Goal: Task Accomplishment & Management: Use online tool/utility

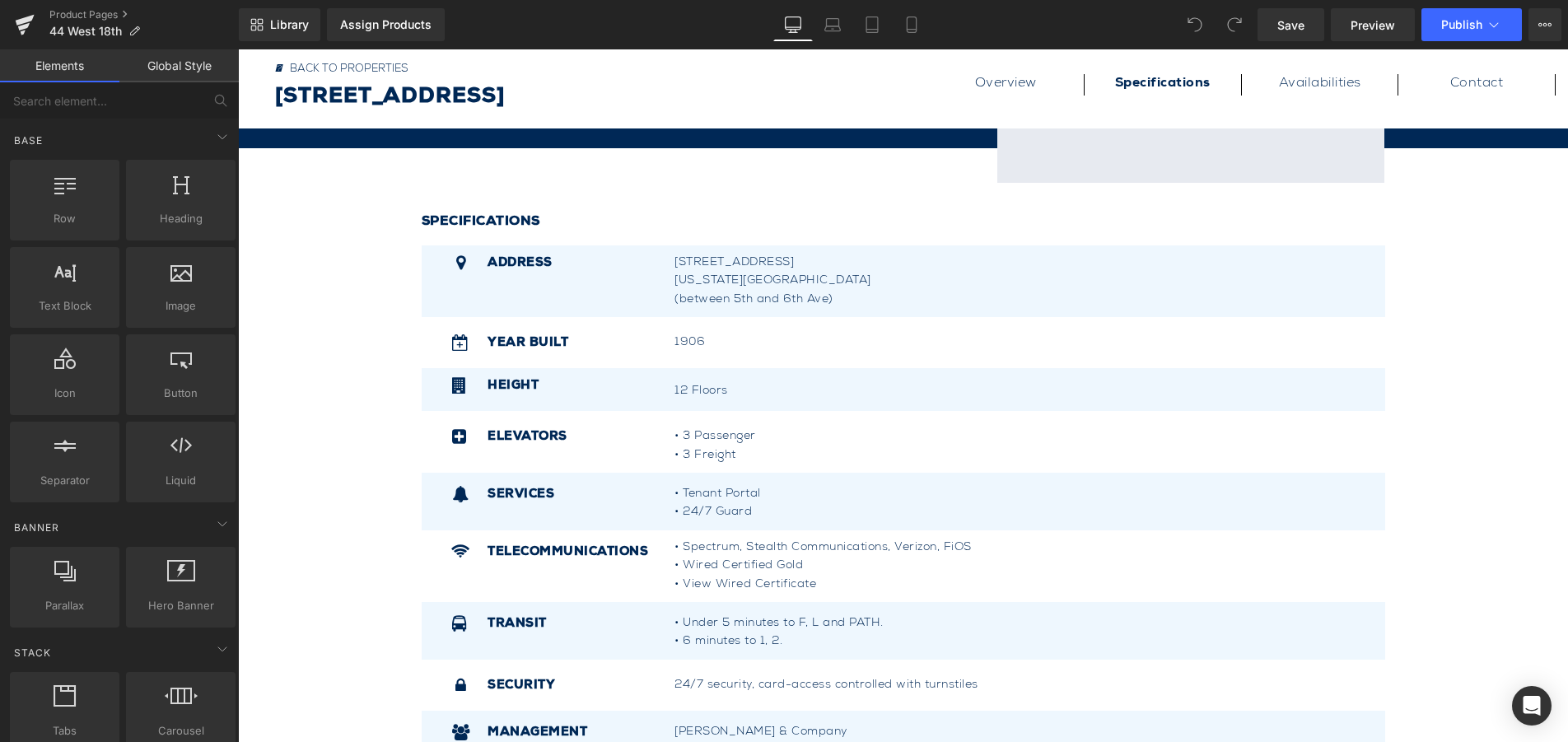
scroll to position [824, 0]
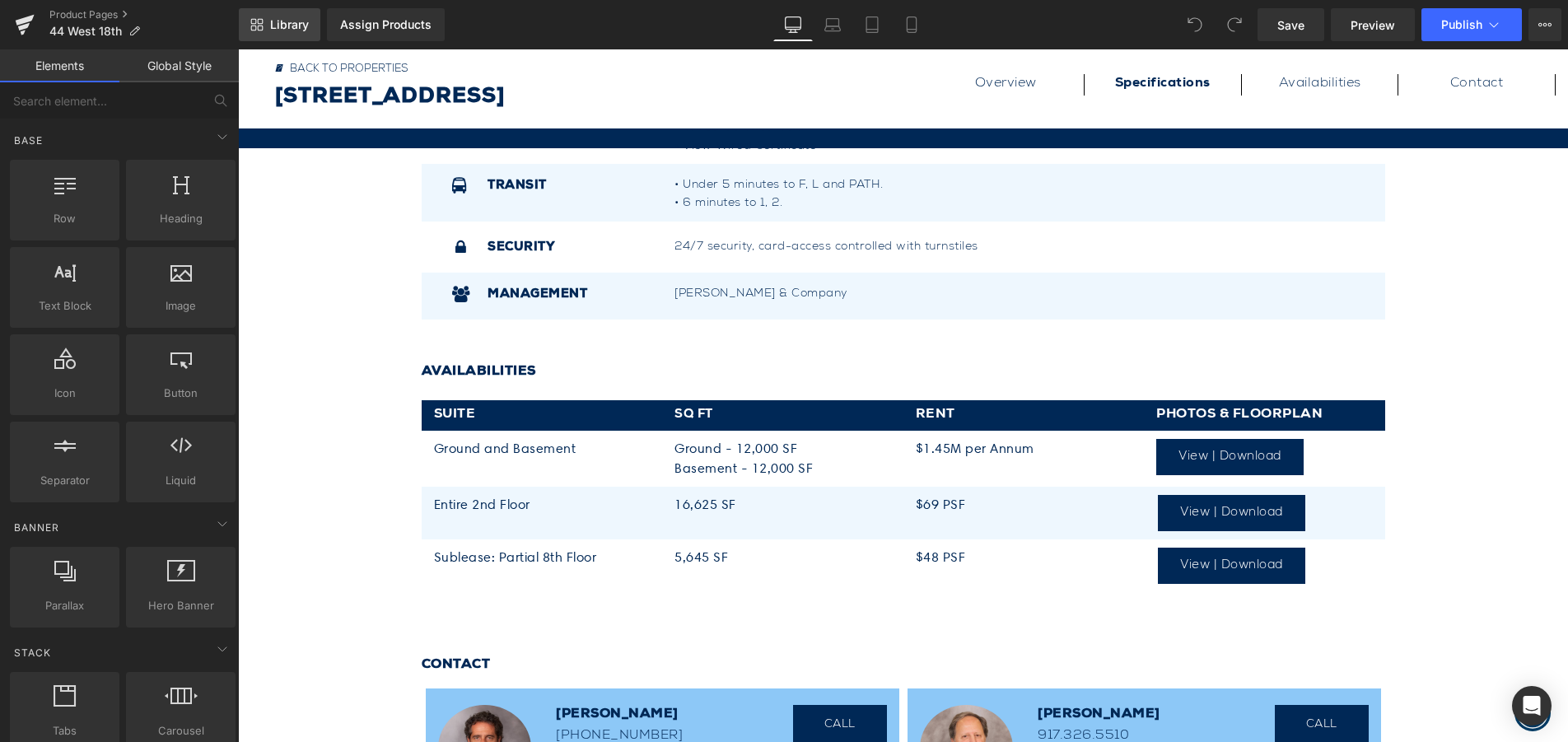
click at [270, 29] on span "Library" at bounding box center [289, 25] width 39 height 15
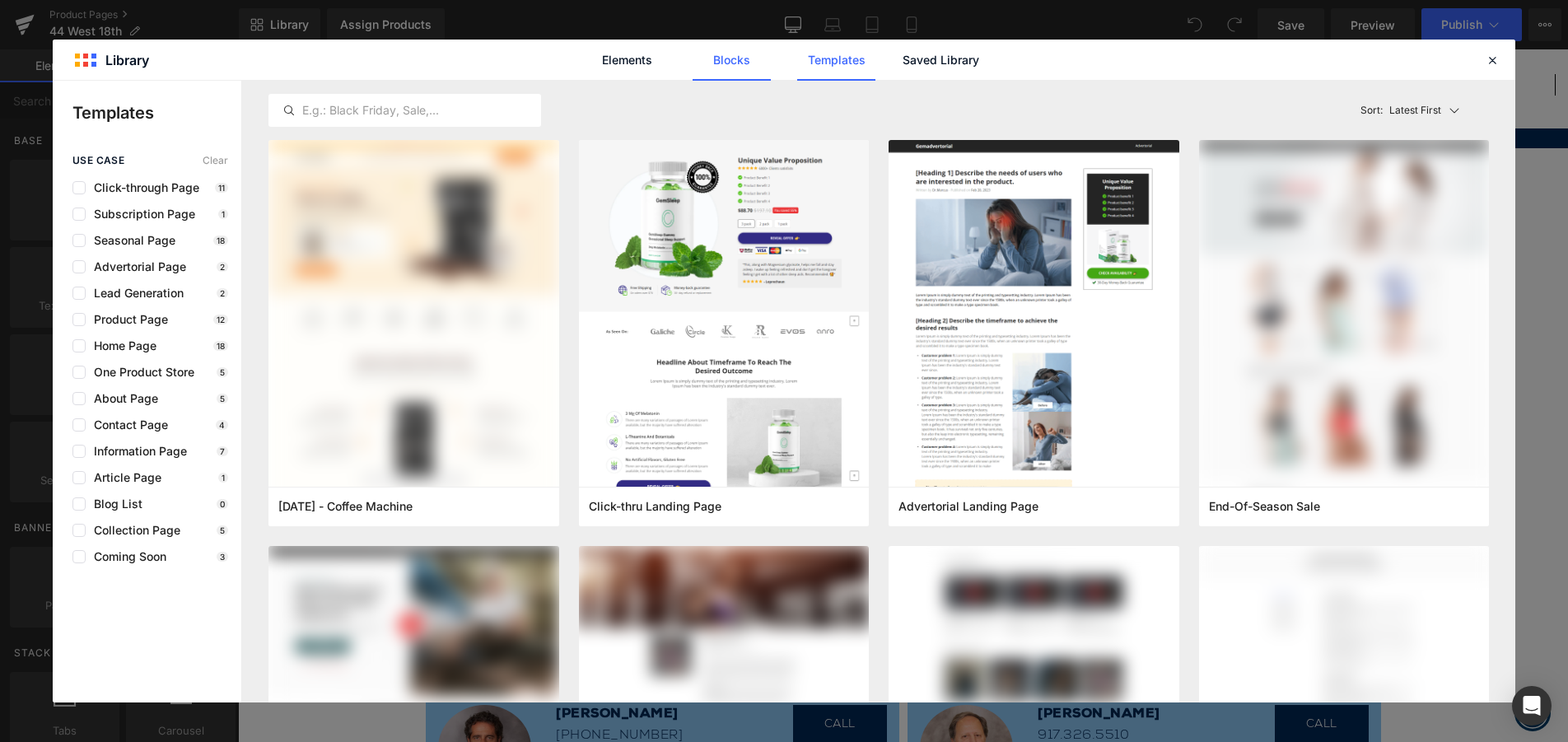
click at [902, 59] on link "Blocks" at bounding box center [941, 61] width 78 height 41
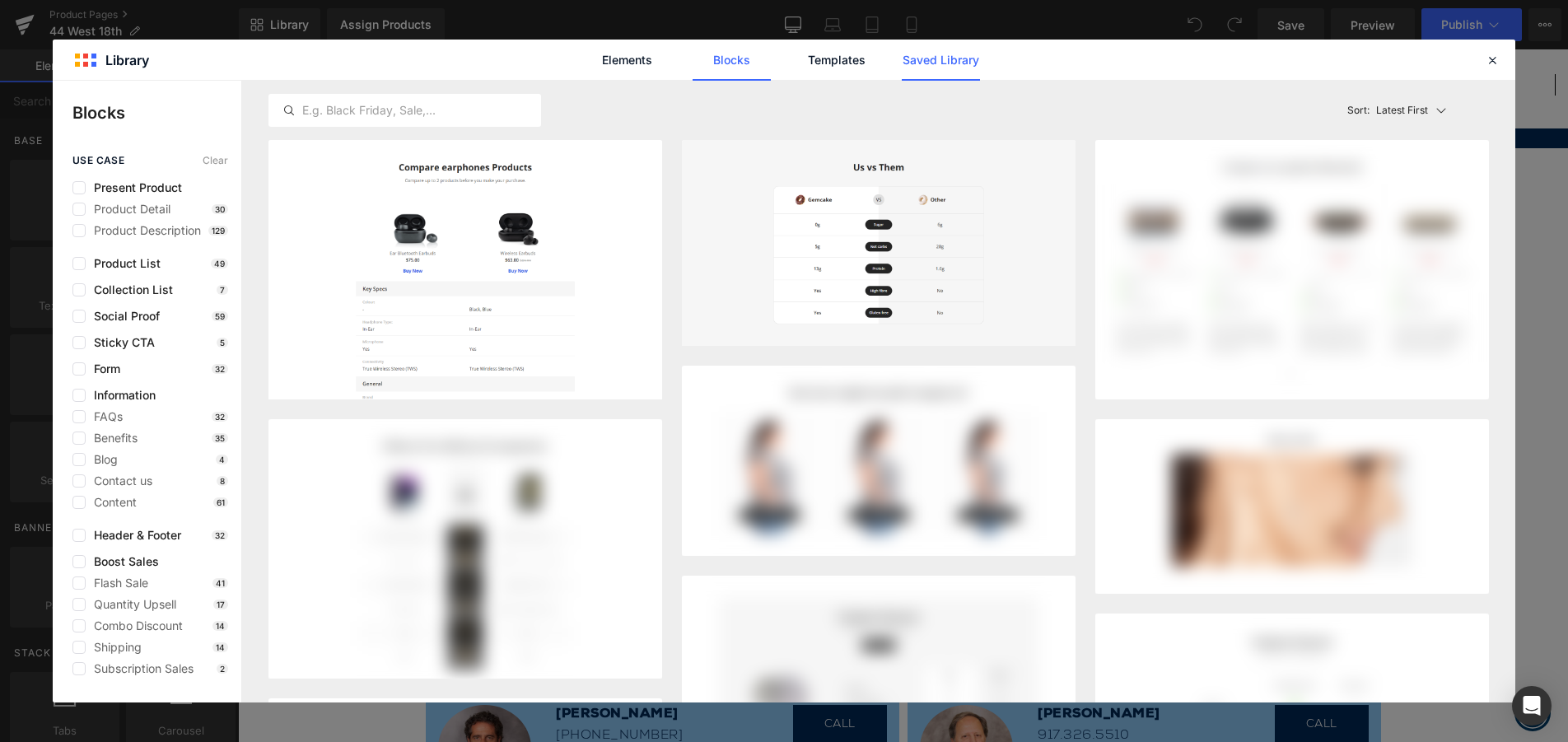
click at [936, 62] on link "Saved Library" at bounding box center [941, 61] width 78 height 41
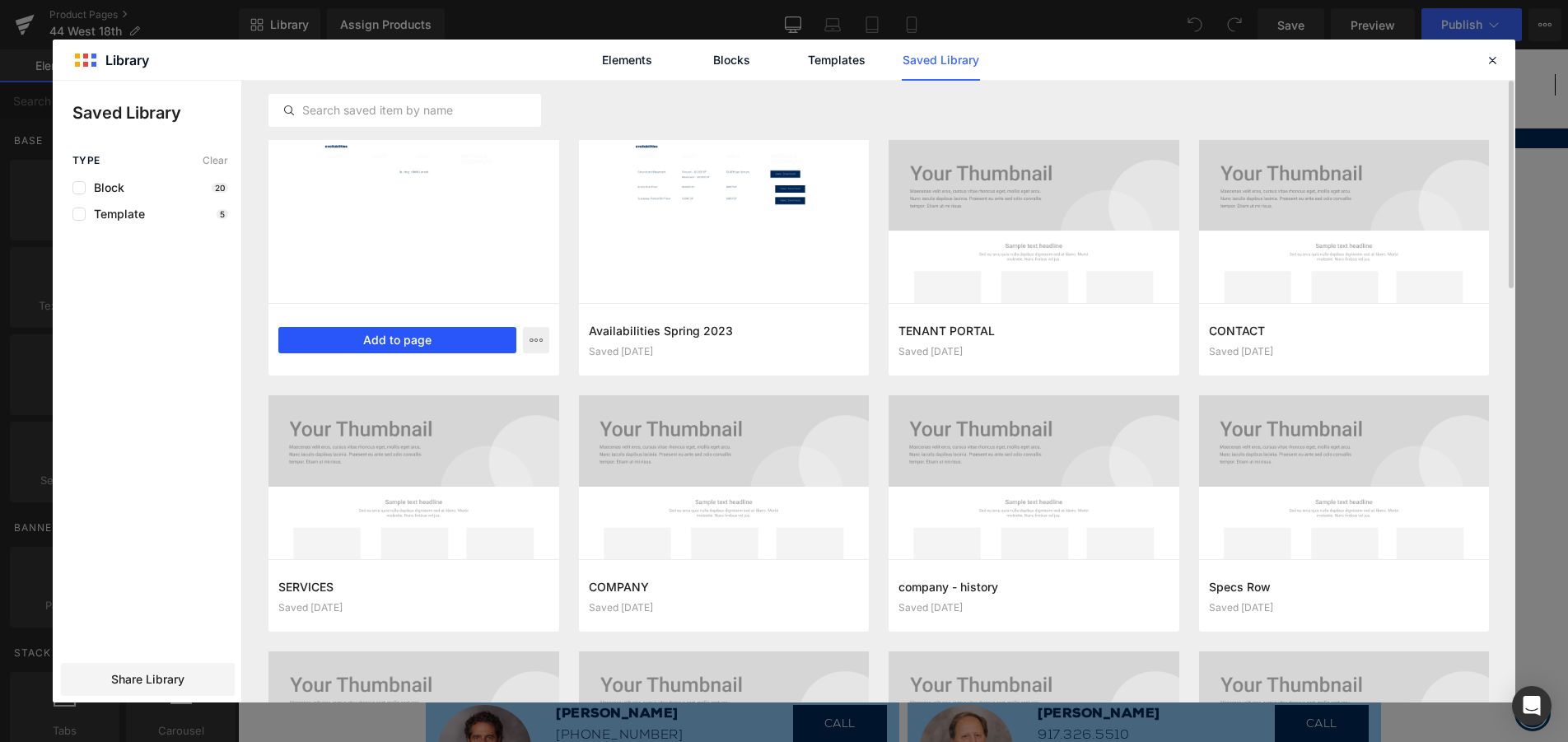
click at [404, 347] on button "Add to page" at bounding box center [397, 340] width 238 height 27
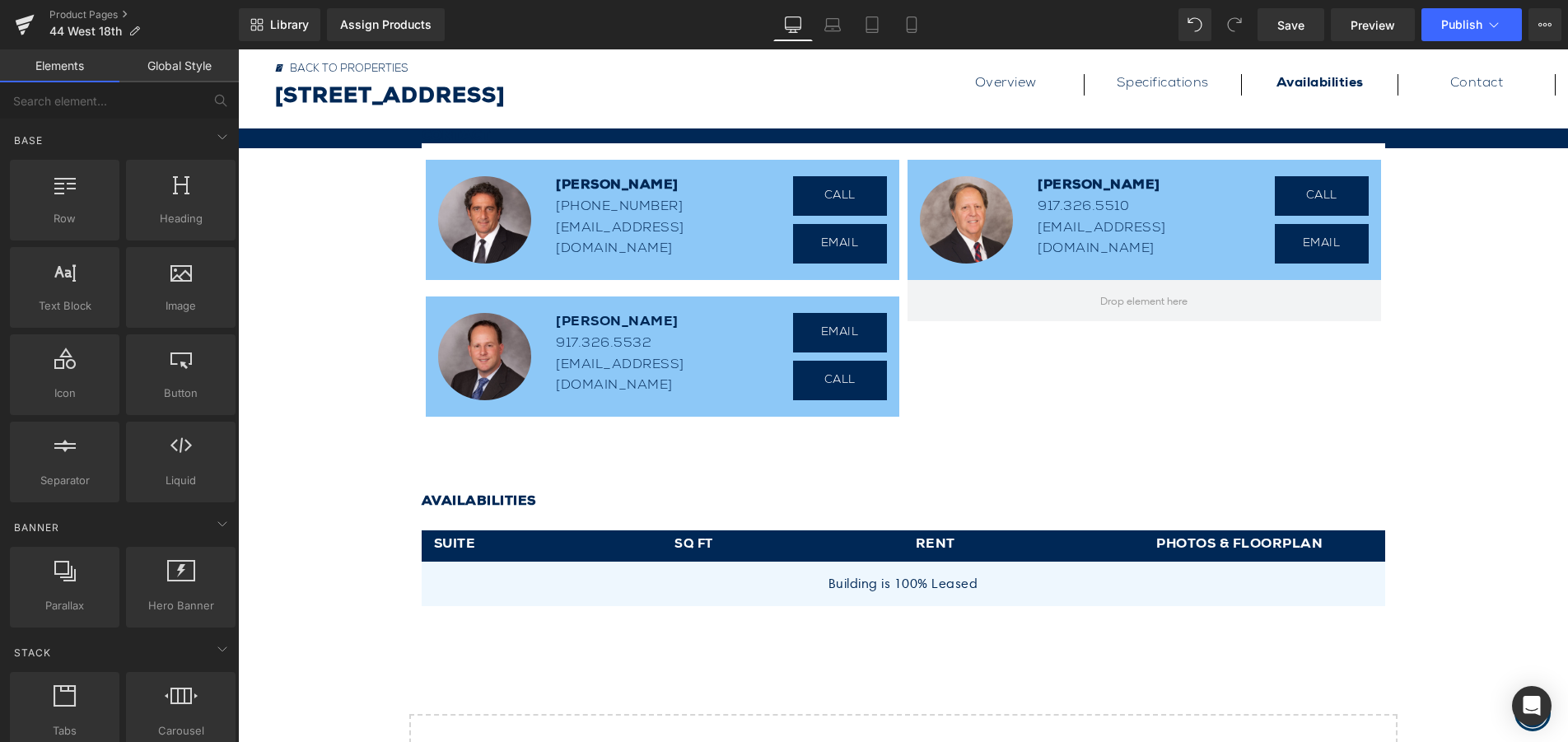
scroll to position [1188, 0]
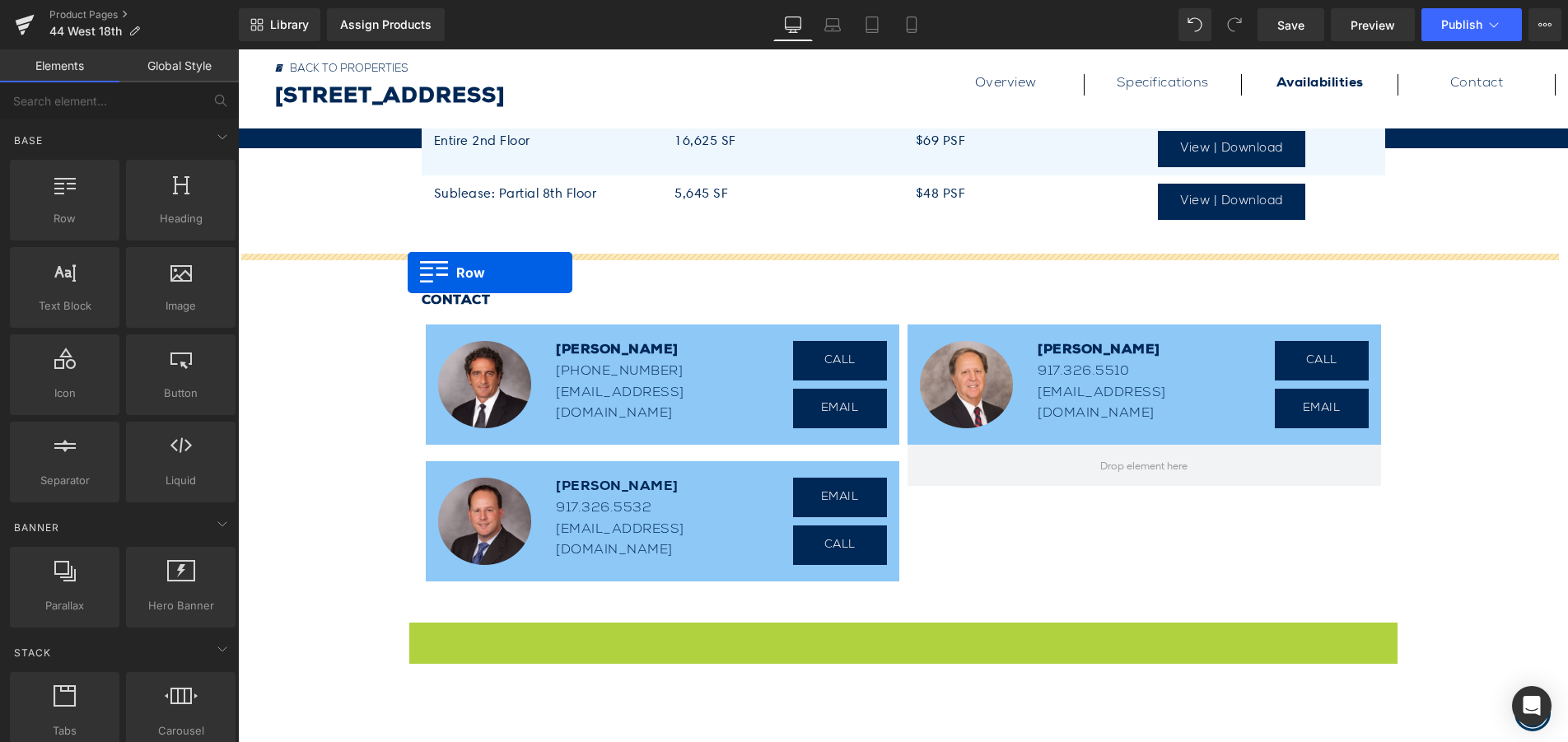
drag, startPoint x: 414, startPoint y: 638, endPoint x: 408, endPoint y: 273, distance: 365.0
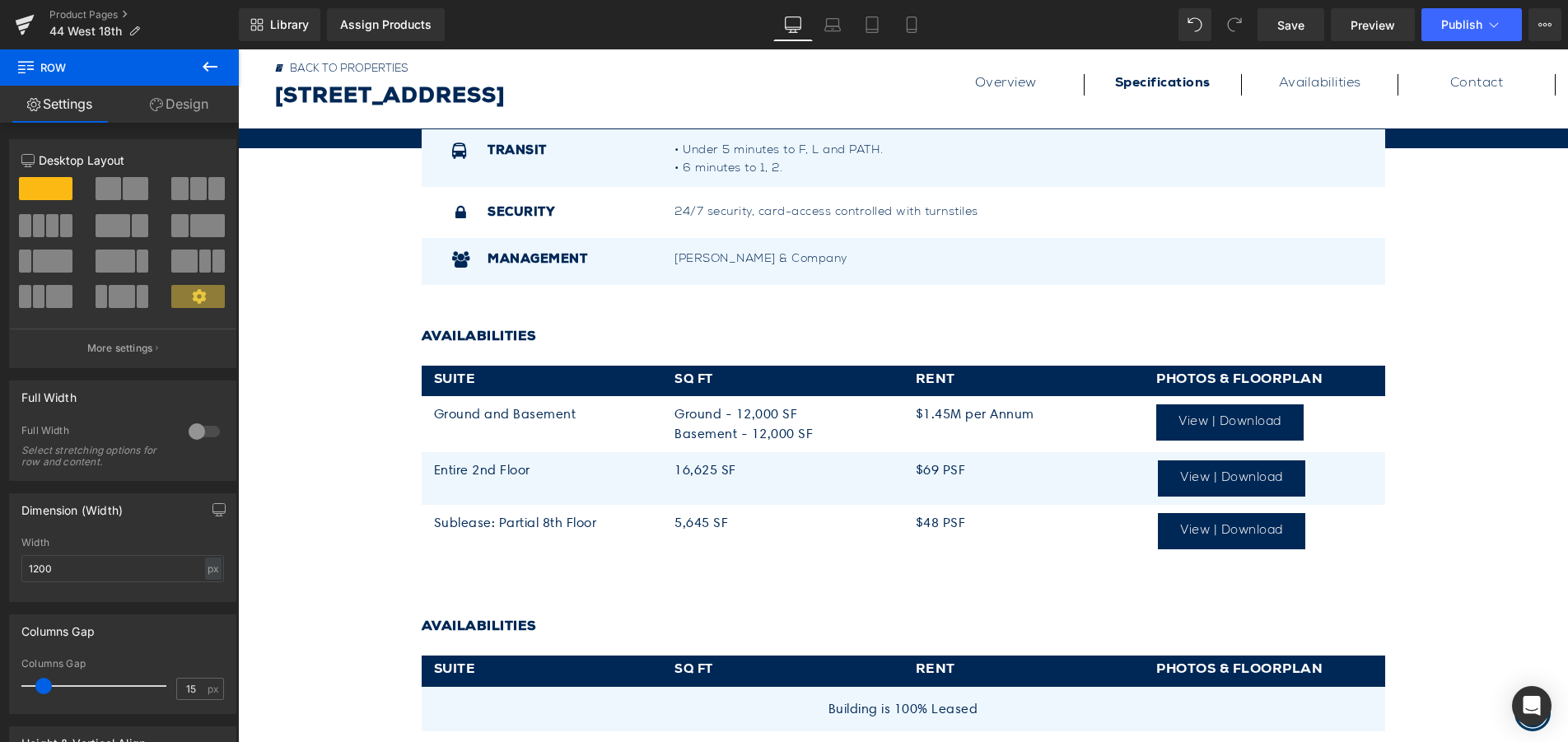
scroll to position [776, 0]
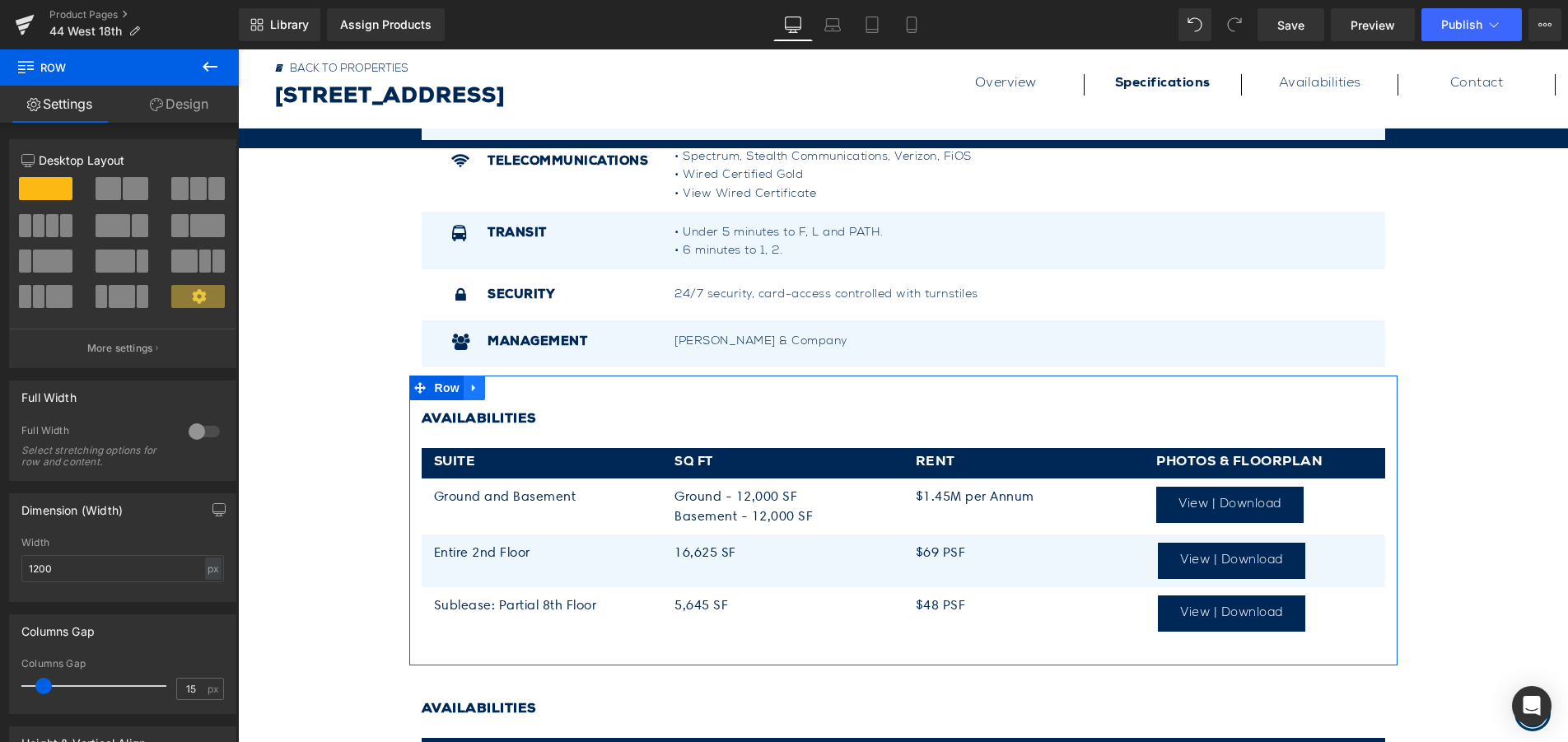
click at [468, 391] on icon at bounding box center [474, 387] width 12 height 12
click at [511, 390] on icon at bounding box center [517, 388] width 12 height 12
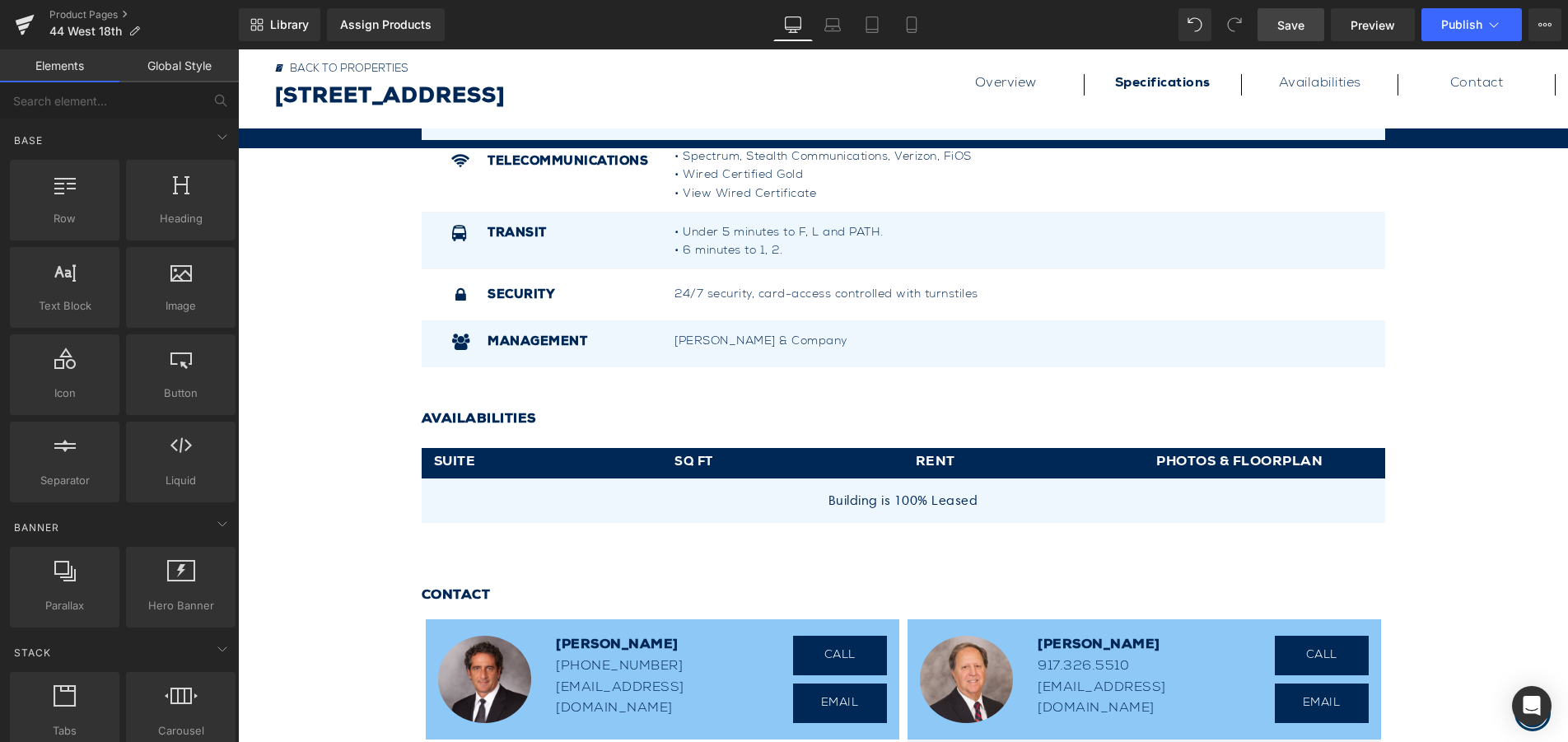
click at [1296, 32] on span "Save" at bounding box center [1290, 25] width 27 height 17
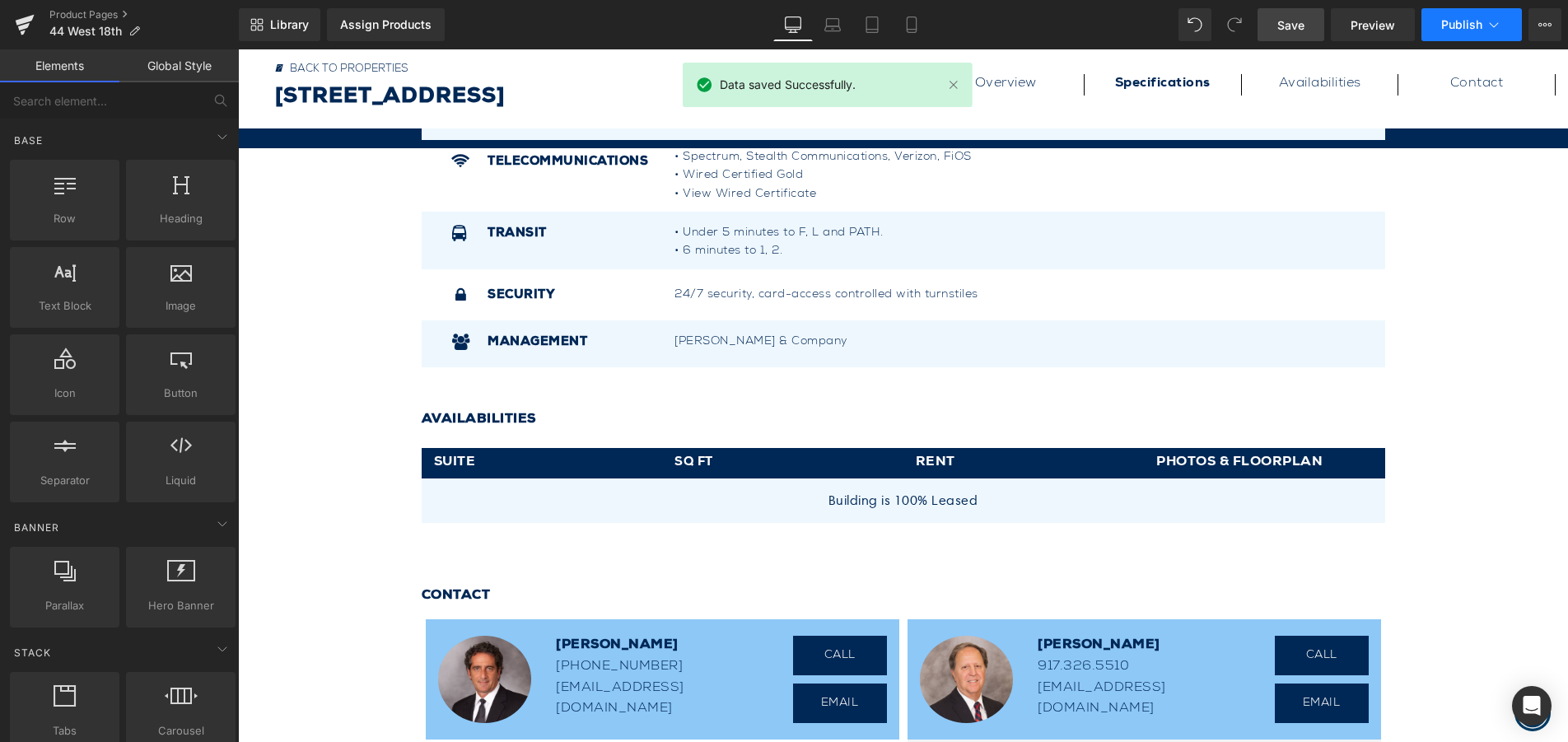
click at [1488, 25] on icon at bounding box center [1493, 25] width 17 height 17
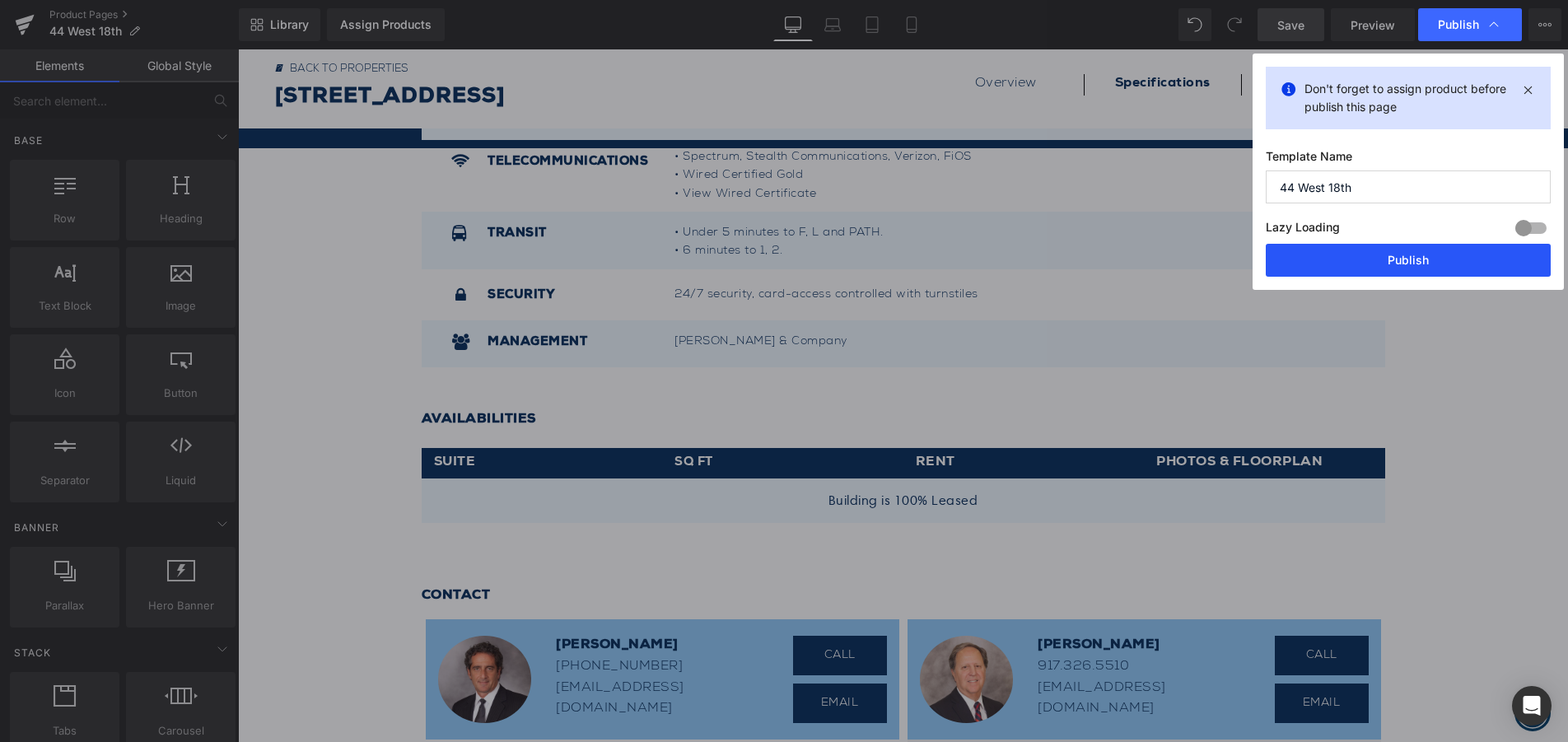
click at [1434, 260] on button "Publish" at bounding box center [1408, 260] width 285 height 33
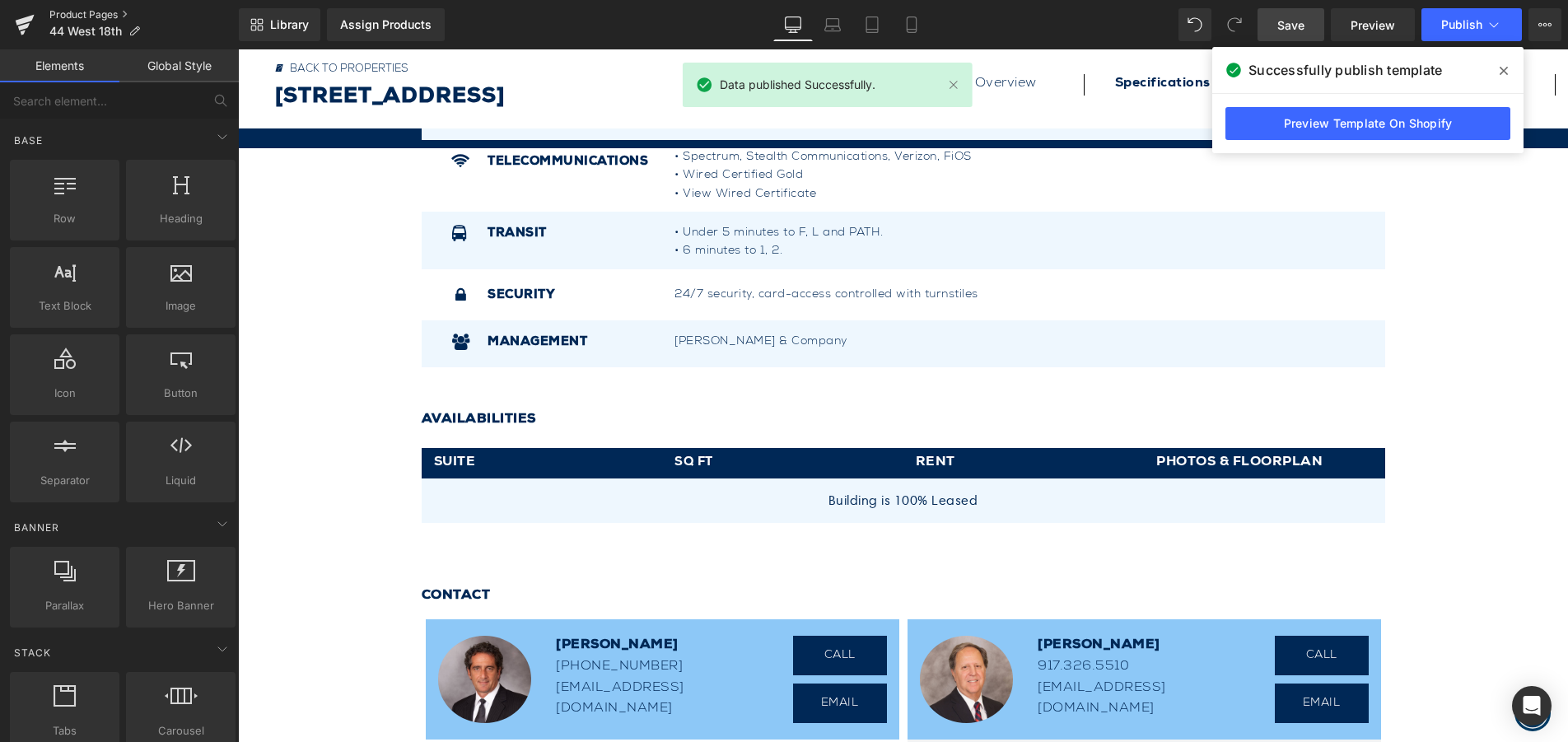
click at [89, 16] on link "Product Pages" at bounding box center [144, 15] width 190 height 13
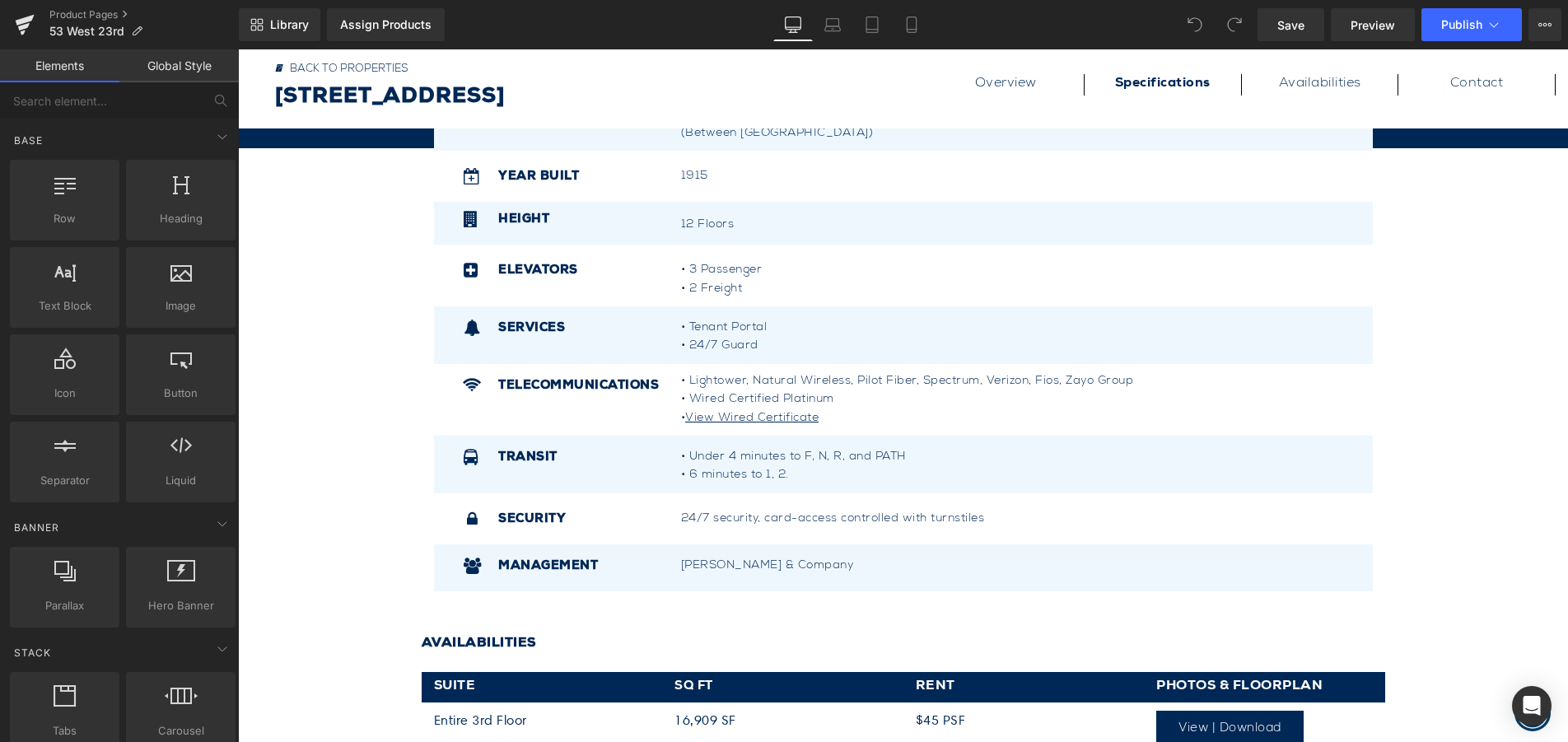
scroll to position [824, 0]
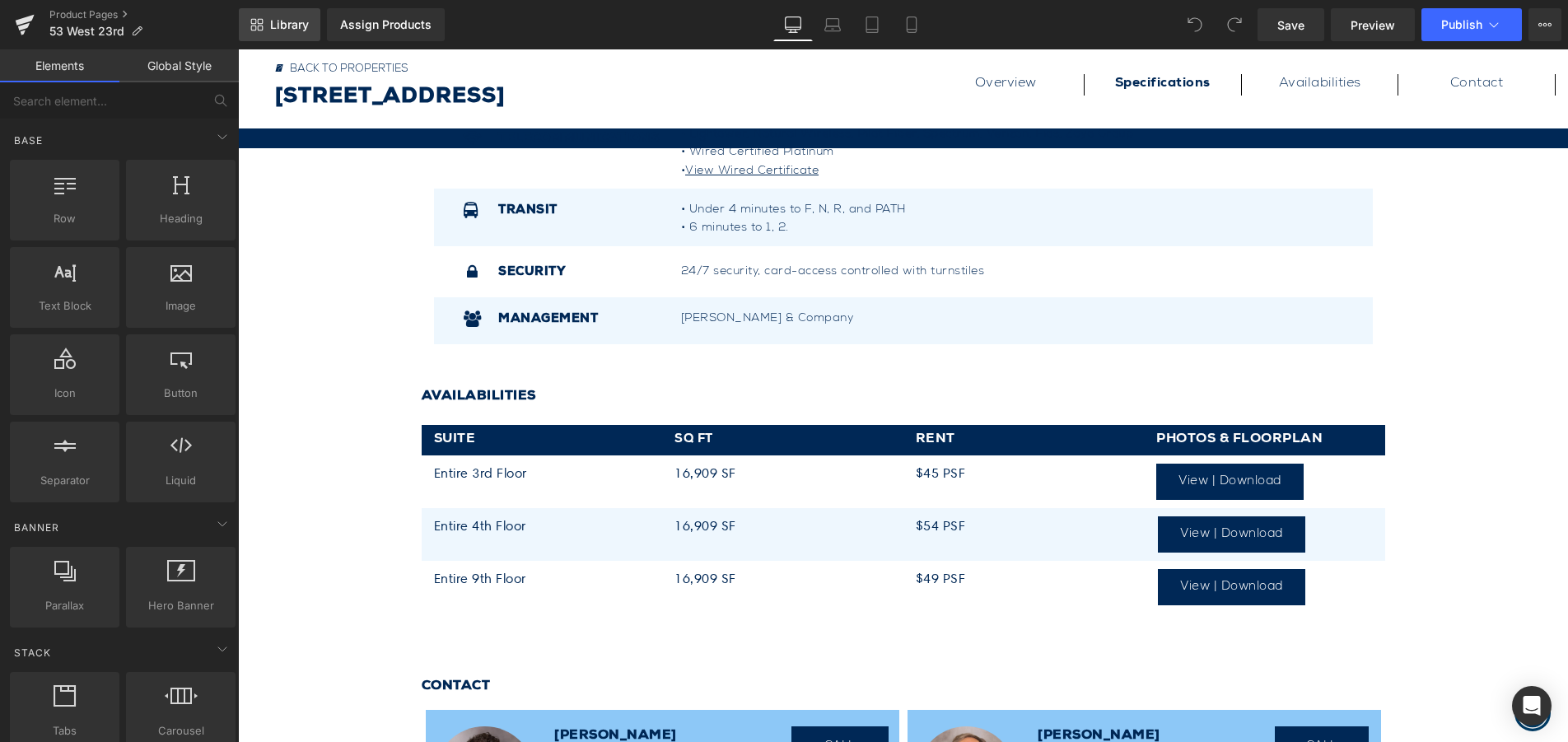
click at [282, 19] on span "Library" at bounding box center [289, 25] width 39 height 15
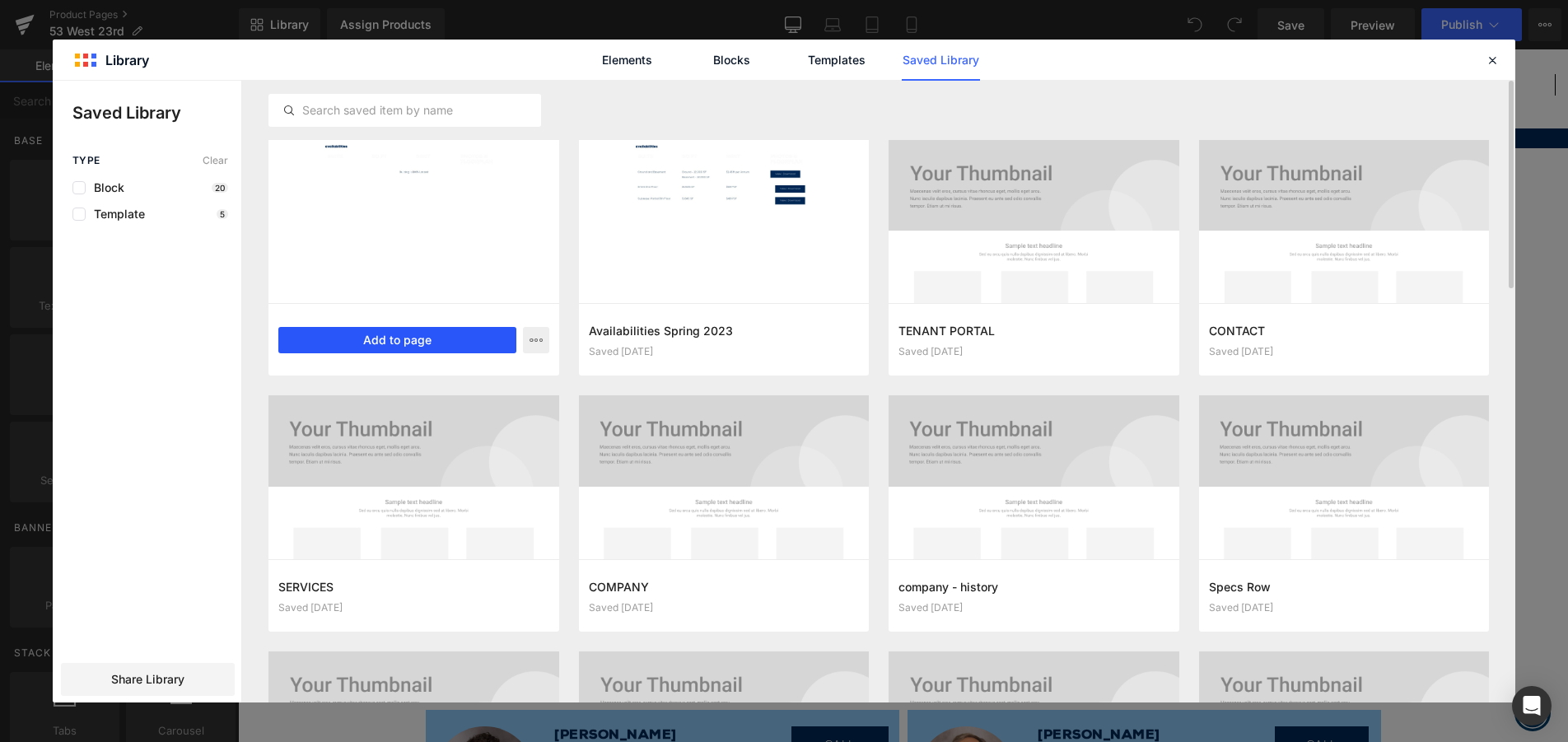
click at [434, 344] on button "Add to page" at bounding box center [397, 340] width 238 height 27
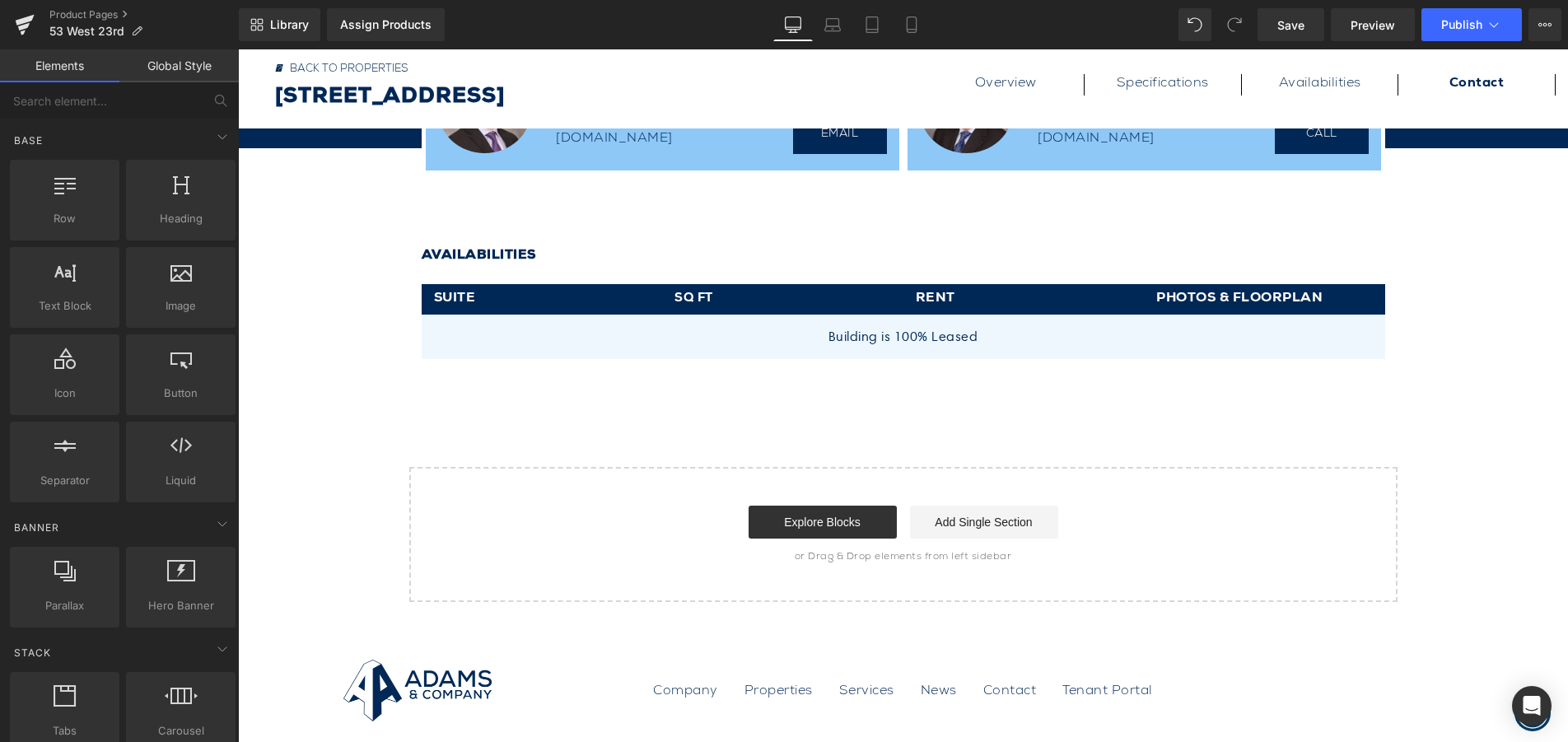
scroll to position [1376, 0]
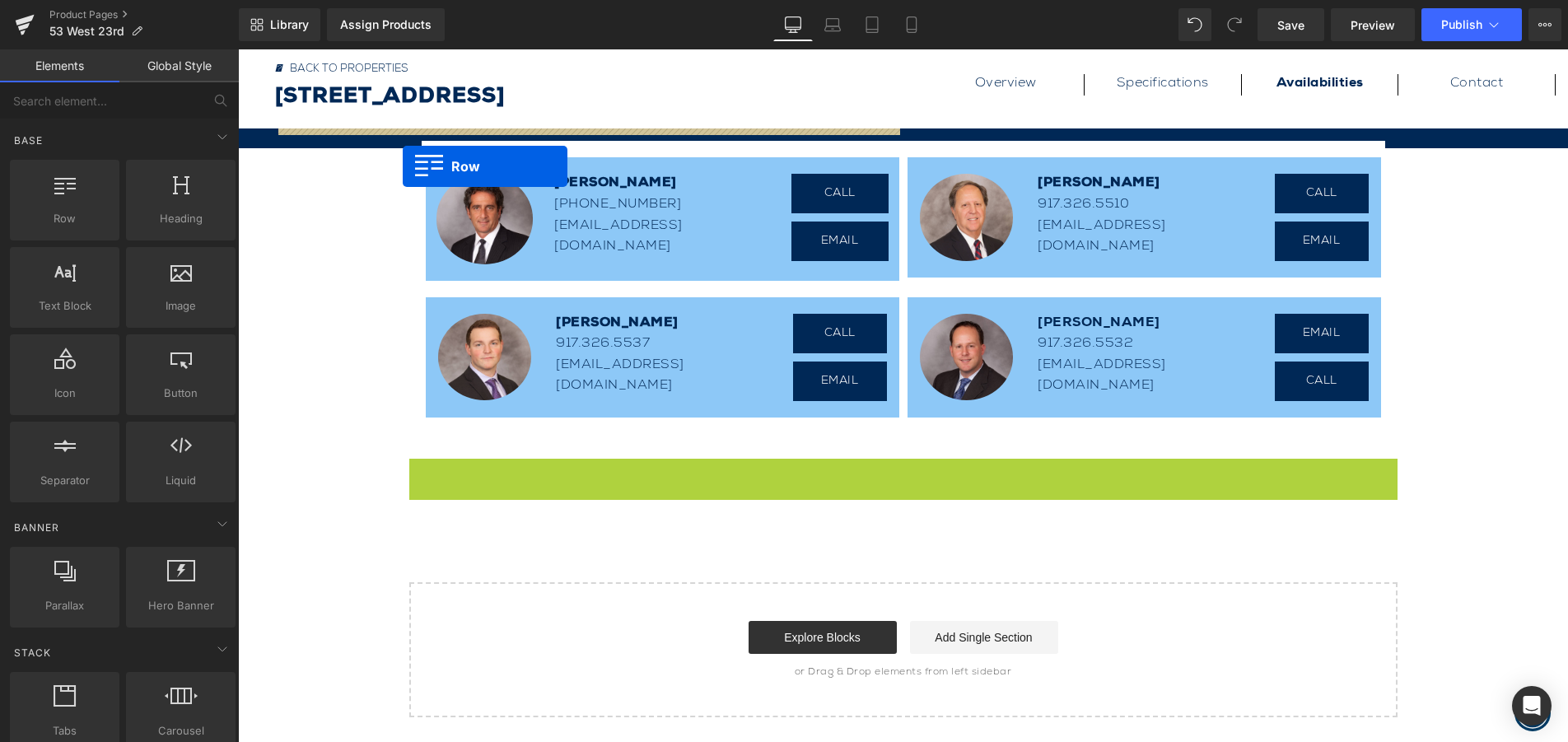
drag, startPoint x: 415, startPoint y: 475, endPoint x: 403, endPoint y: 166, distance: 309.2
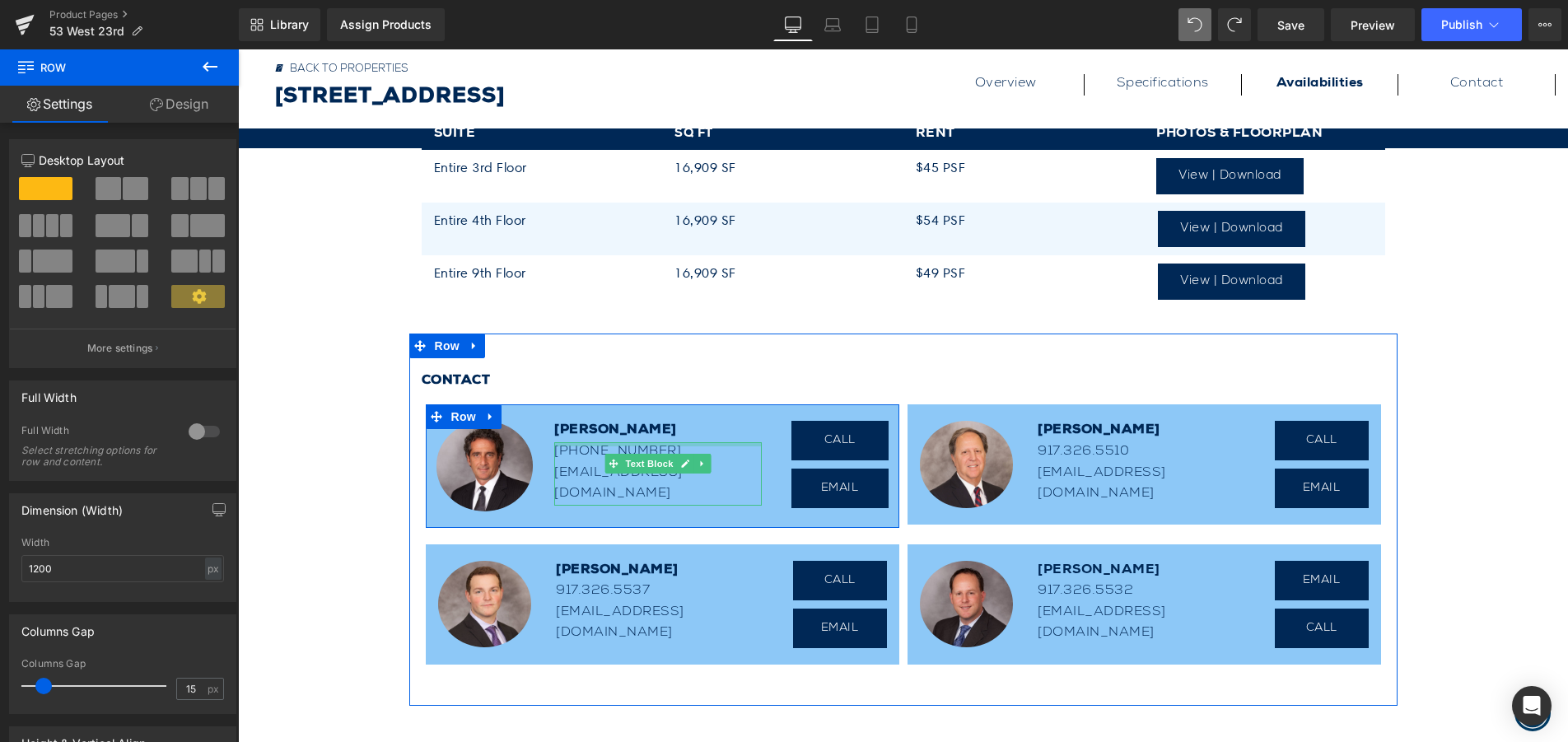
scroll to position [1211, 0]
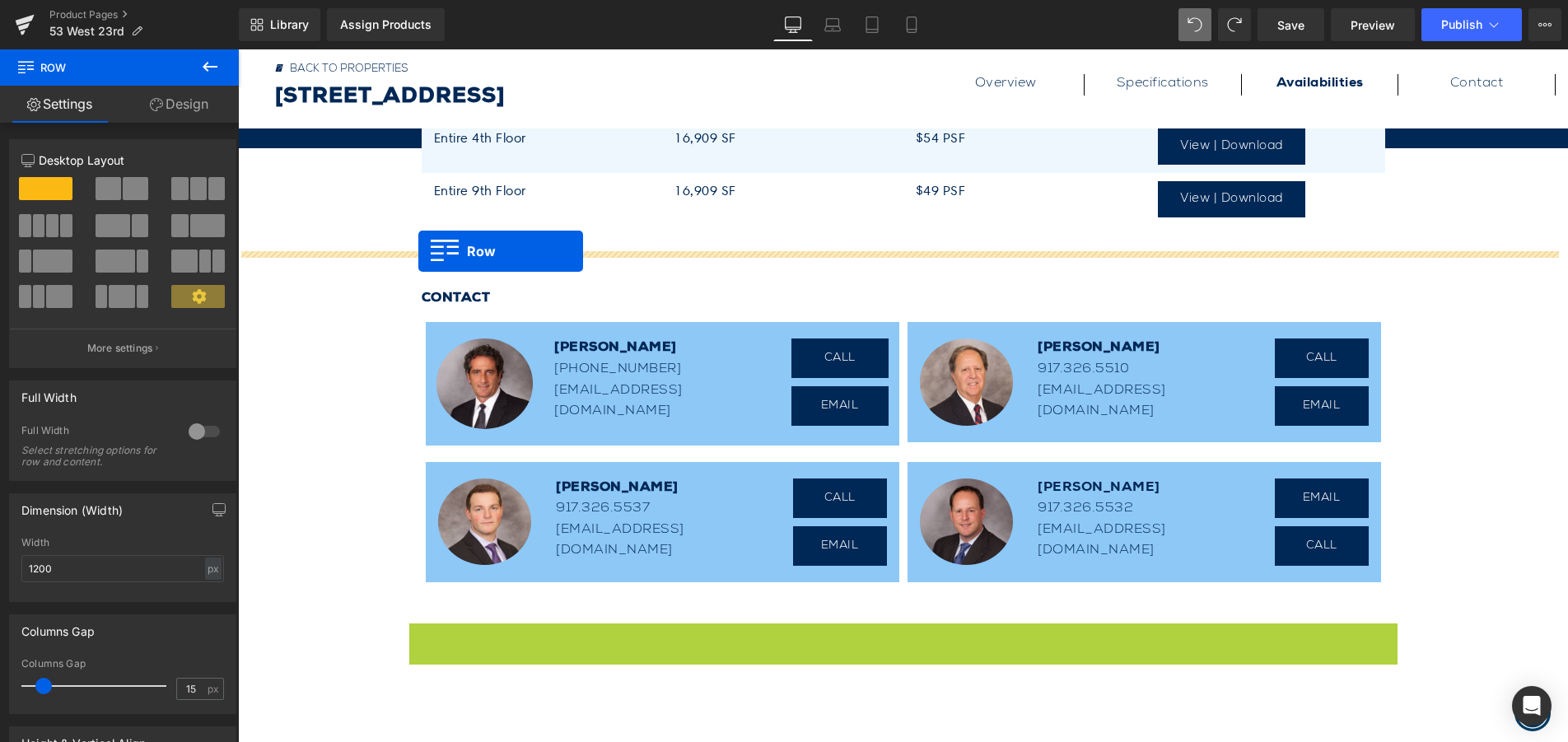
drag, startPoint x: 415, startPoint y: 639, endPoint x: 419, endPoint y: 253, distance: 386.0
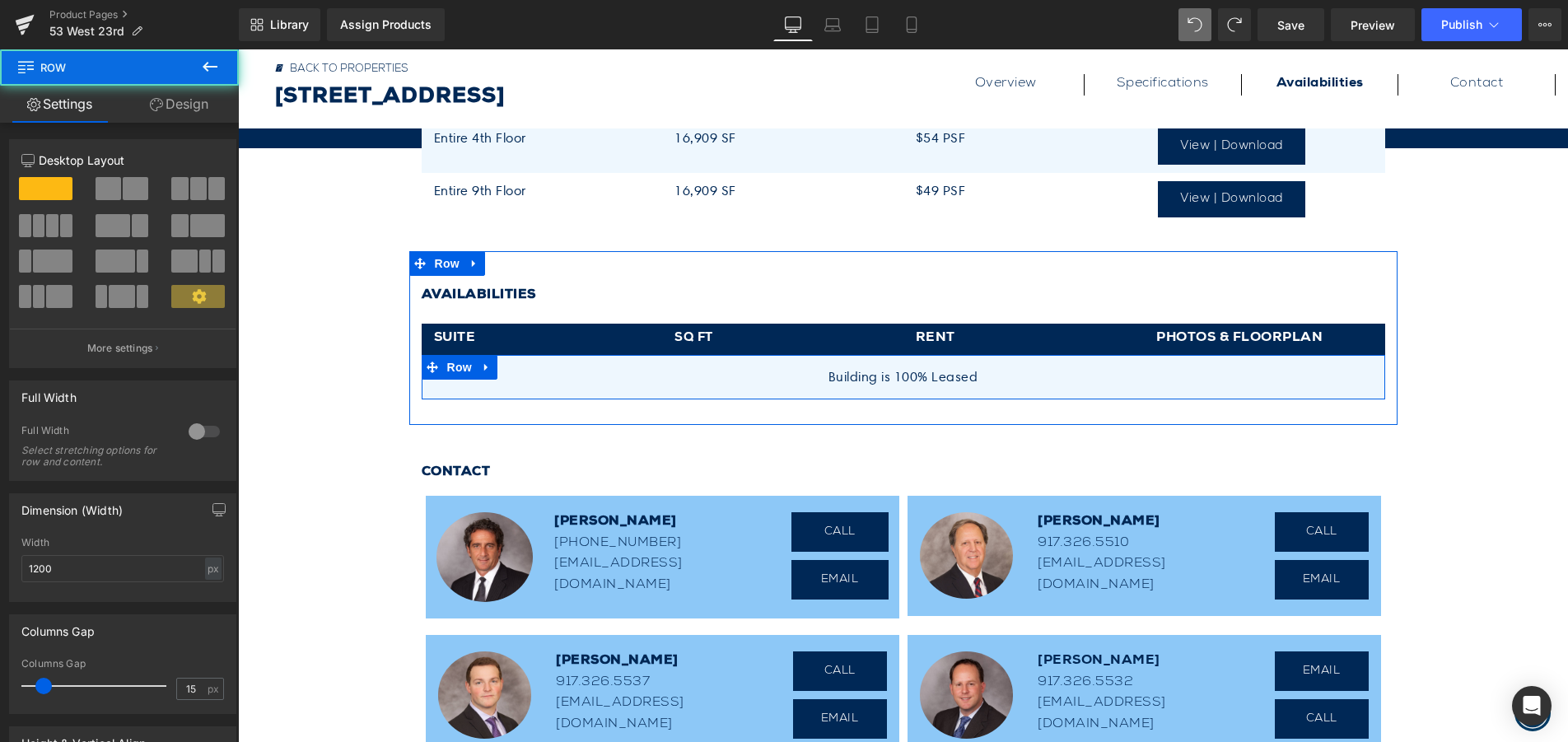
scroll to position [964, 0]
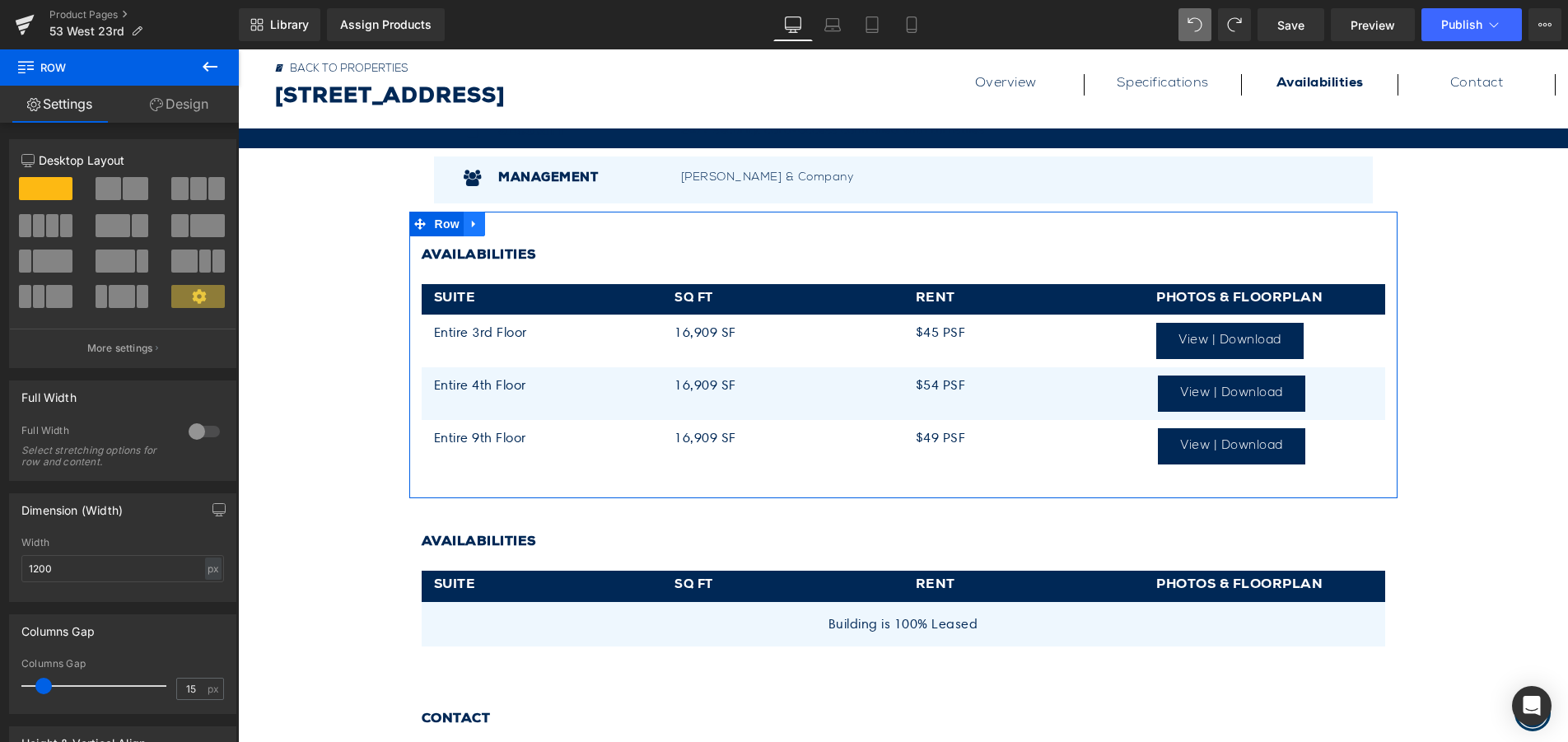
click at [471, 221] on icon at bounding box center [474, 223] width 12 height 12
click at [511, 222] on icon at bounding box center [517, 224] width 12 height 12
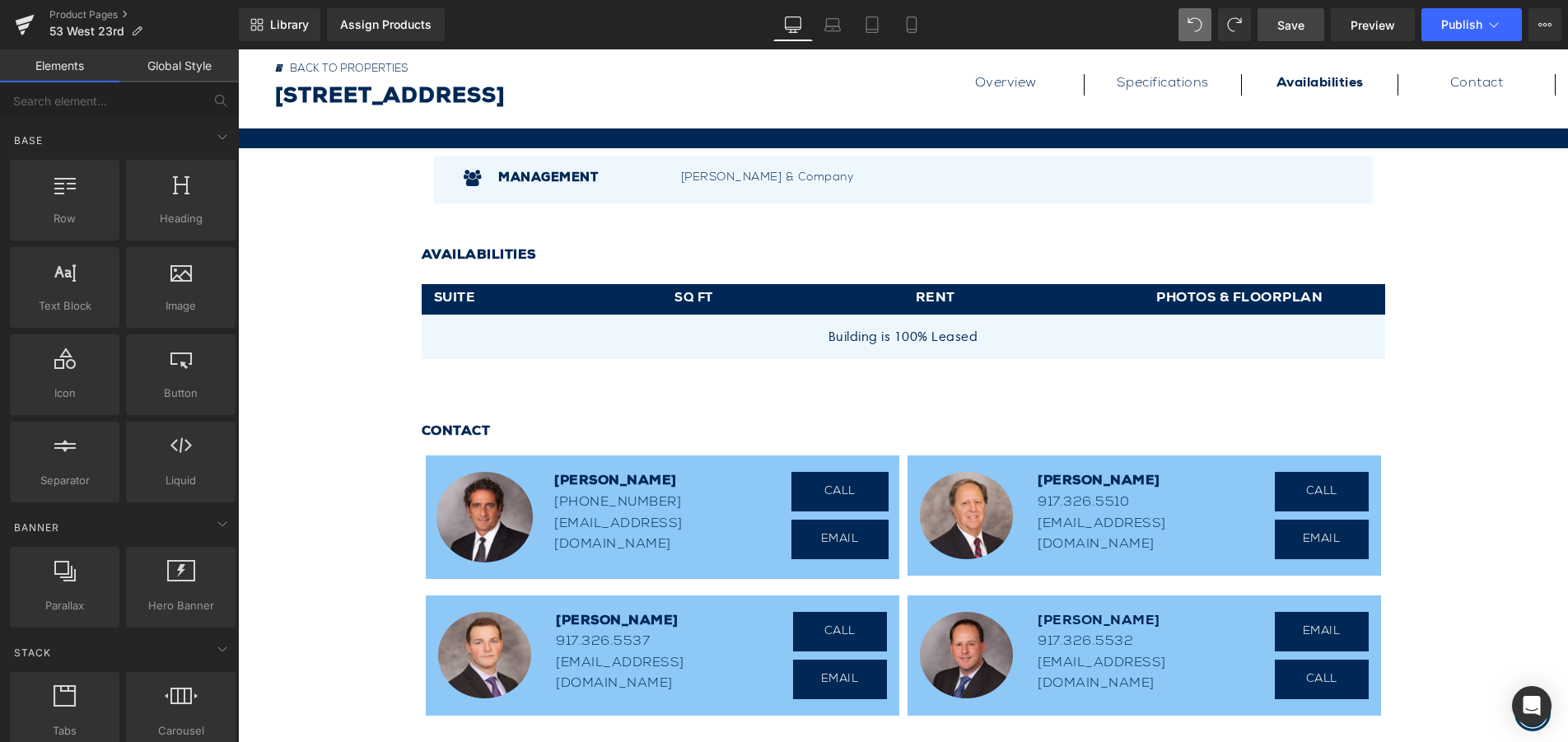
click at [1288, 29] on span "Save" at bounding box center [1290, 25] width 27 height 17
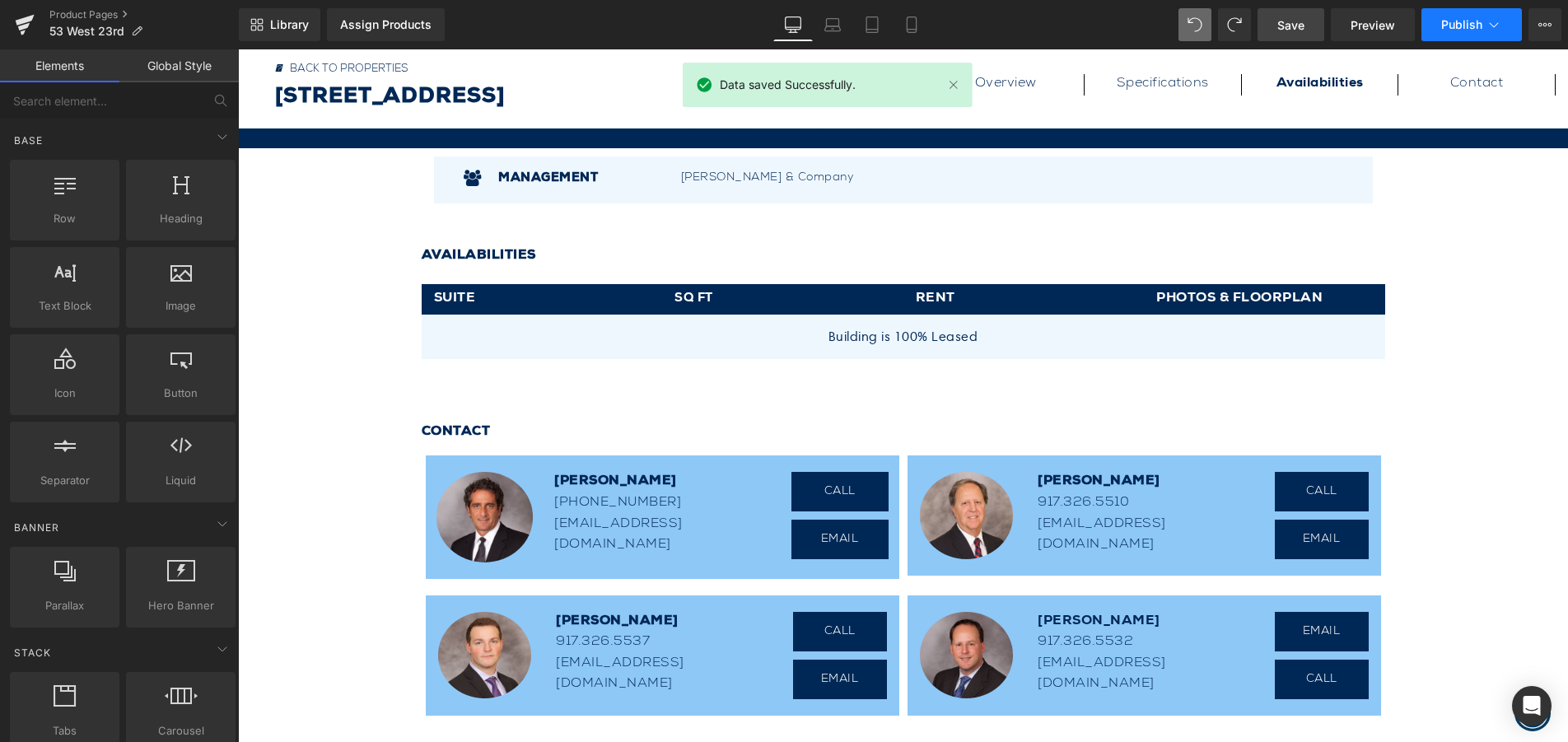
click at [1495, 21] on icon at bounding box center [1493, 25] width 17 height 17
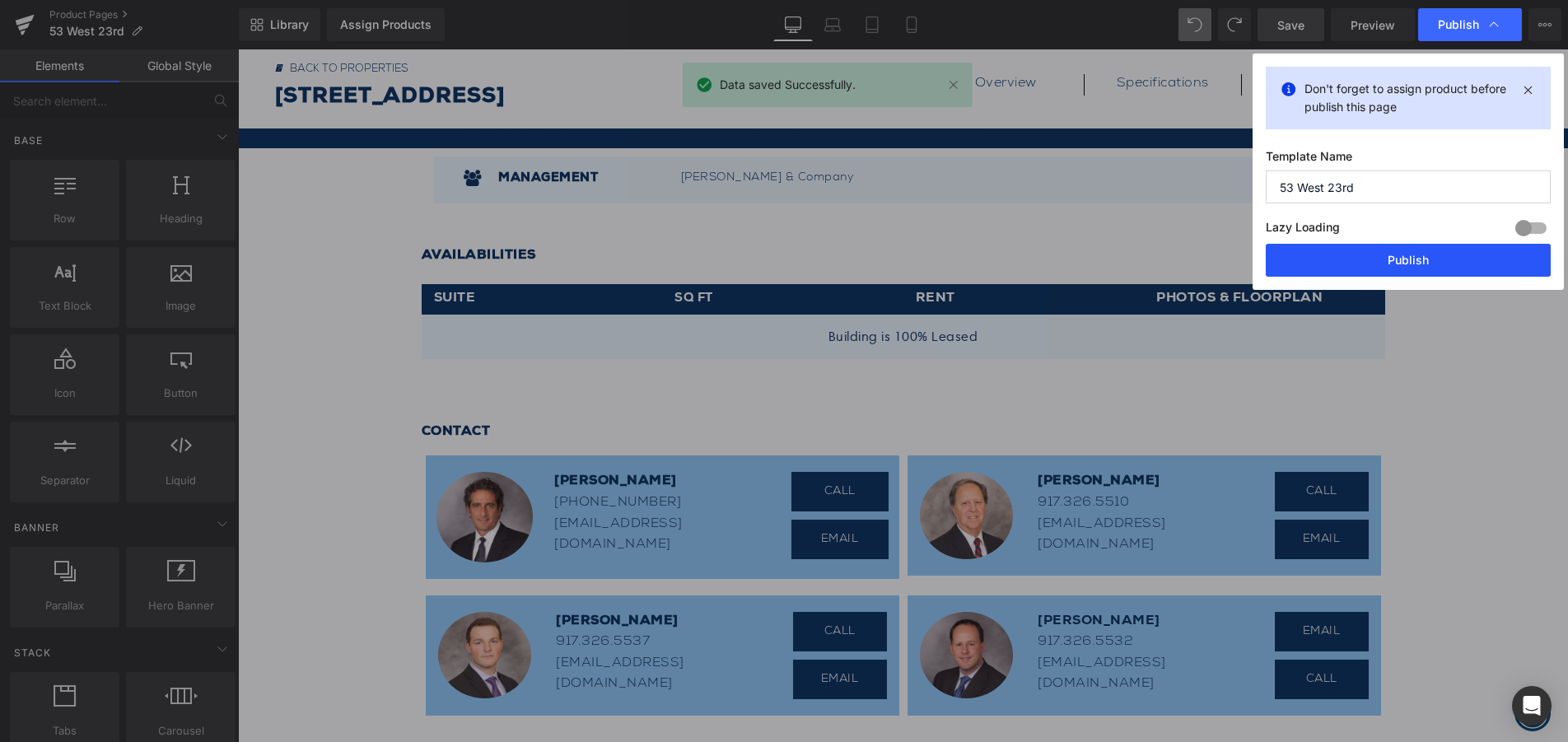
click at [1420, 264] on button "Publish" at bounding box center [1408, 260] width 285 height 33
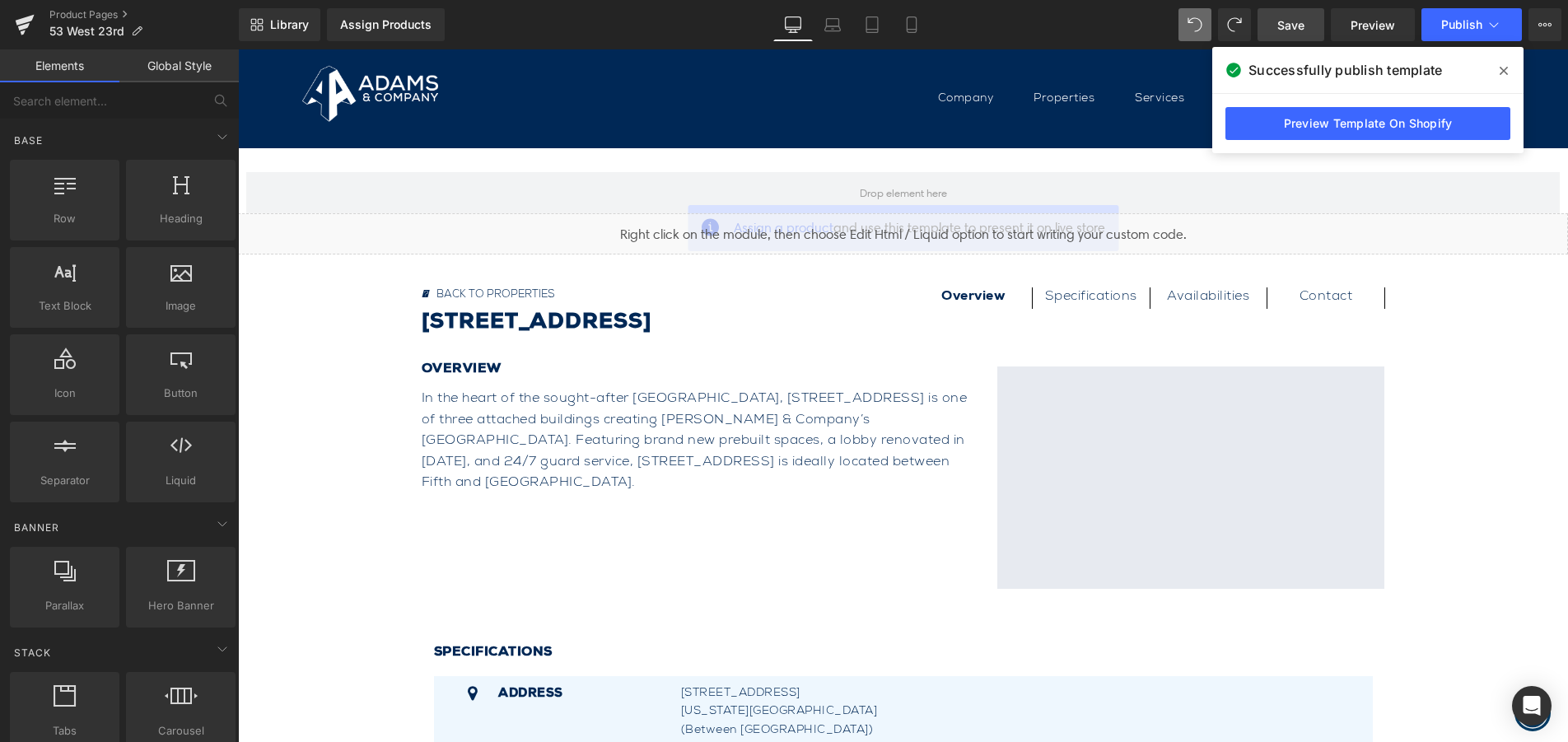
scroll to position [0, 0]
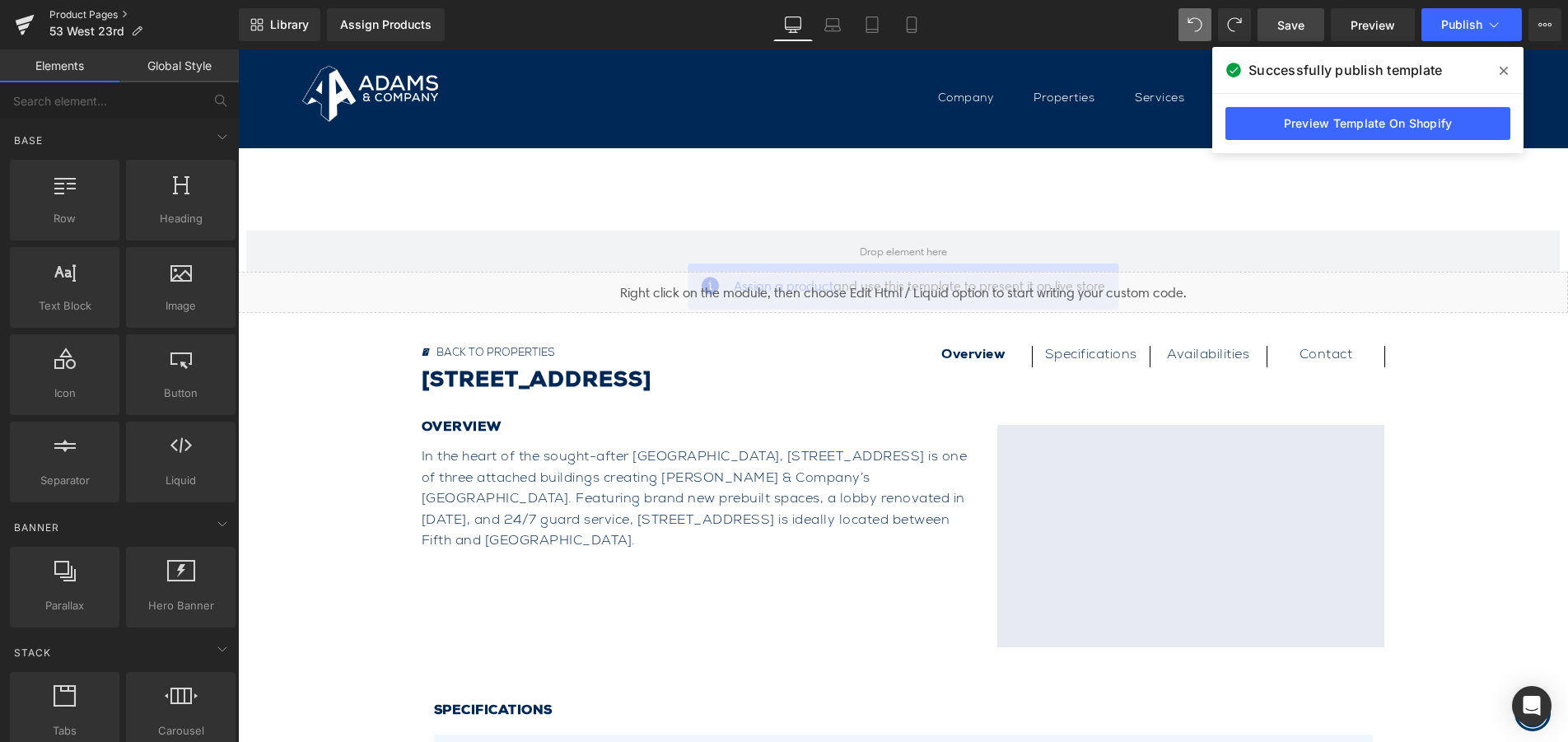
click at [85, 12] on link "Product Pages" at bounding box center [144, 15] width 190 height 13
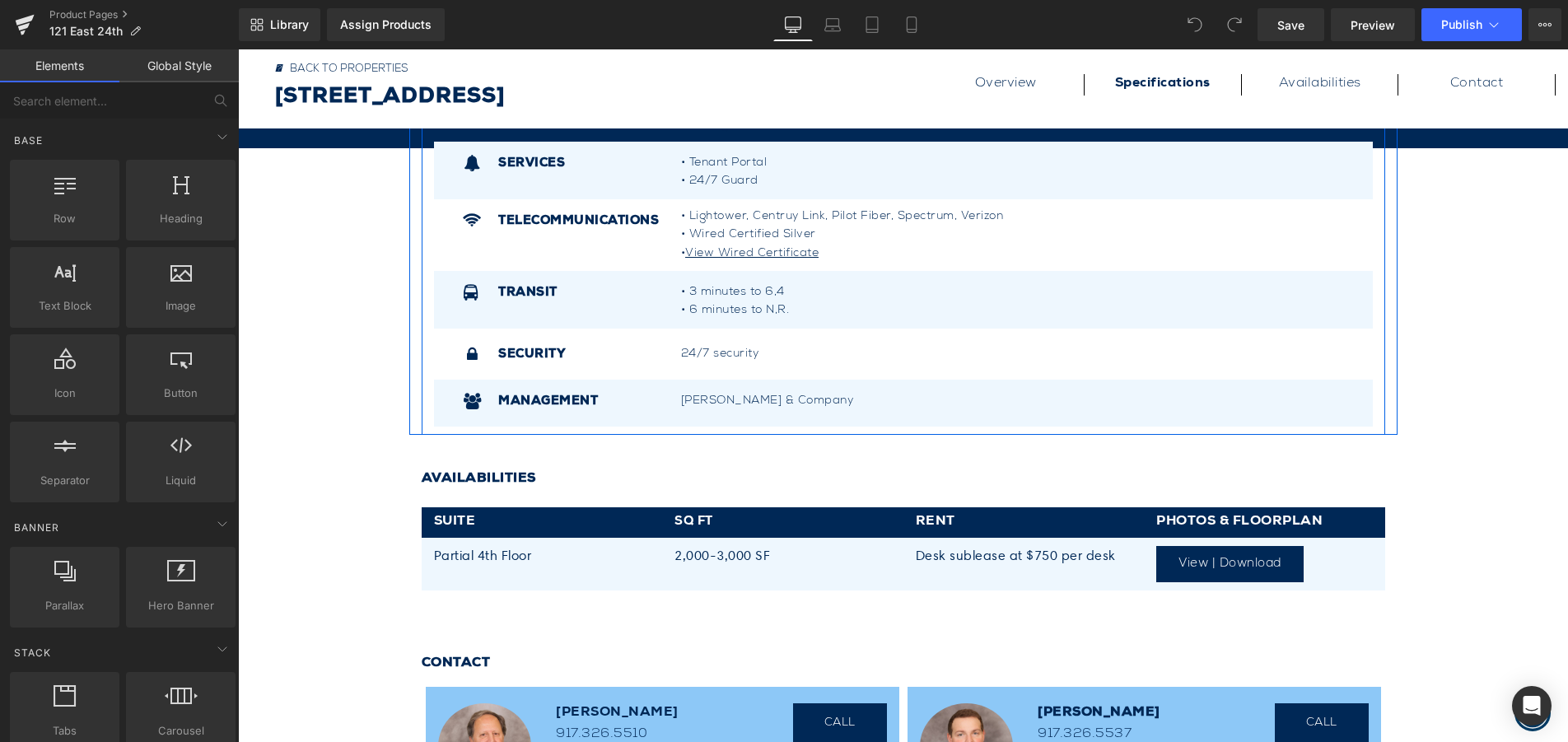
scroll to position [824, 0]
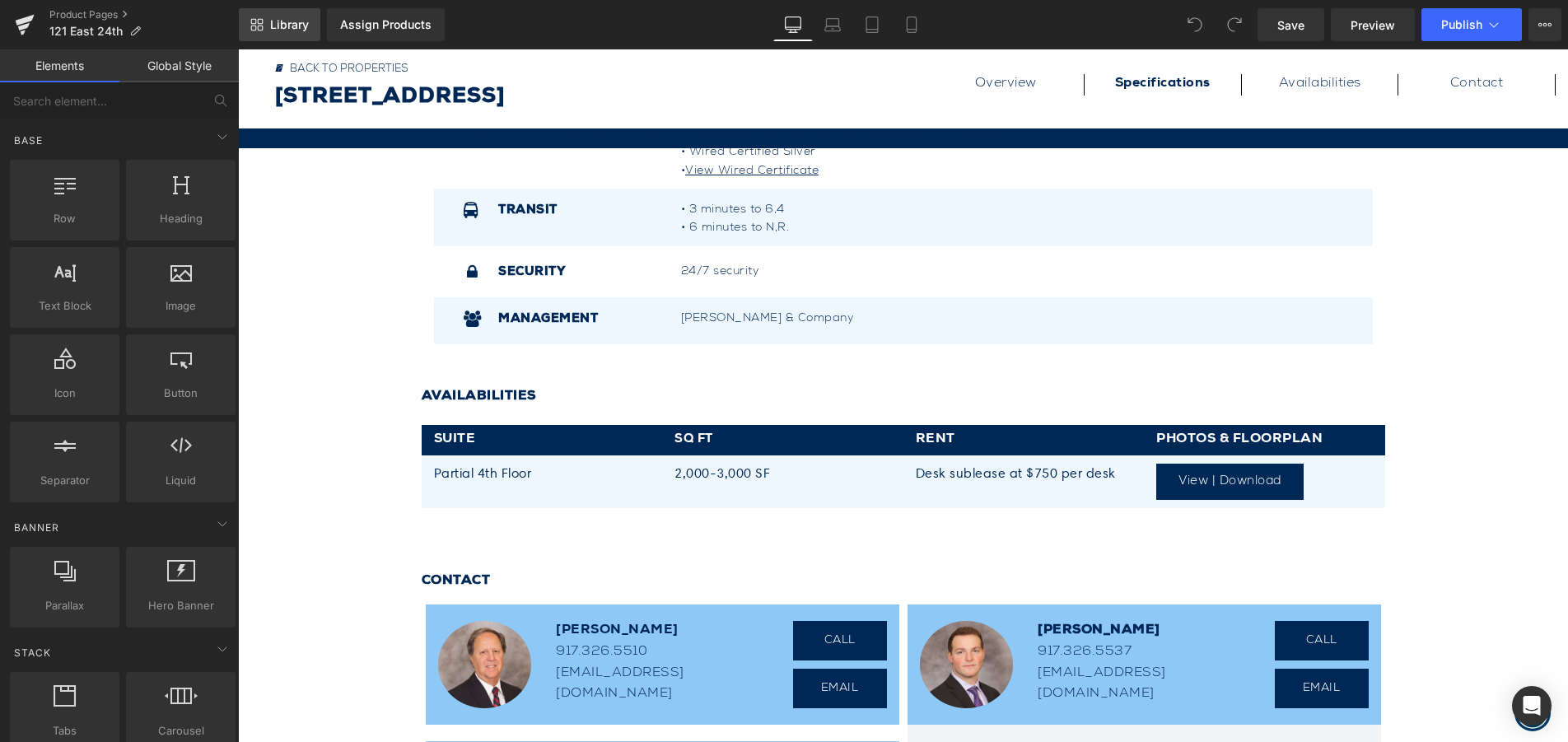
click at [288, 22] on span "Library" at bounding box center [289, 25] width 39 height 15
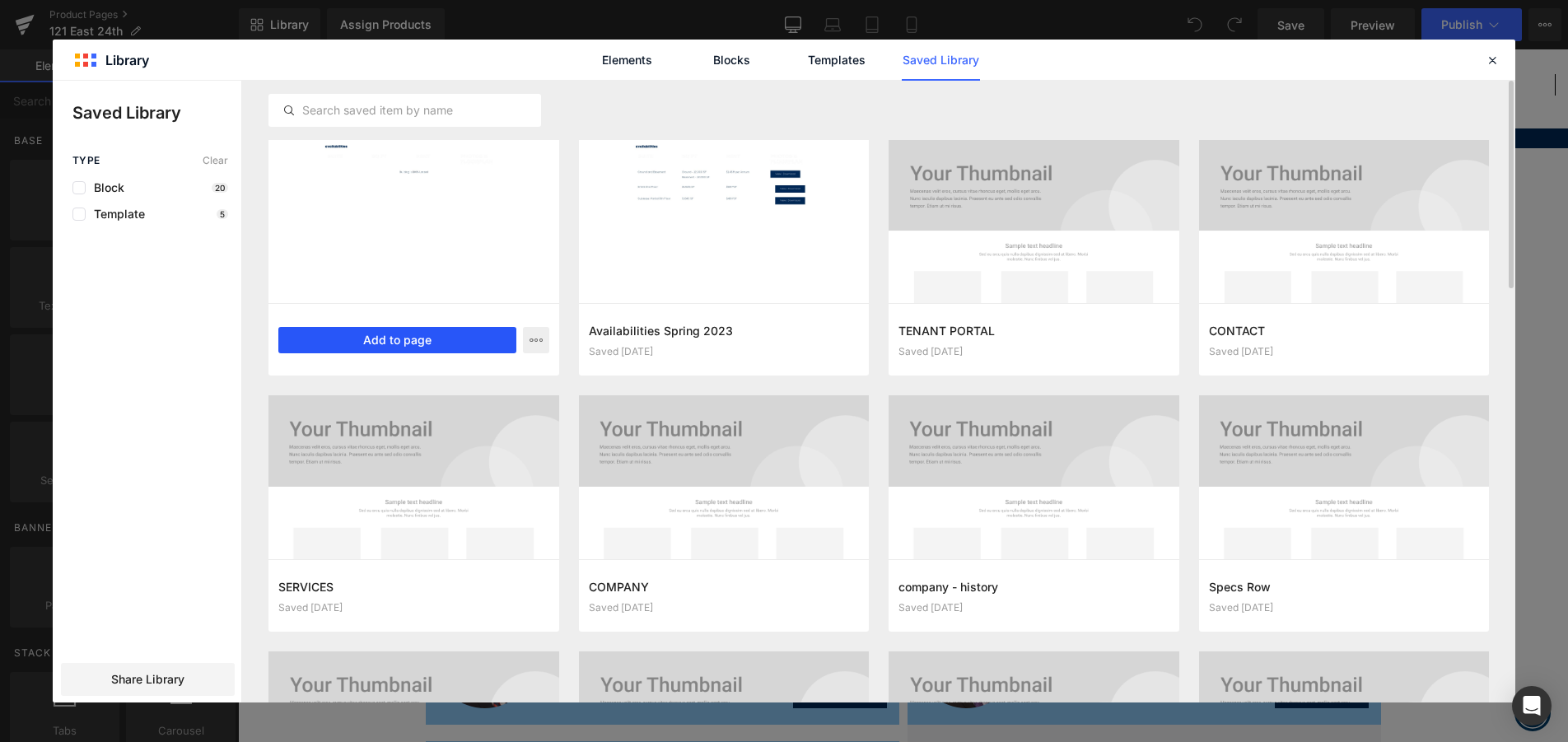
click at [408, 345] on button "Add to page" at bounding box center [397, 340] width 238 height 27
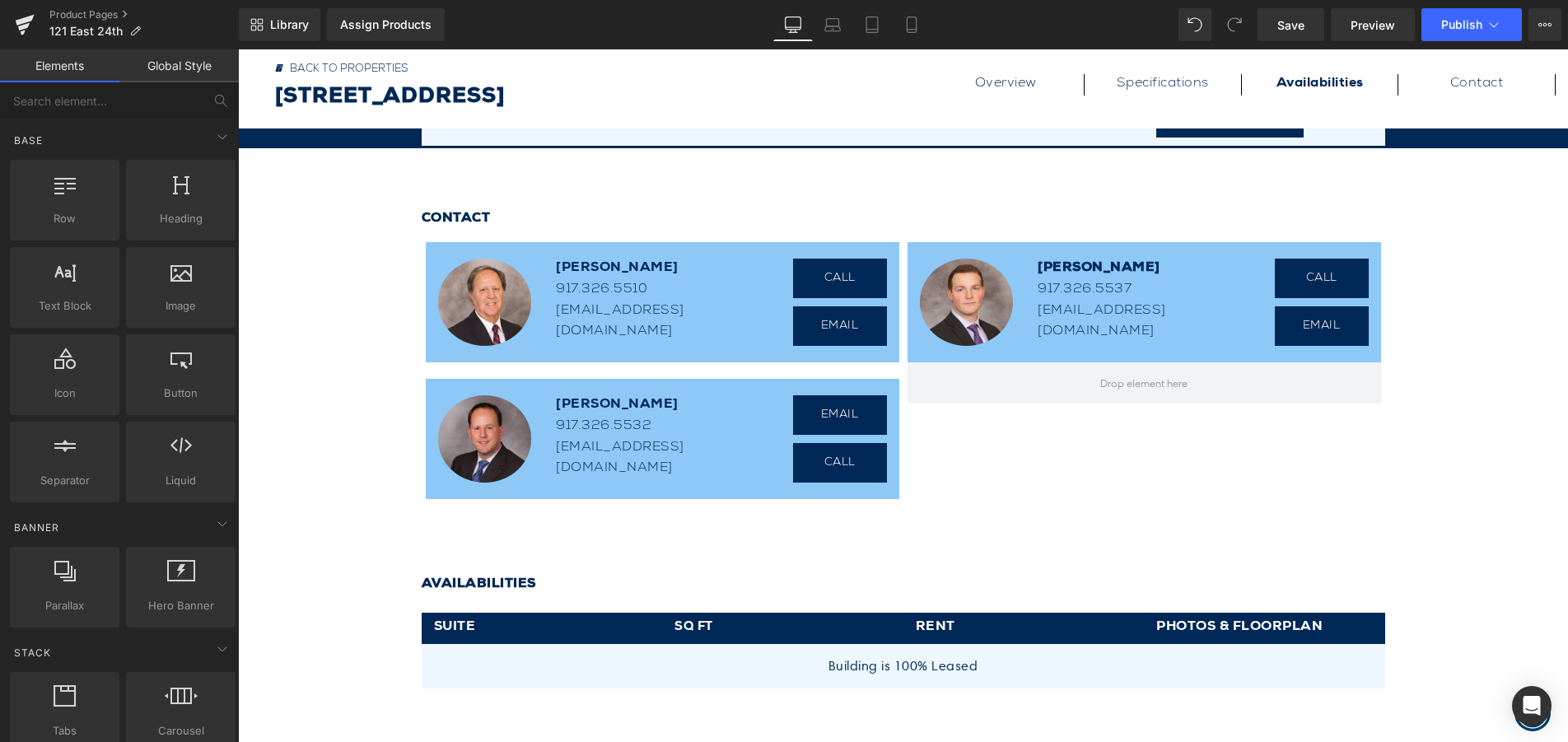
scroll to position [1103, 0]
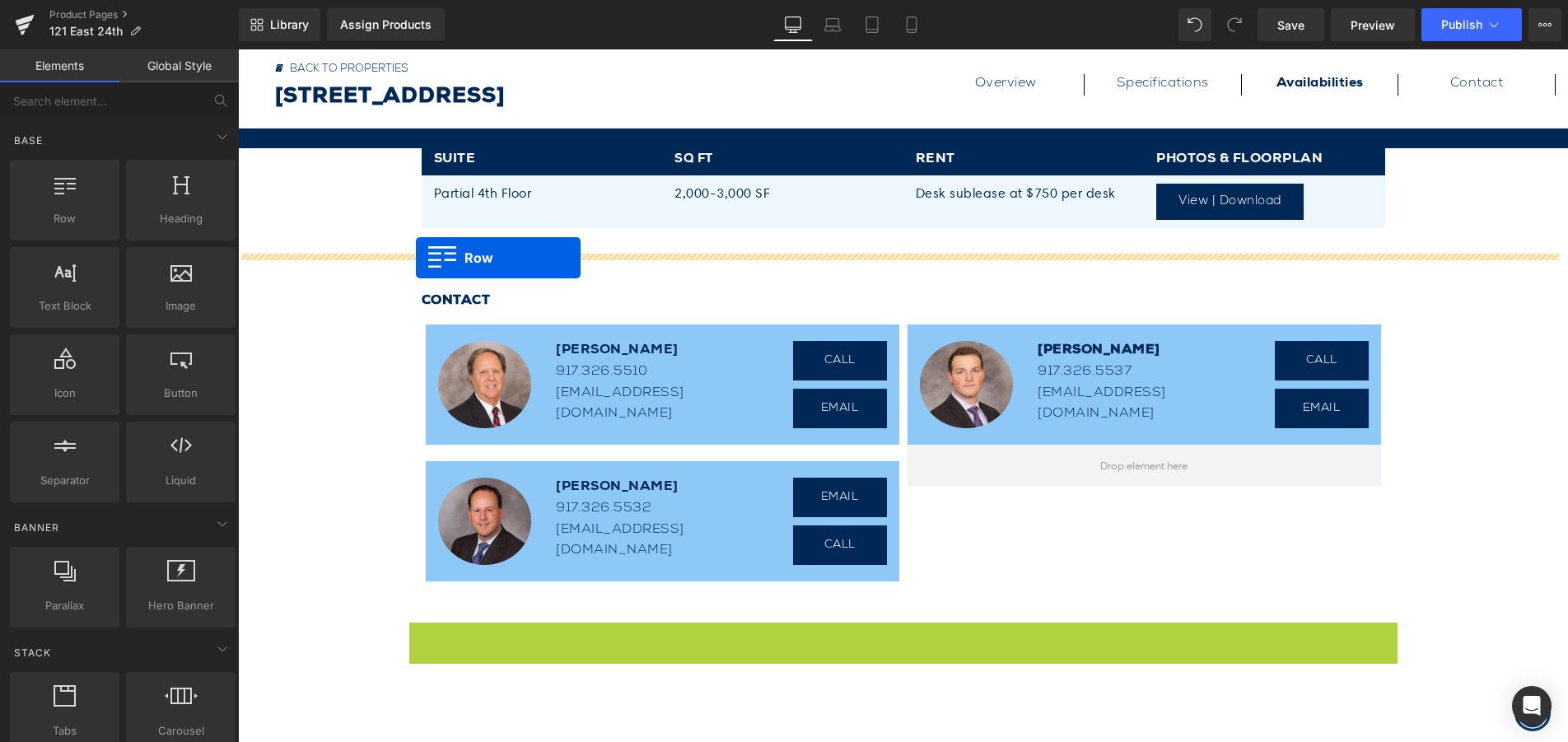
drag, startPoint x: 411, startPoint y: 638, endPoint x: 416, endPoint y: 258, distance: 380.0
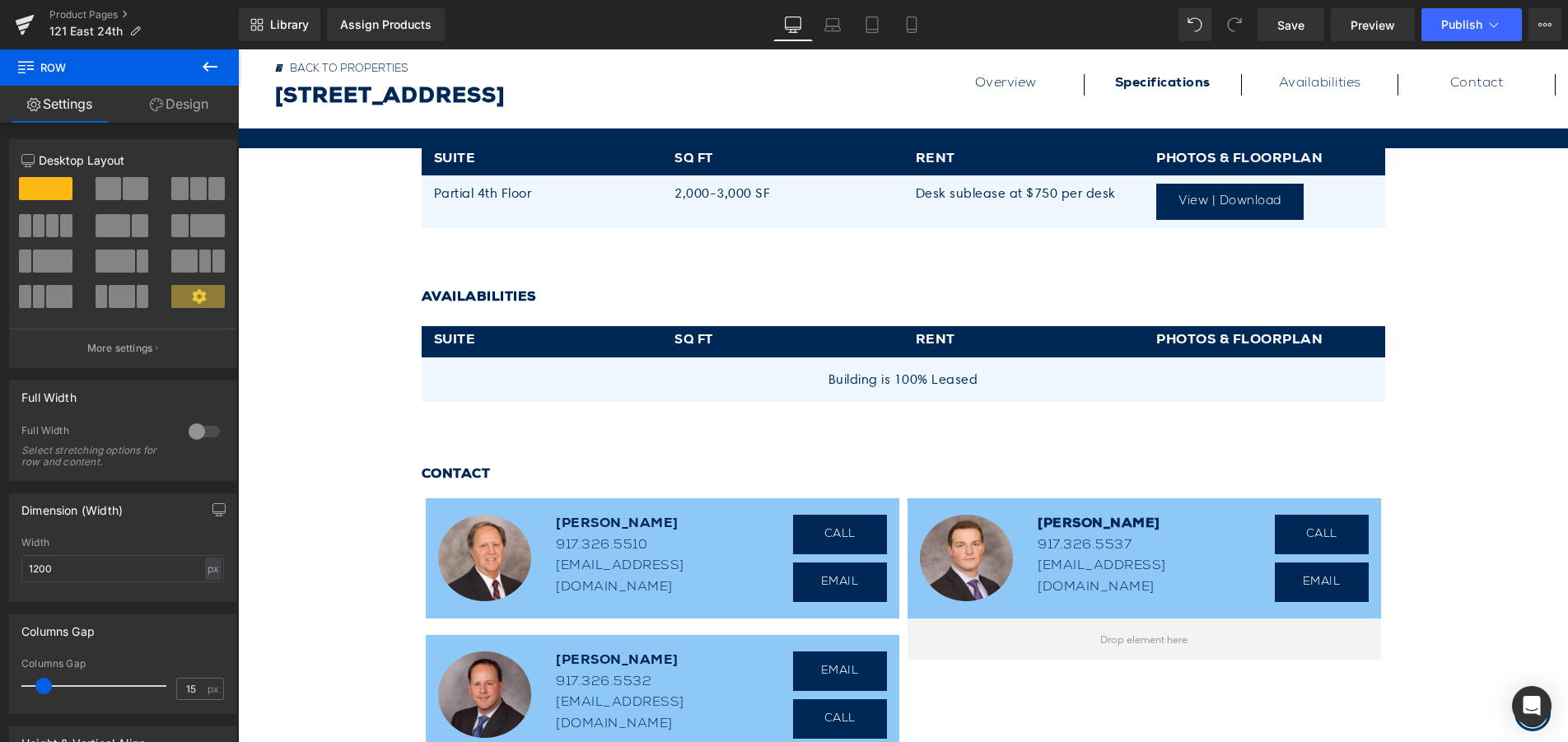
scroll to position [856, 0]
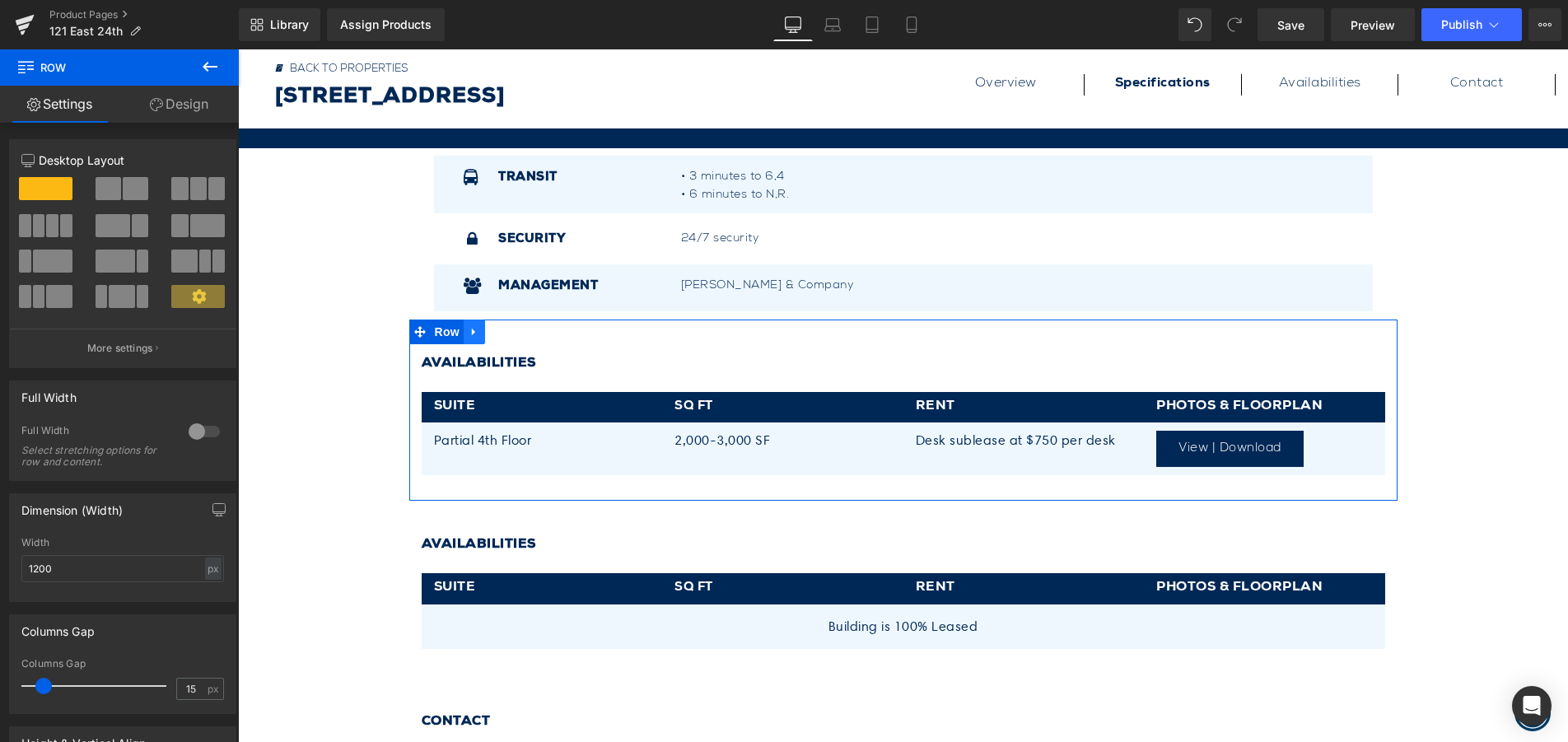
click at [472, 332] on icon at bounding box center [473, 332] width 3 height 7
click at [511, 331] on icon at bounding box center [517, 331] width 12 height 12
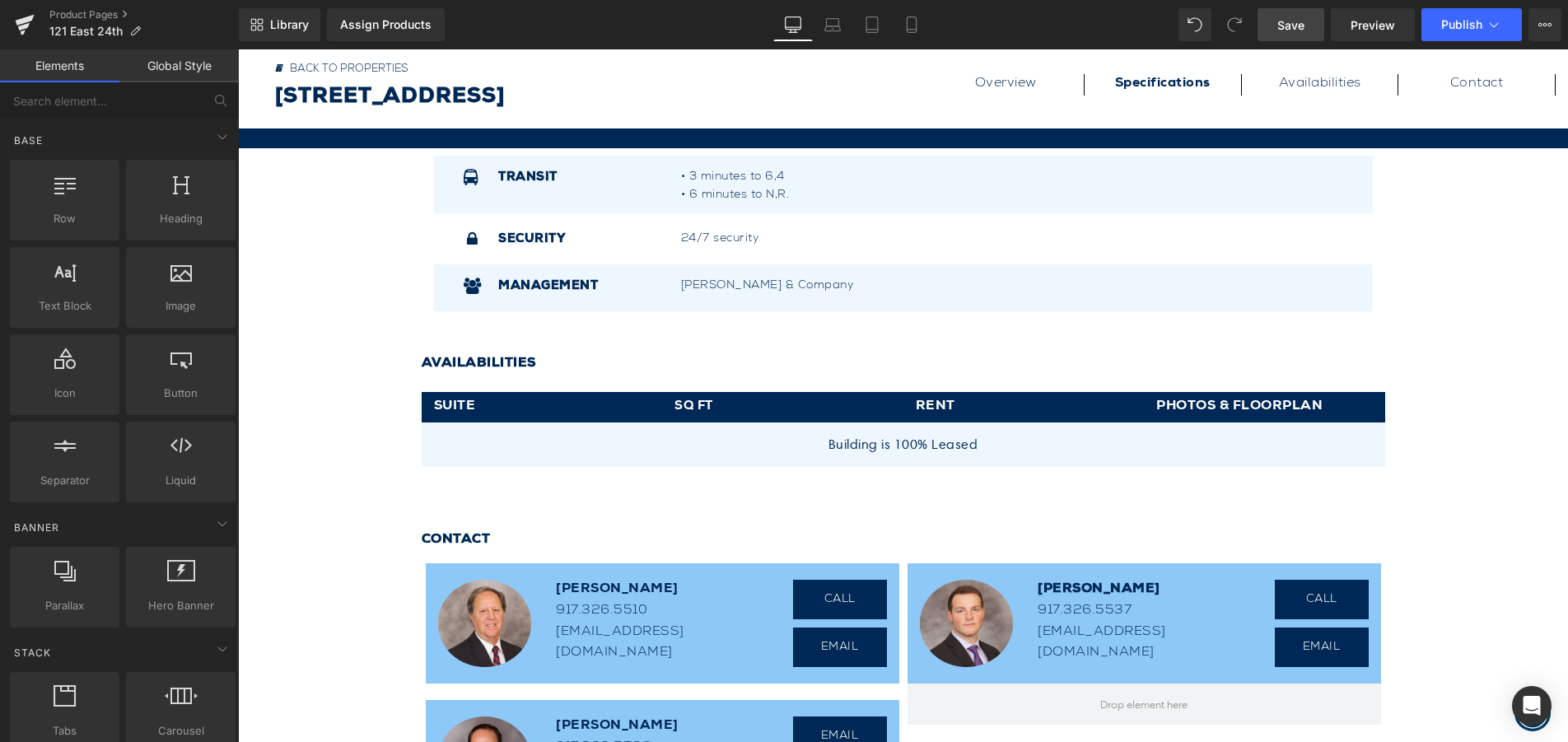
click at [1294, 27] on span "Save" at bounding box center [1290, 25] width 27 height 17
click at [100, 13] on link "Product Pages" at bounding box center [144, 15] width 190 height 13
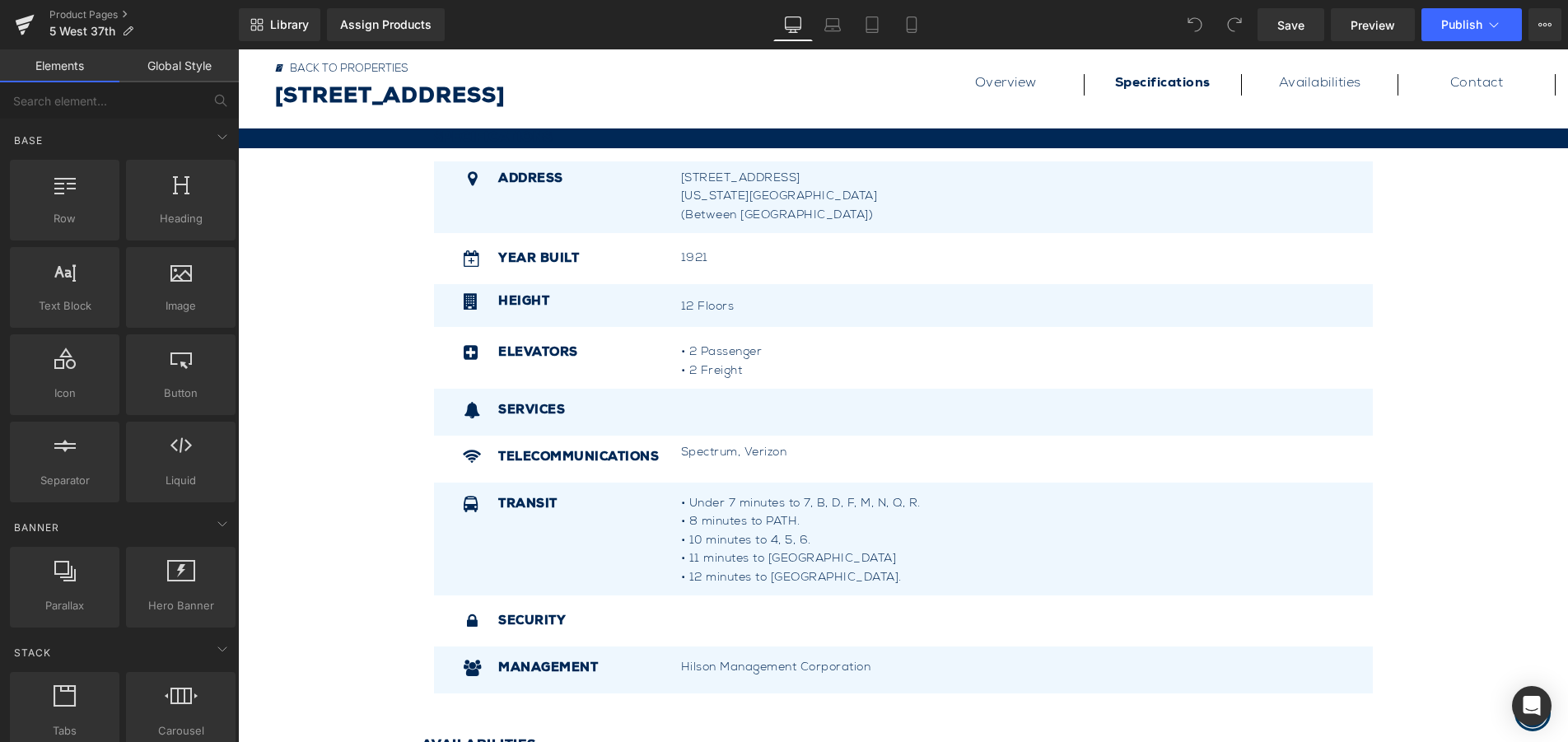
scroll to position [741, 0]
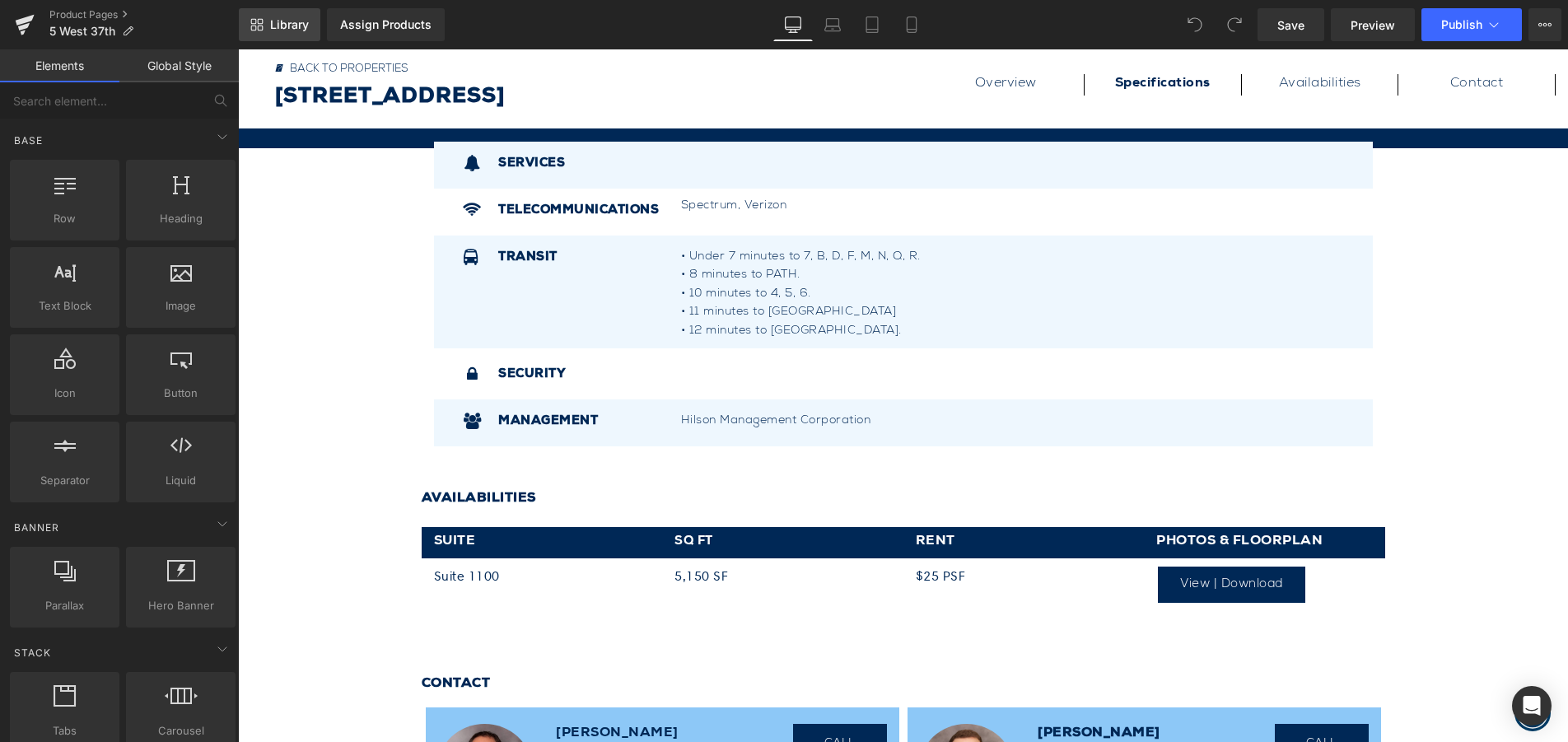
click at [270, 20] on span "Library" at bounding box center [289, 25] width 39 height 15
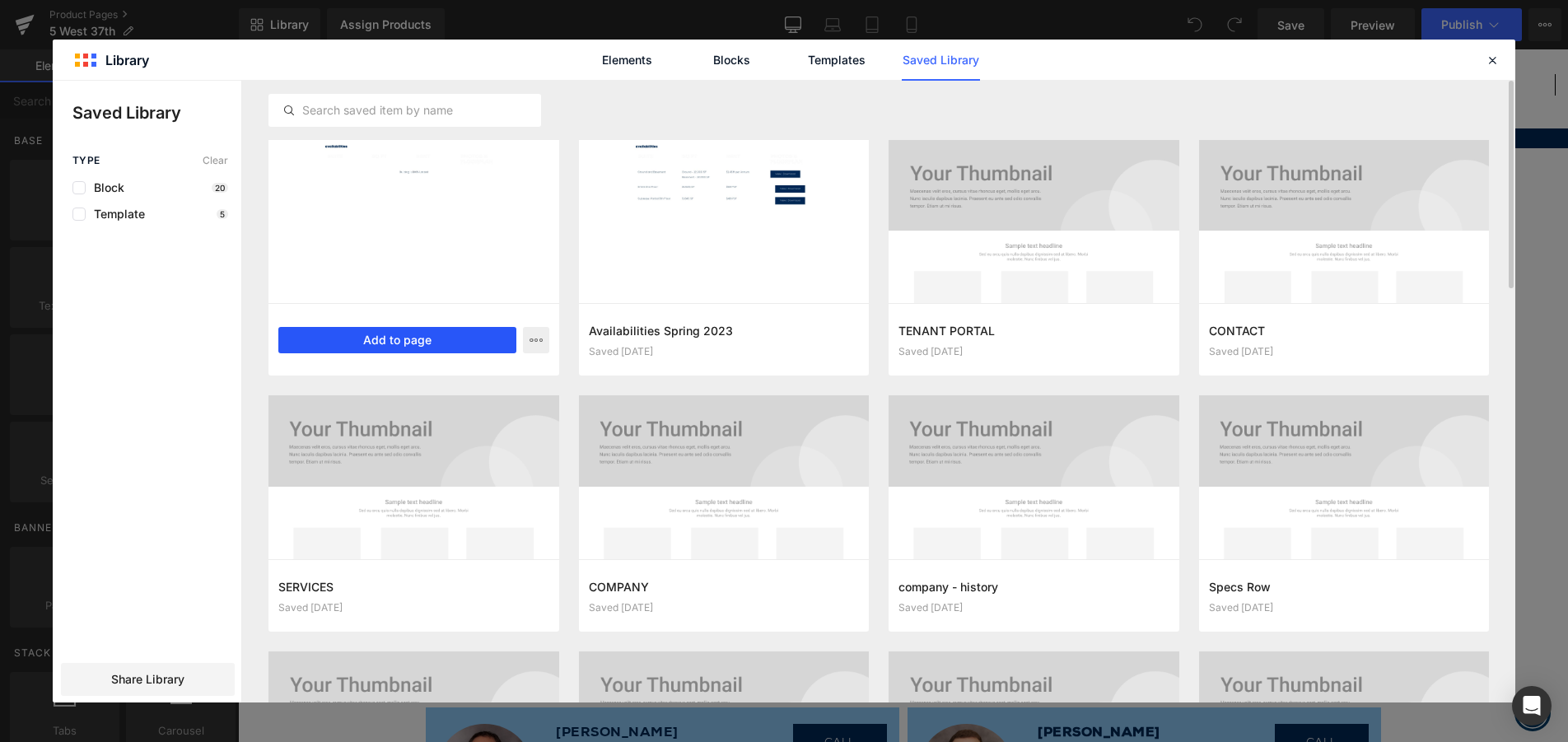
click at [438, 339] on button "Add to page" at bounding box center [397, 340] width 238 height 27
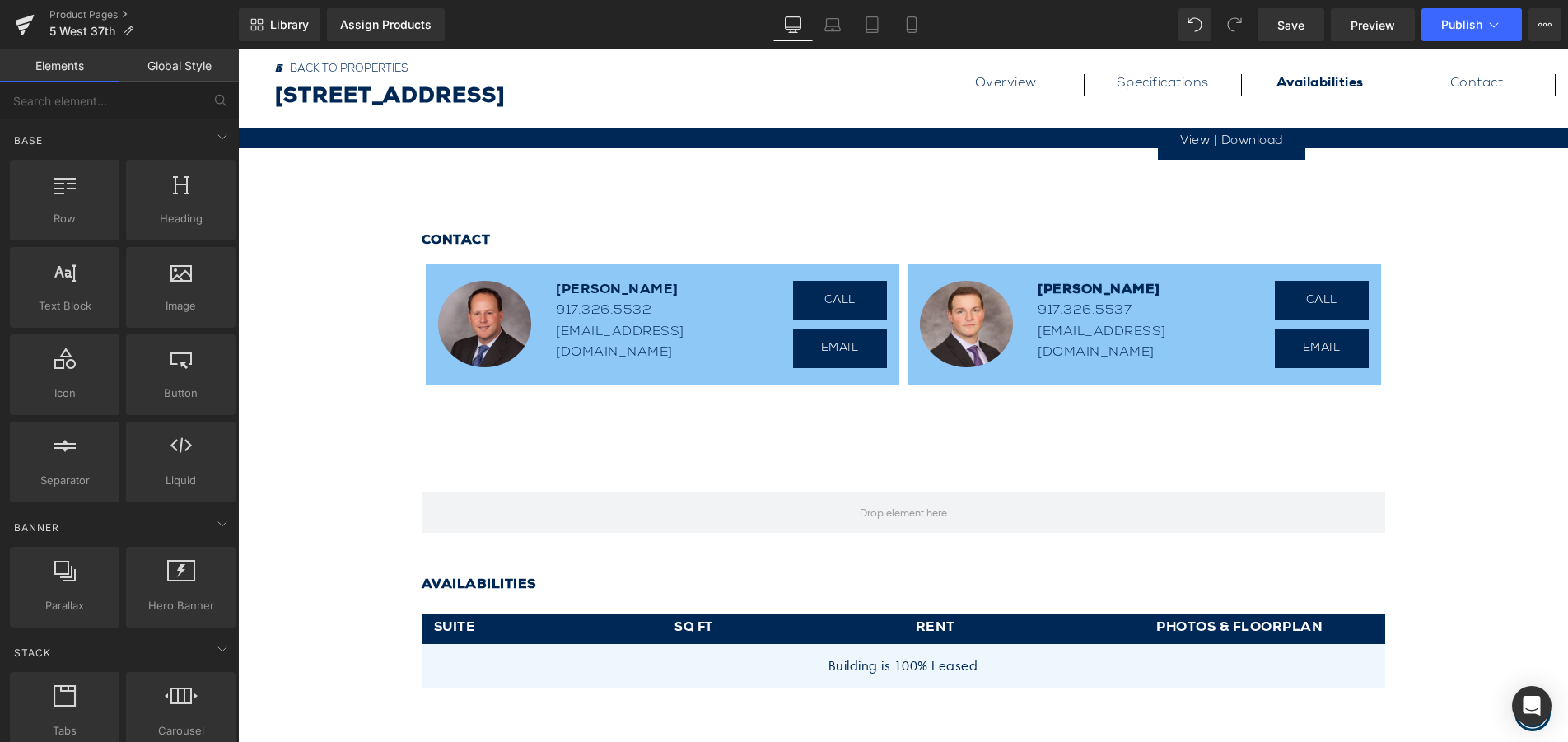
scroll to position [1102, 0]
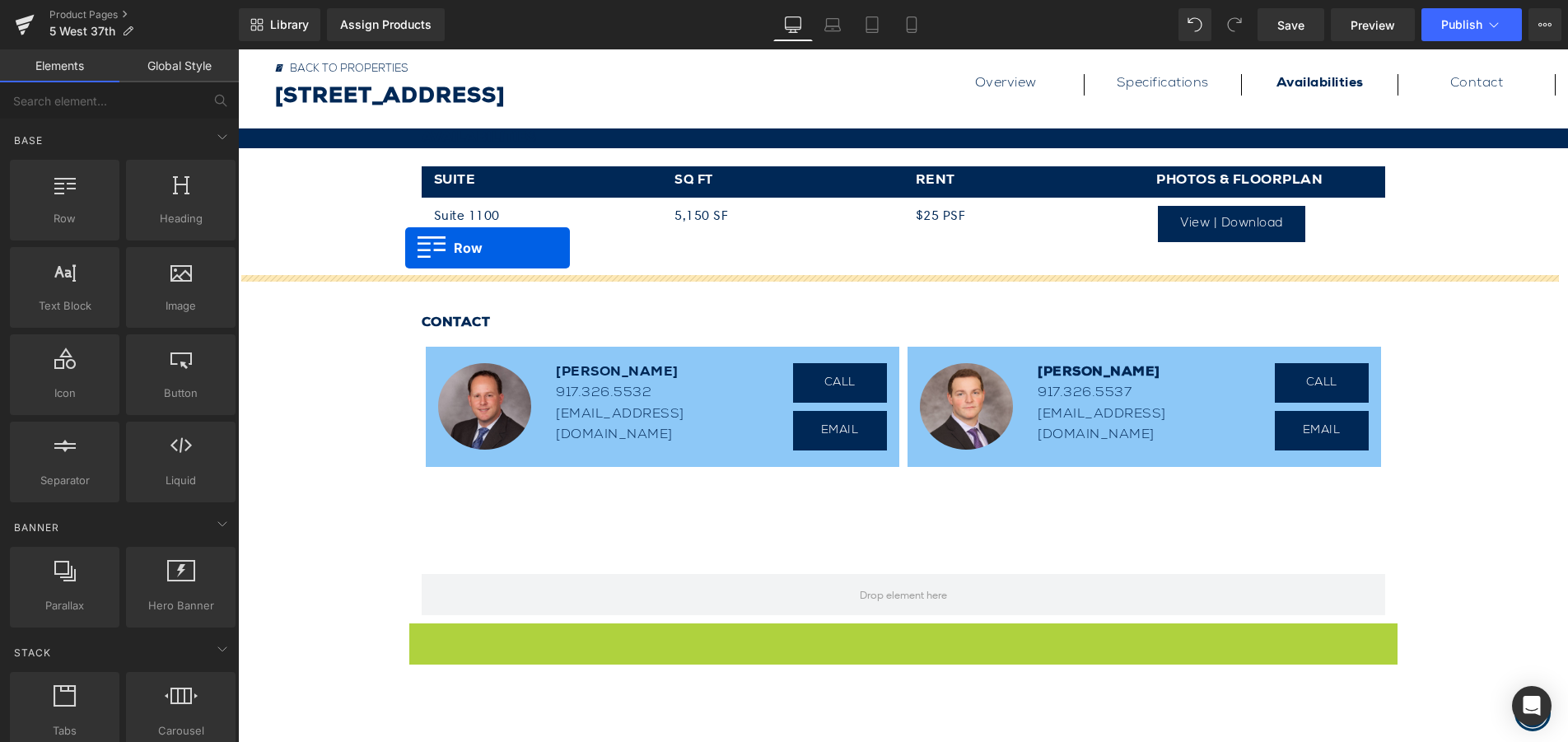
drag, startPoint x: 412, startPoint y: 636, endPoint x: 405, endPoint y: 248, distance: 388.1
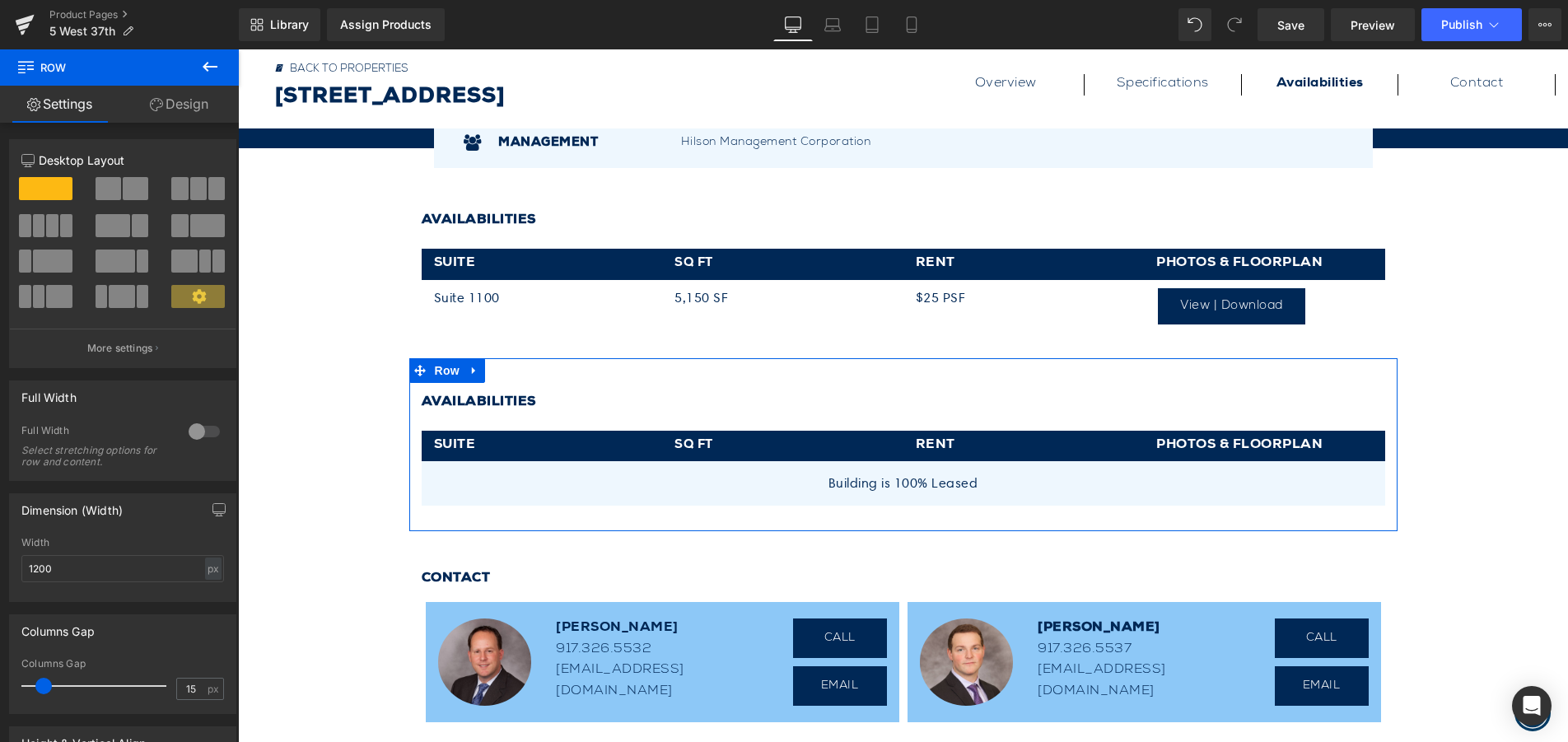
scroll to position [938, 0]
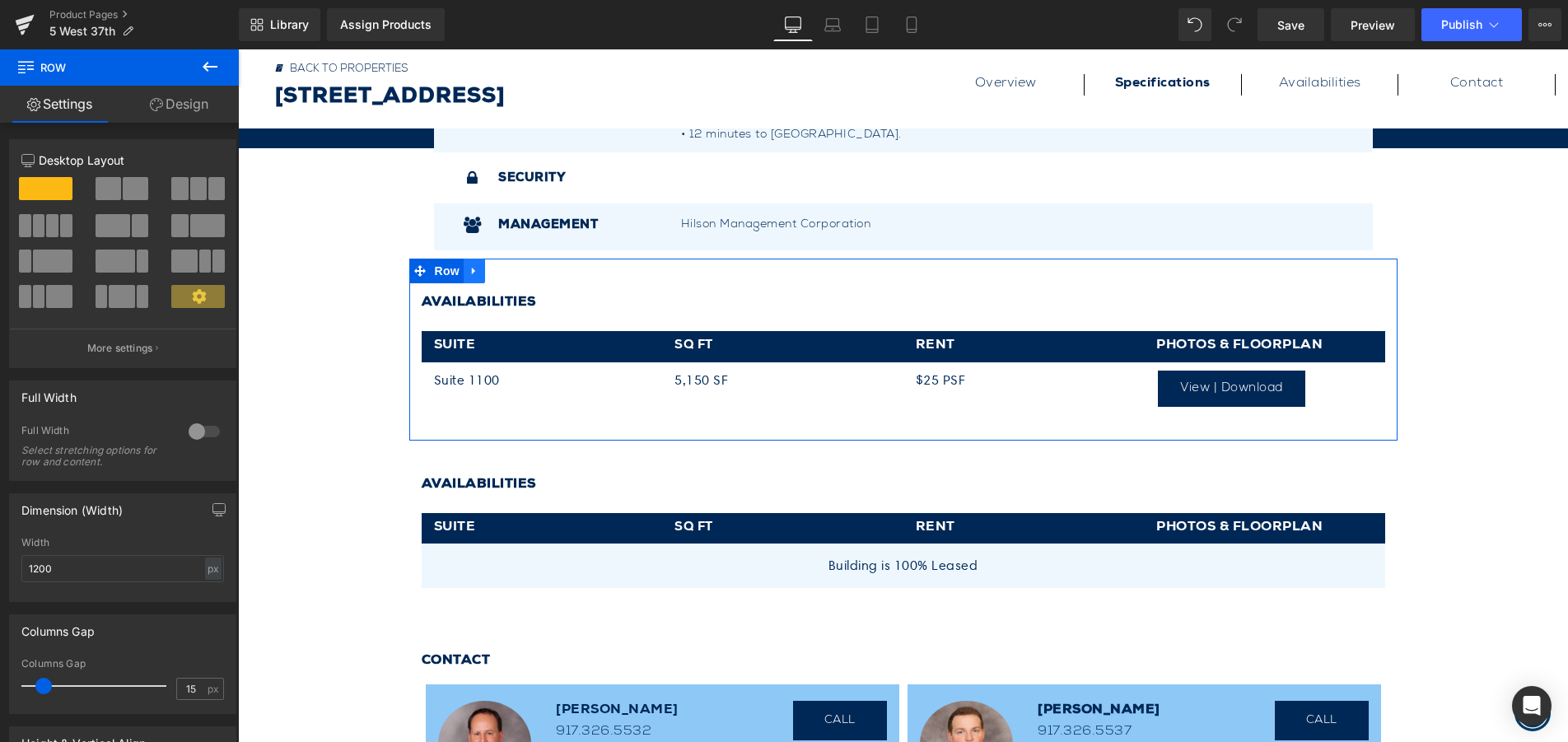
click at [468, 276] on icon at bounding box center [474, 271] width 12 height 12
click at [511, 274] on icon at bounding box center [517, 271] width 12 height 12
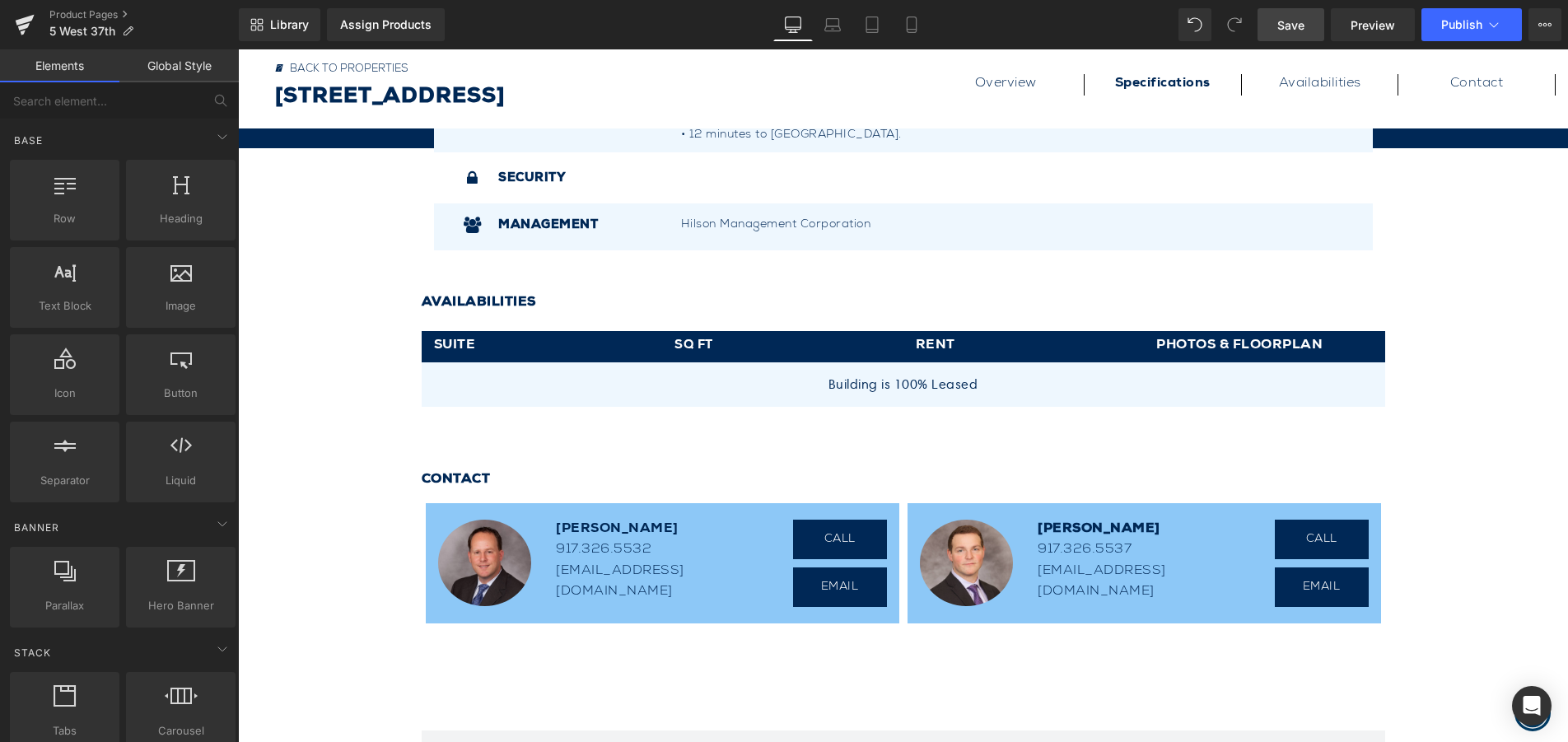
click at [1297, 28] on span "Save" at bounding box center [1290, 25] width 27 height 17
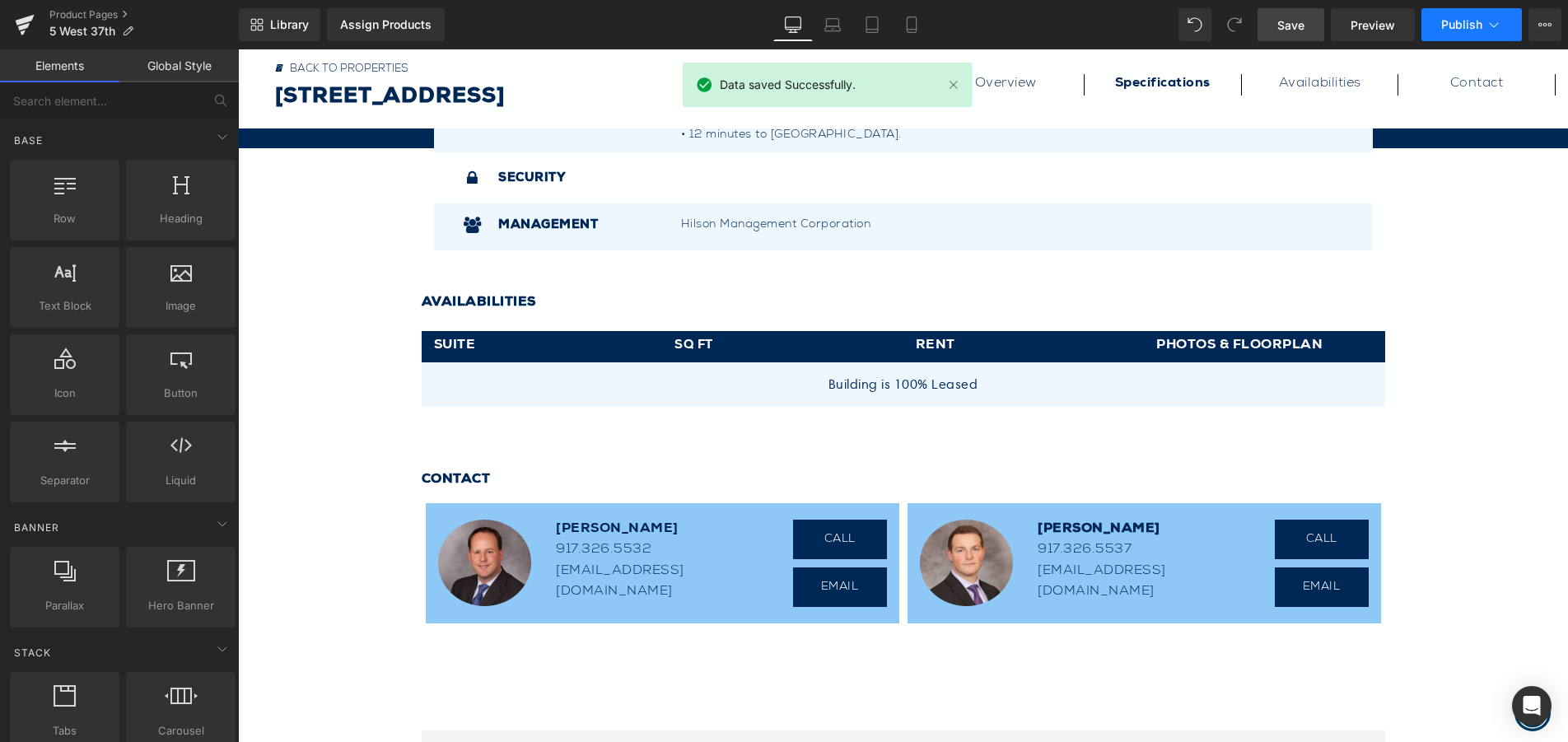
click at [1494, 27] on icon at bounding box center [1493, 25] width 9 height 5
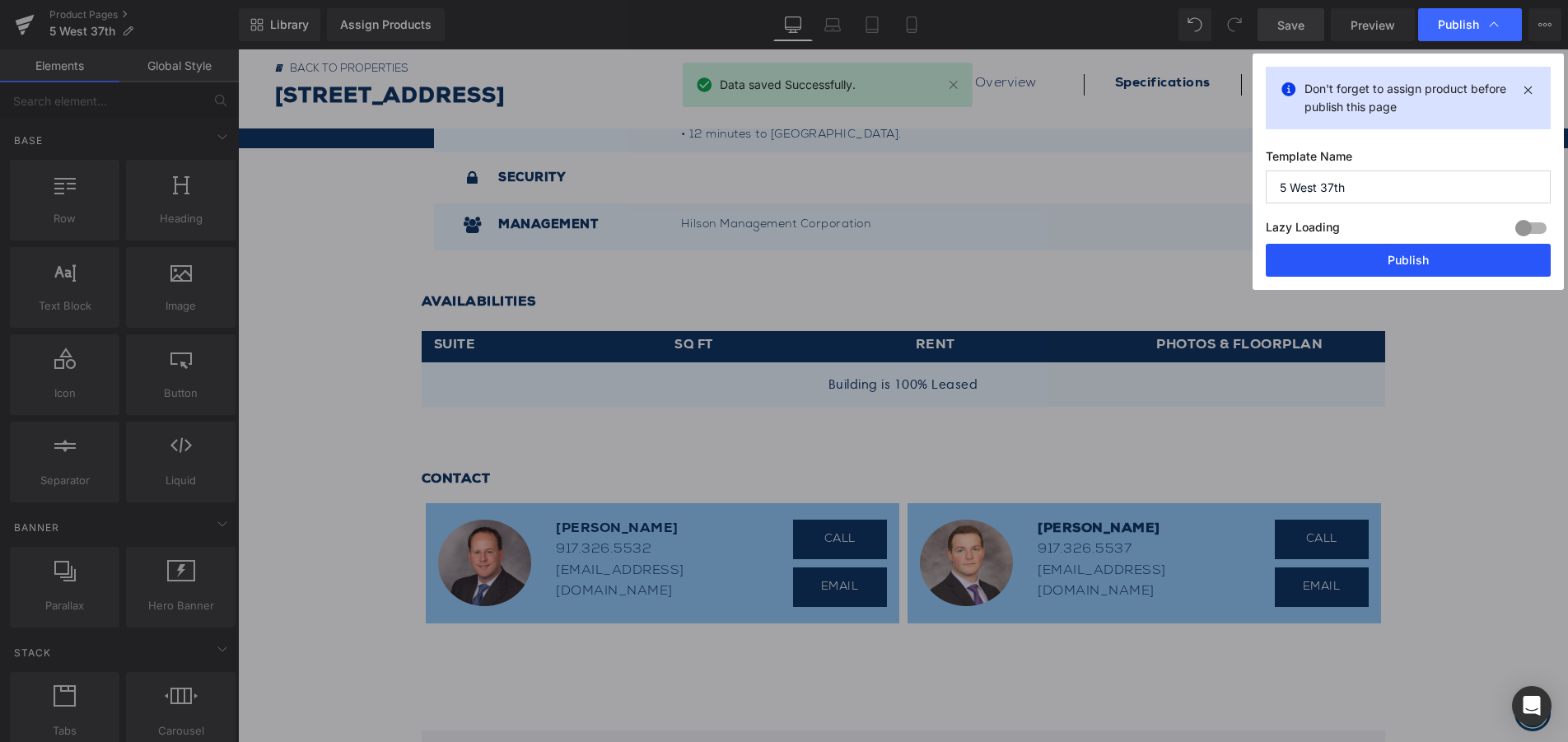
drag, startPoint x: 1428, startPoint y: 257, endPoint x: 1098, endPoint y: 192, distance: 336.3
click at [1428, 257] on button "Publish" at bounding box center [1408, 260] width 285 height 33
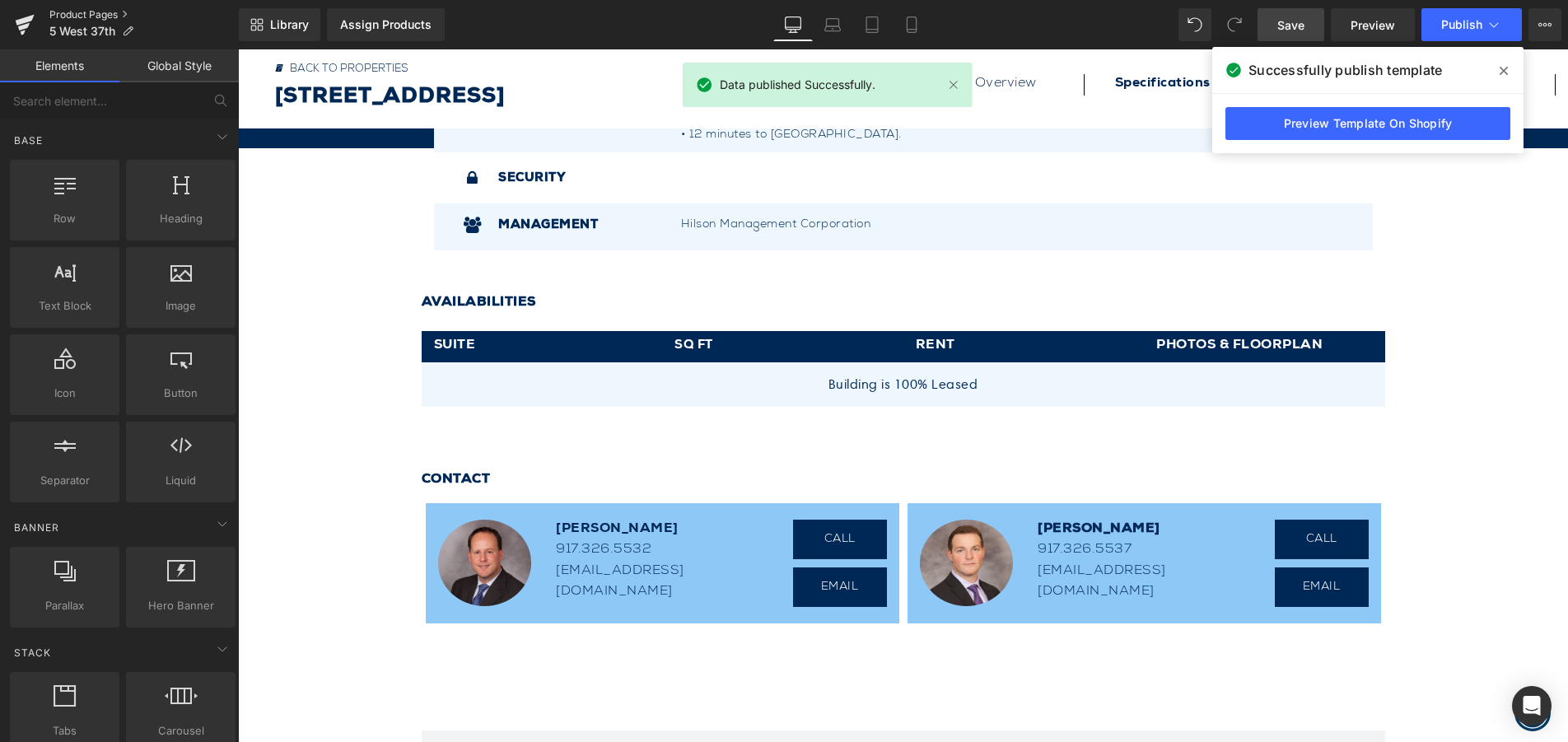
click at [99, 11] on link "Product Pages" at bounding box center [144, 15] width 190 height 13
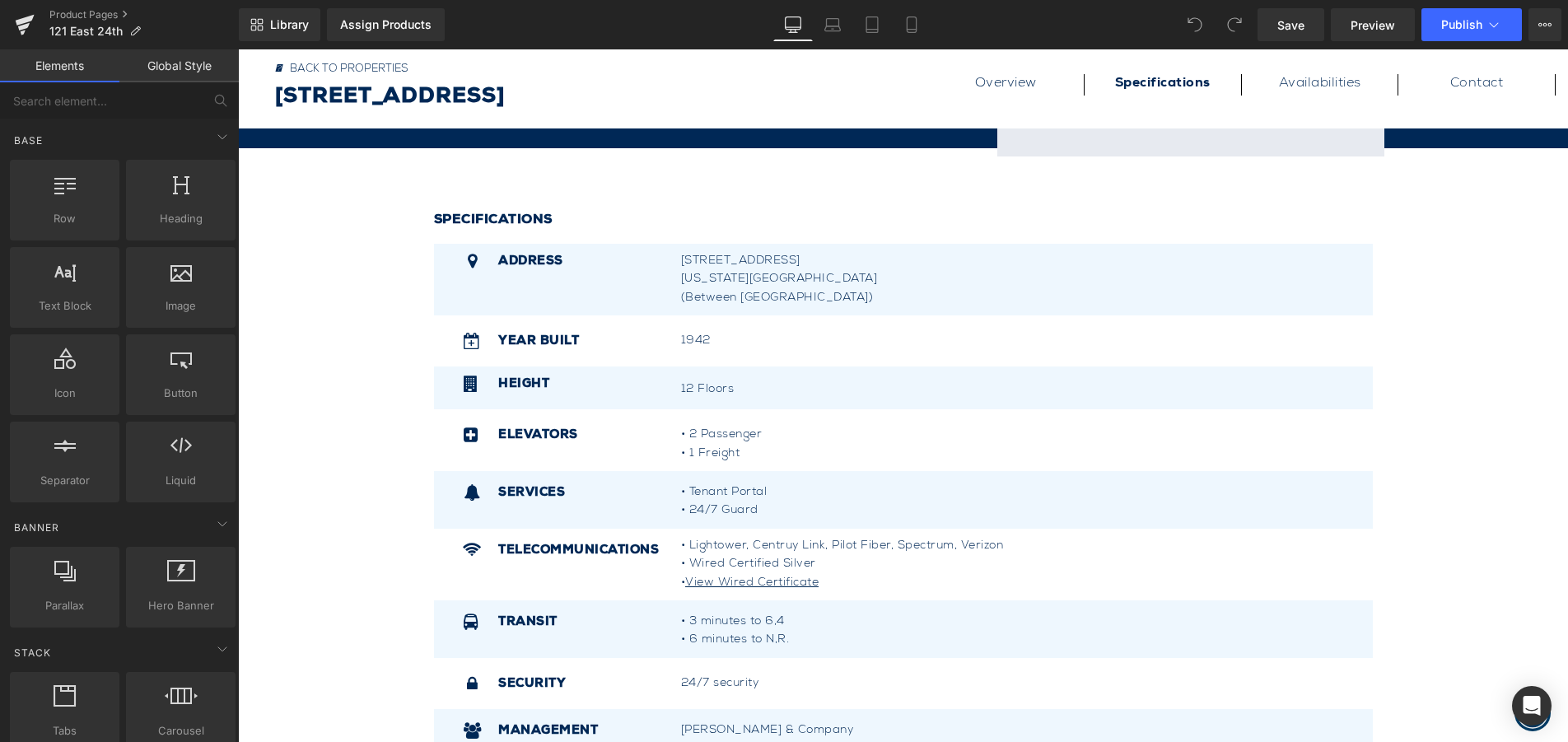
scroll to position [824, 0]
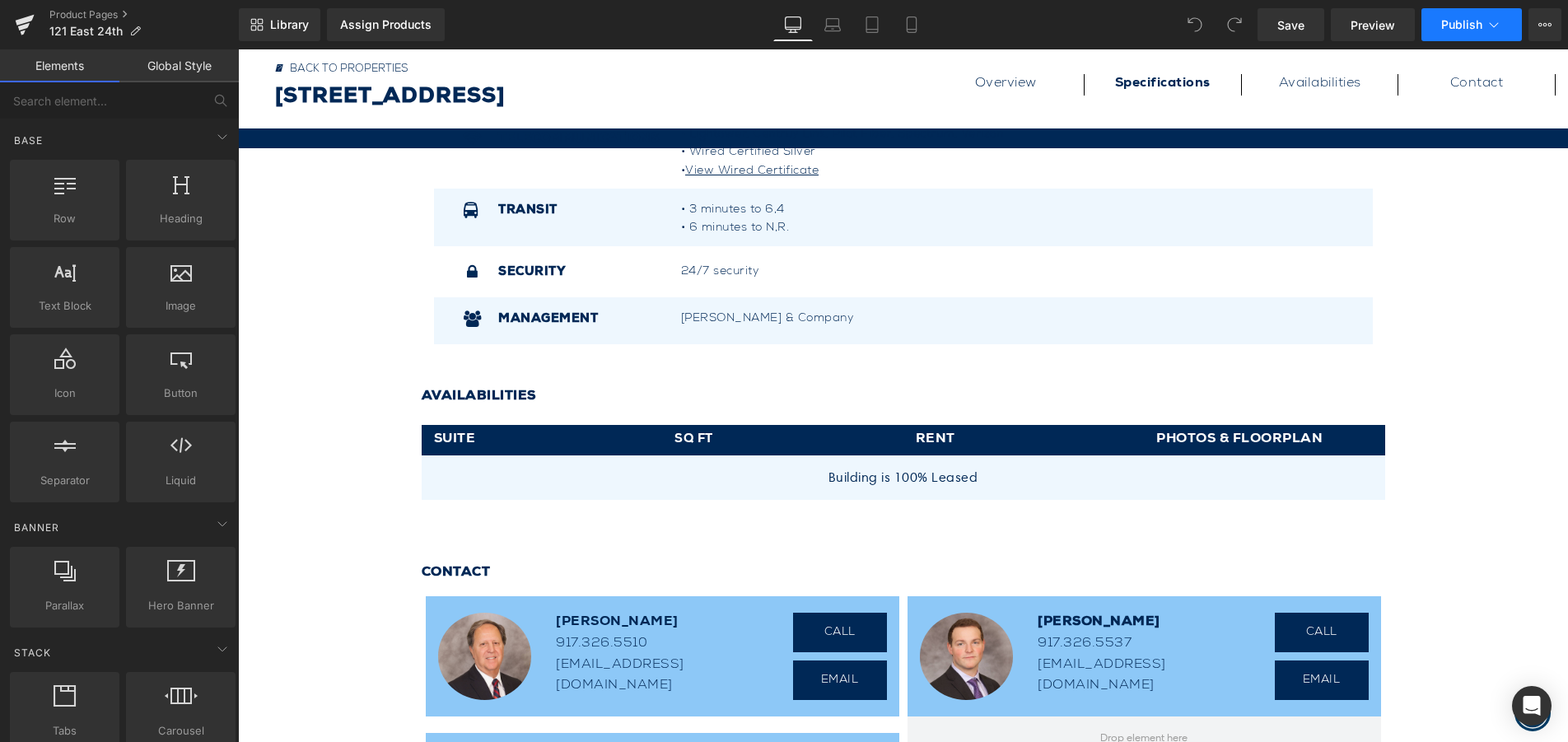
click at [1500, 27] on icon at bounding box center [1493, 25] width 17 height 17
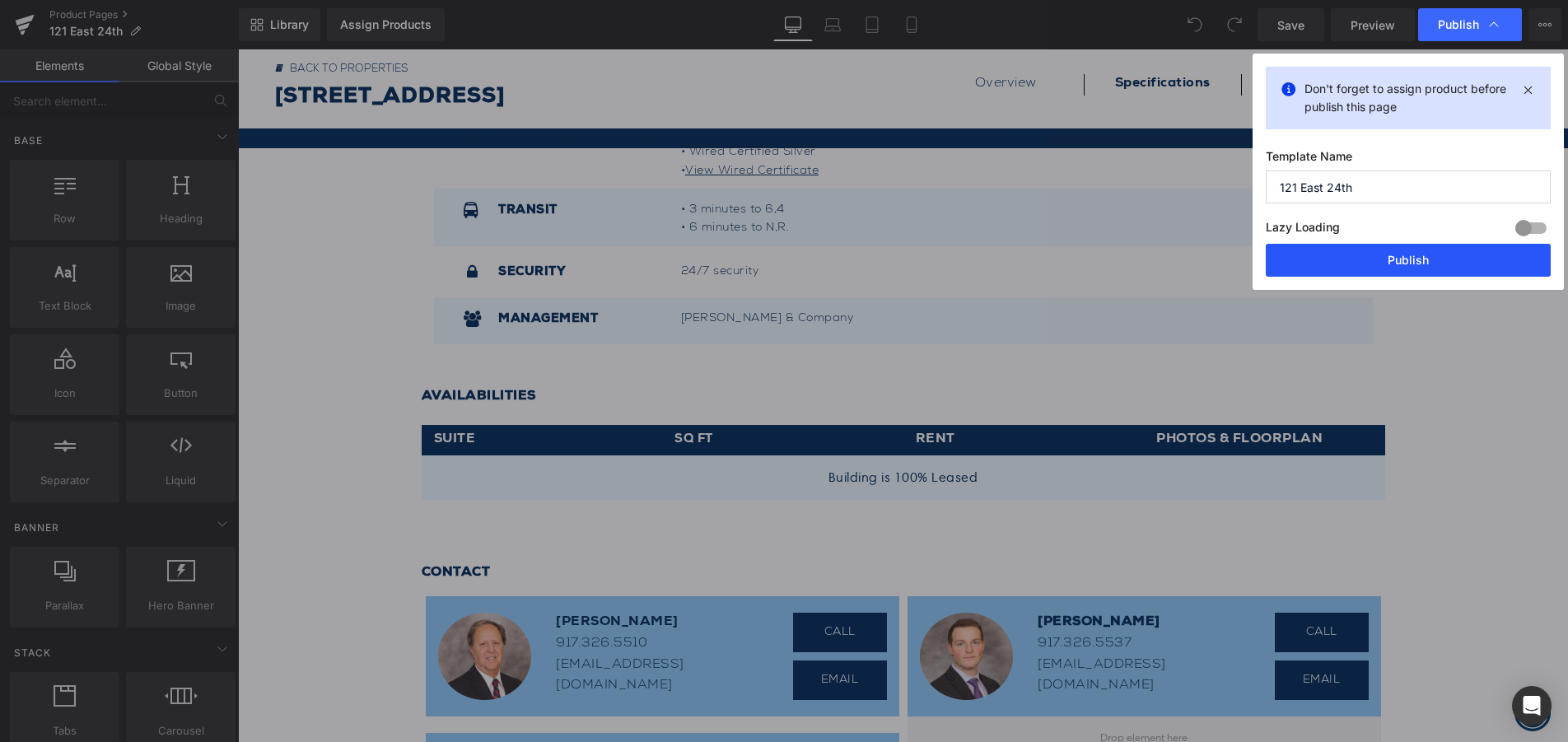
click at [1382, 268] on button "Publish" at bounding box center [1408, 260] width 285 height 33
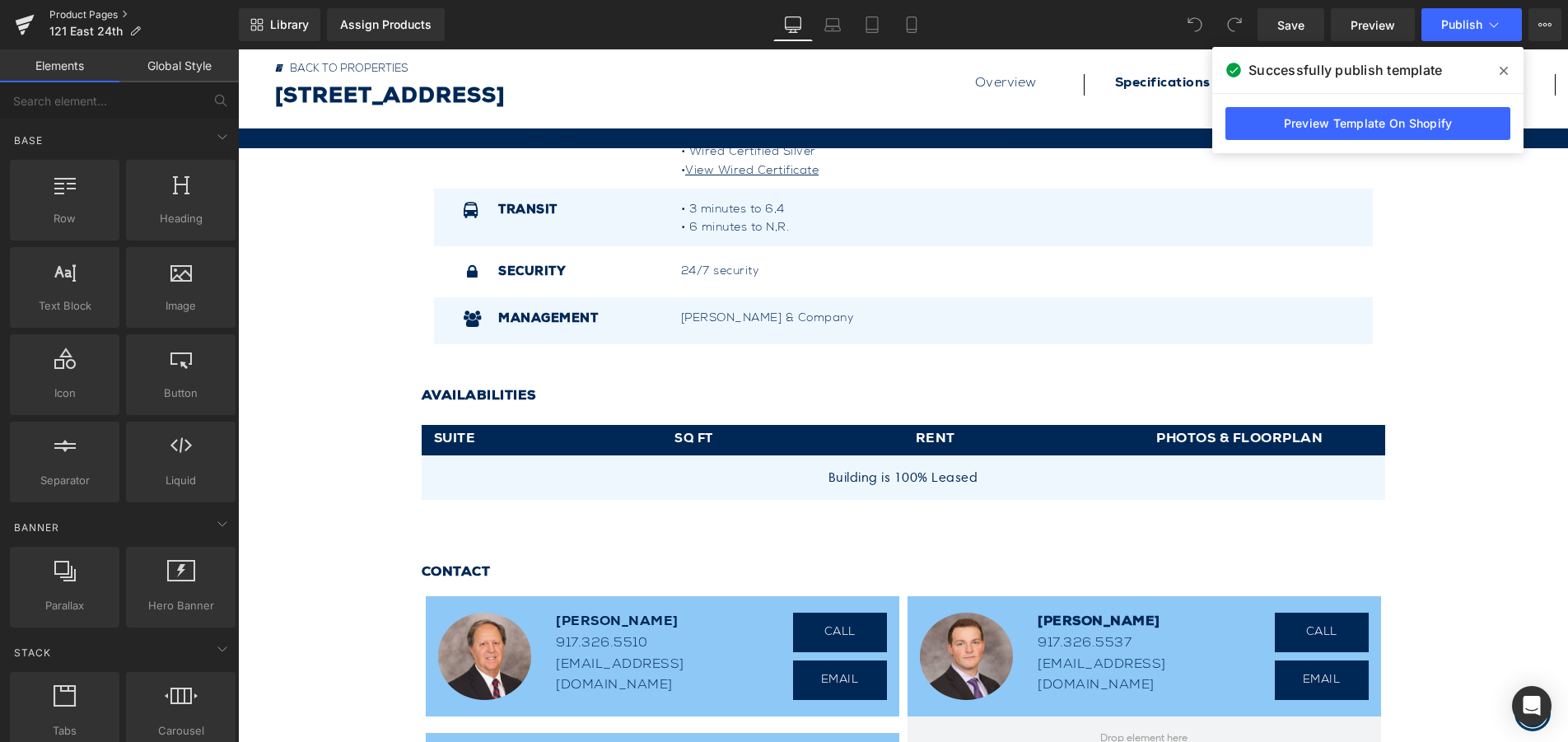
click at [84, 12] on link "Product Pages" at bounding box center [144, 15] width 190 height 13
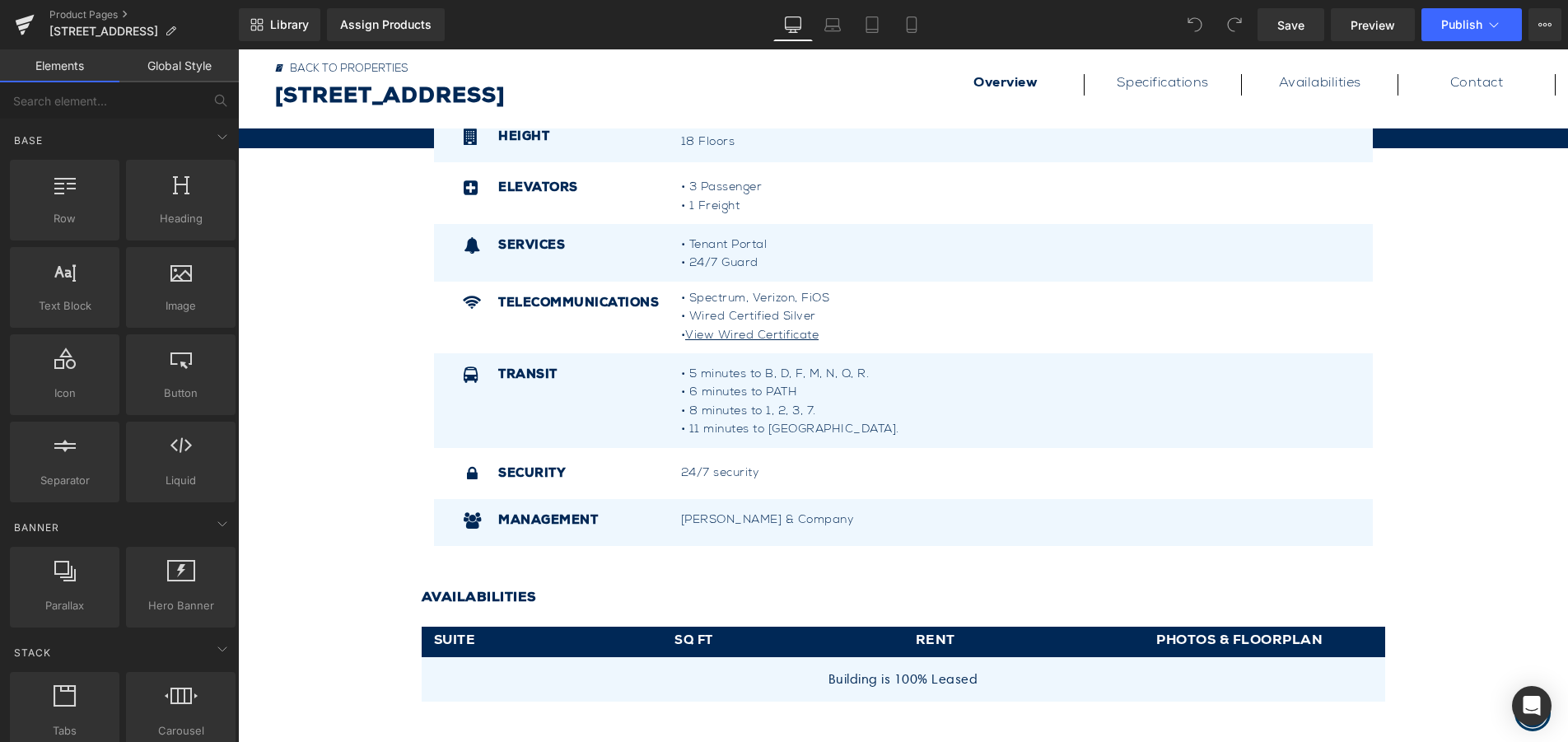
scroll to position [824, 0]
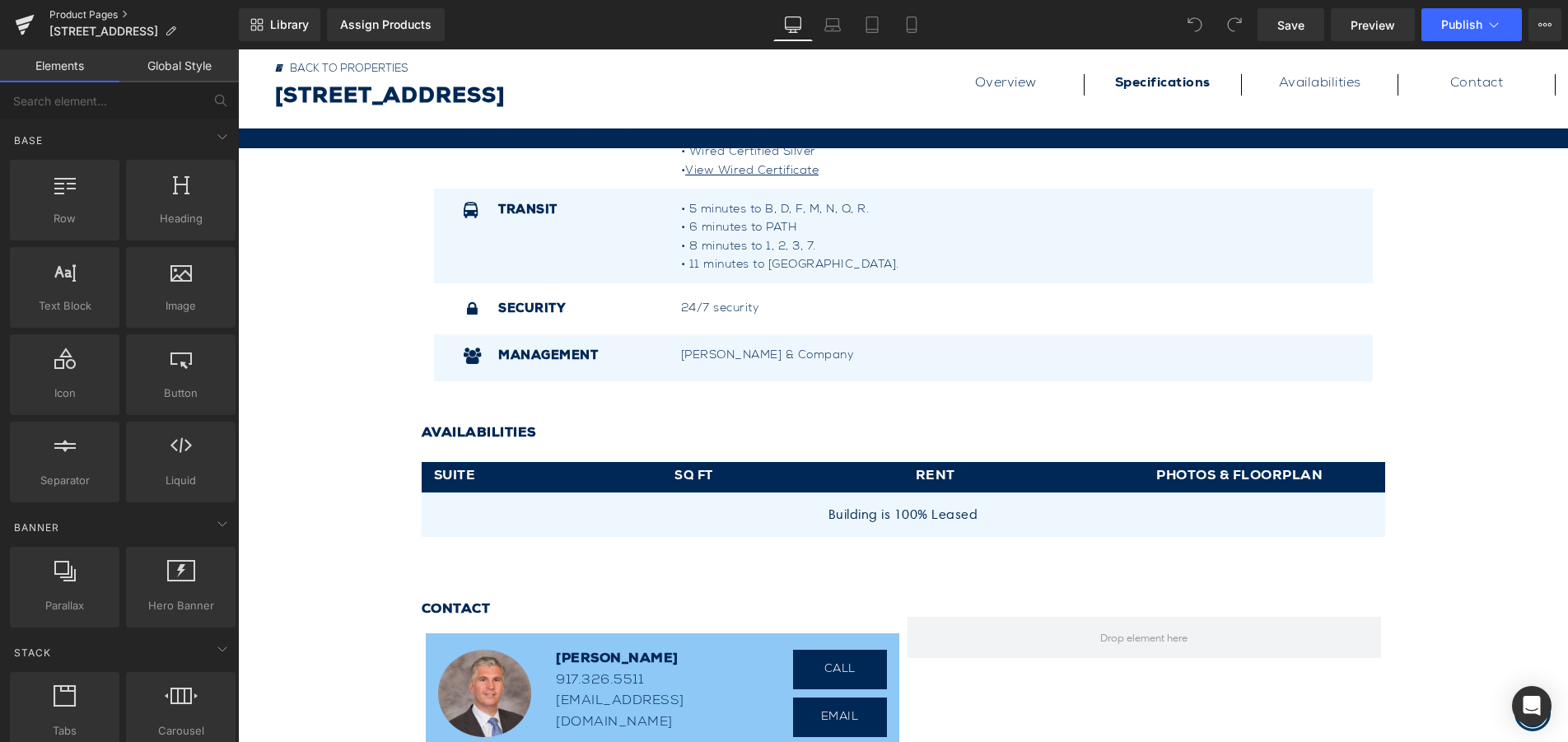
click at [94, 15] on link "Product Pages" at bounding box center [144, 15] width 190 height 13
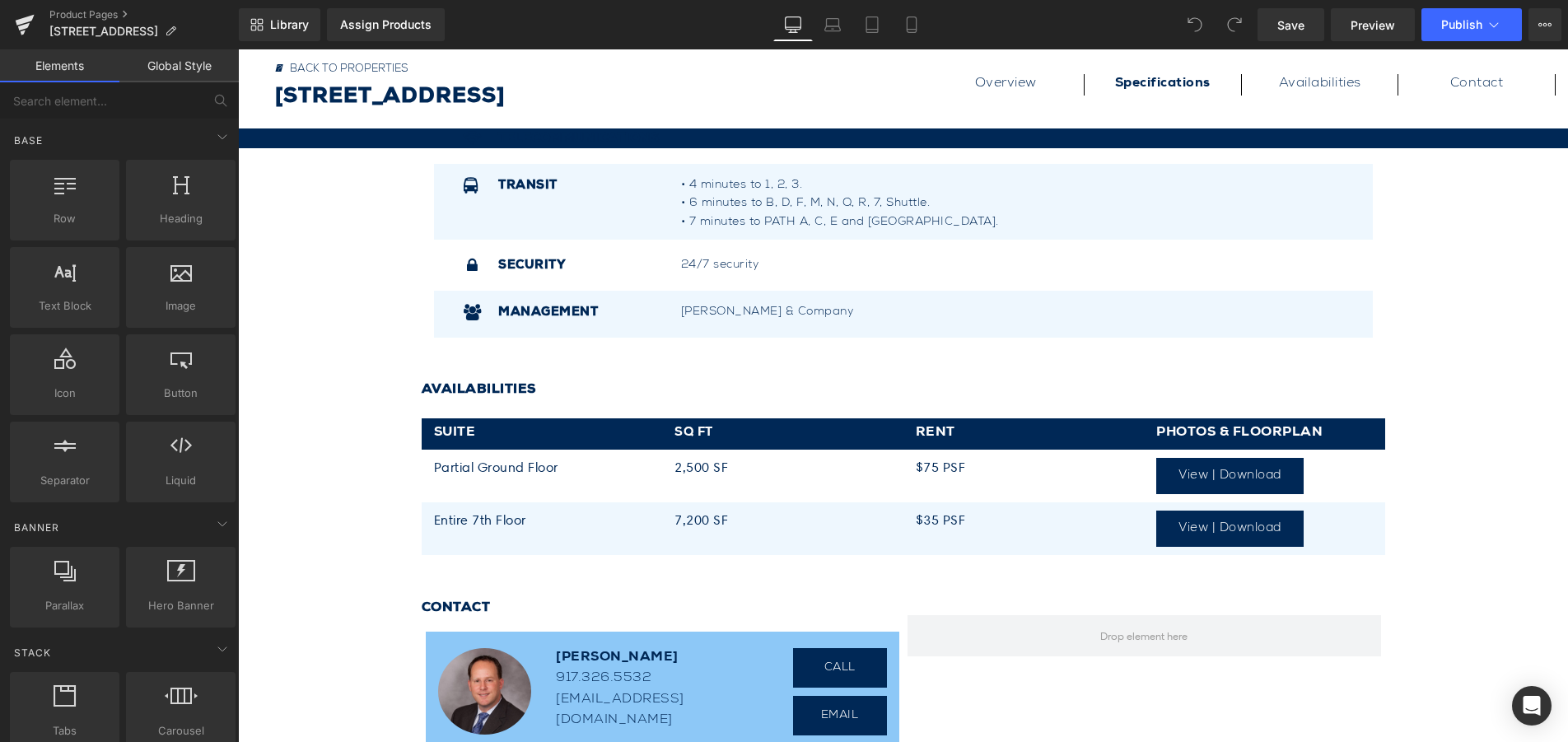
scroll to position [824, 0]
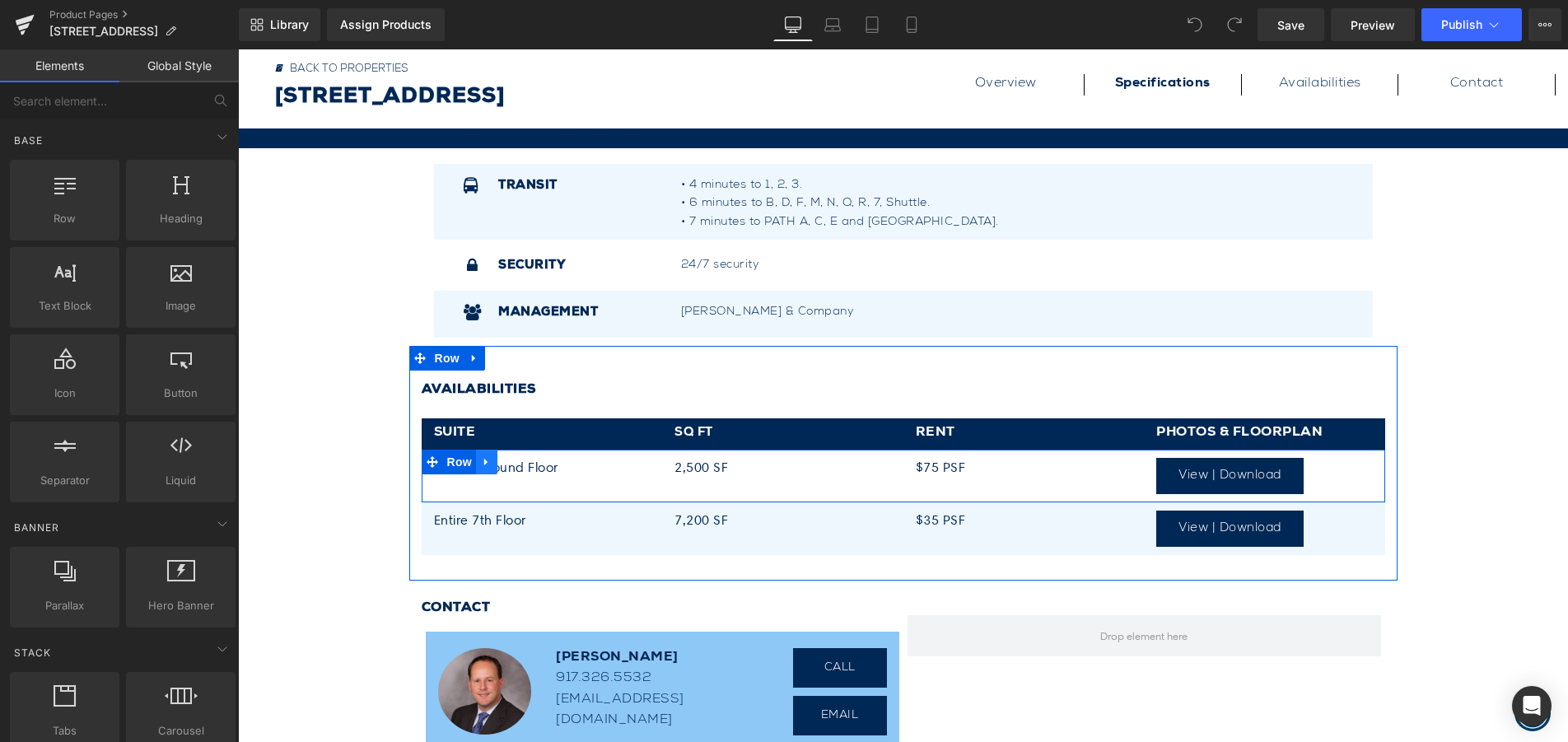
click at [482, 462] on icon at bounding box center [486, 461] width 12 height 12
click at [525, 461] on icon at bounding box center [530, 462] width 12 height 12
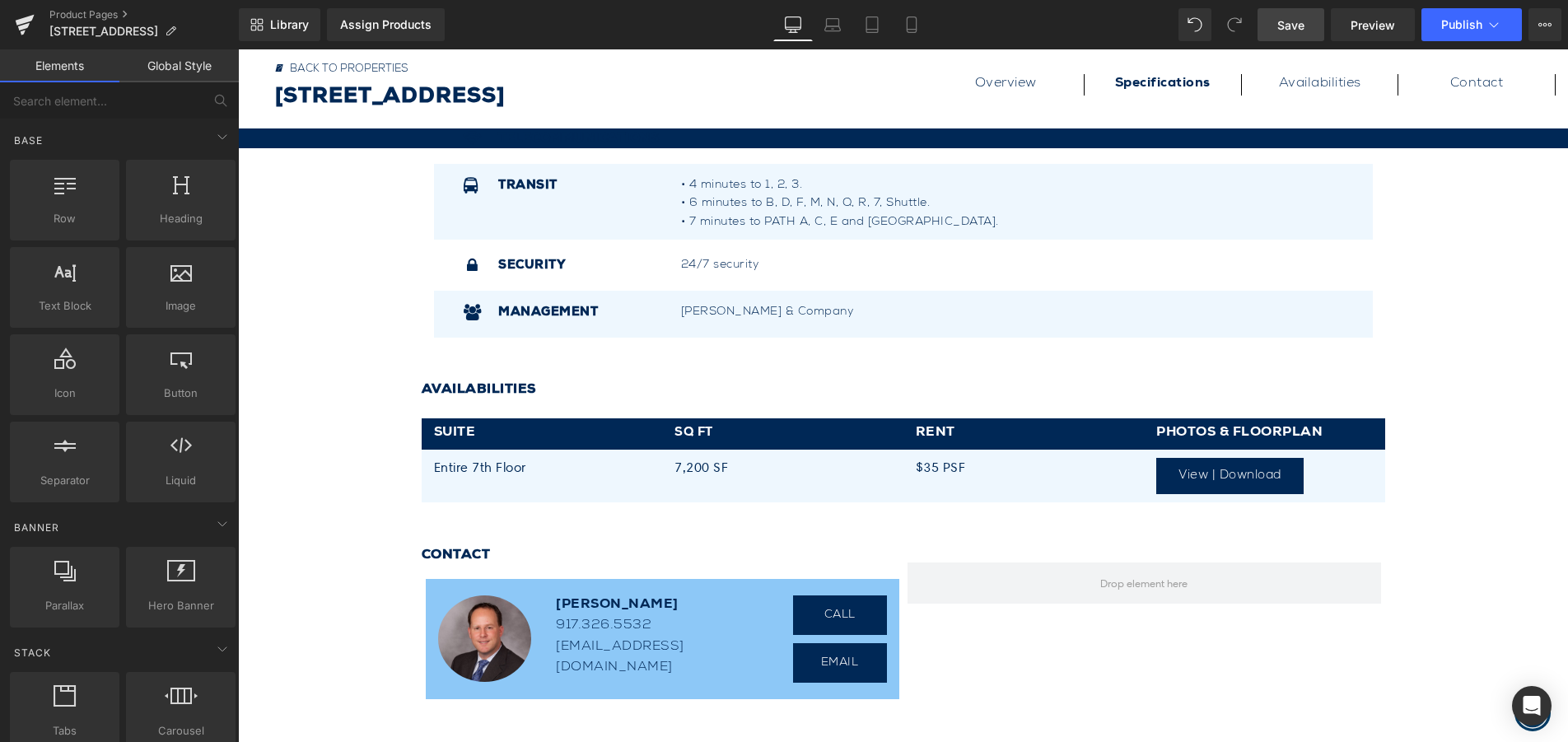
click at [1285, 32] on span "Save" at bounding box center [1290, 25] width 27 height 17
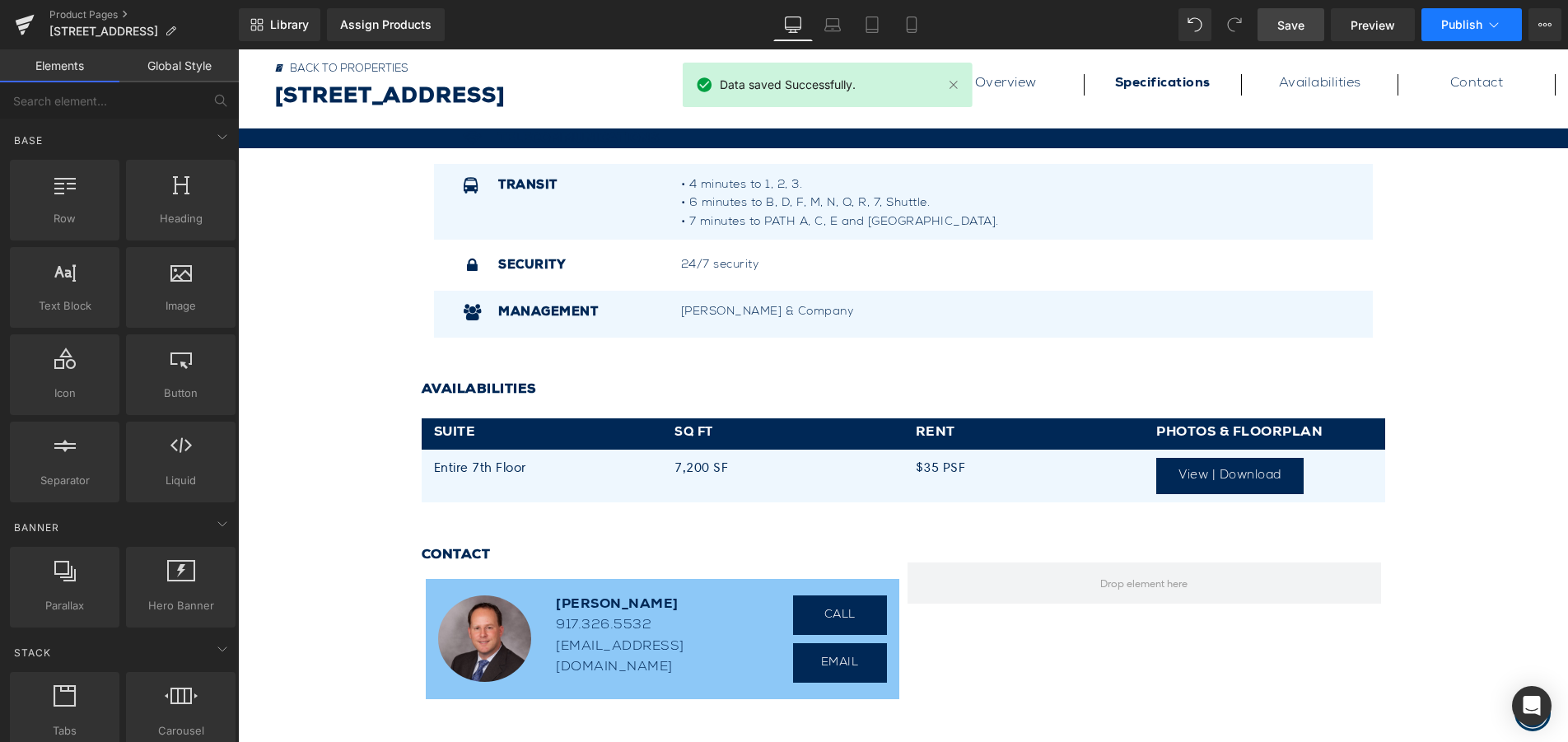
click at [1493, 25] on icon at bounding box center [1493, 25] width 17 height 17
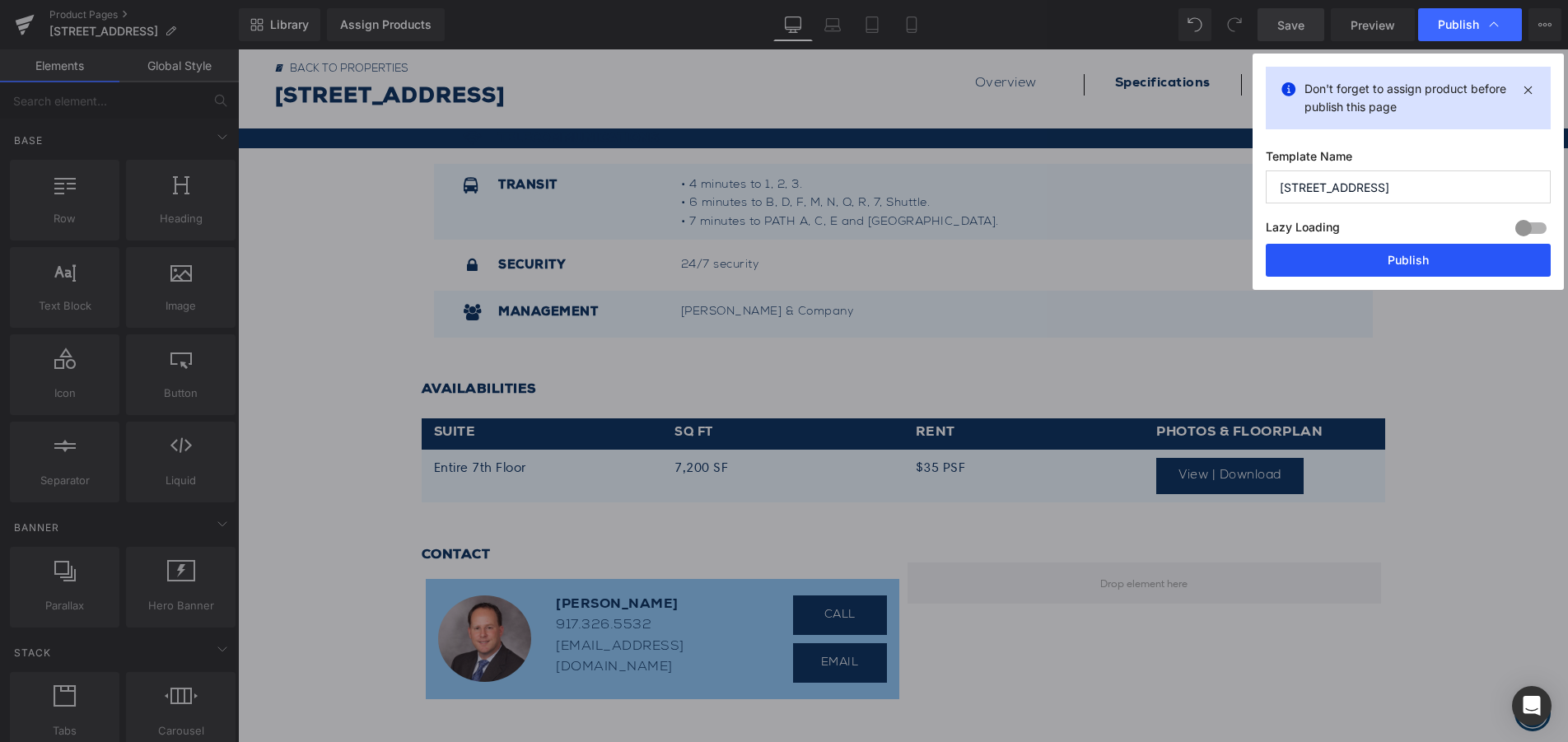
click at [1454, 265] on button "Publish" at bounding box center [1408, 260] width 285 height 33
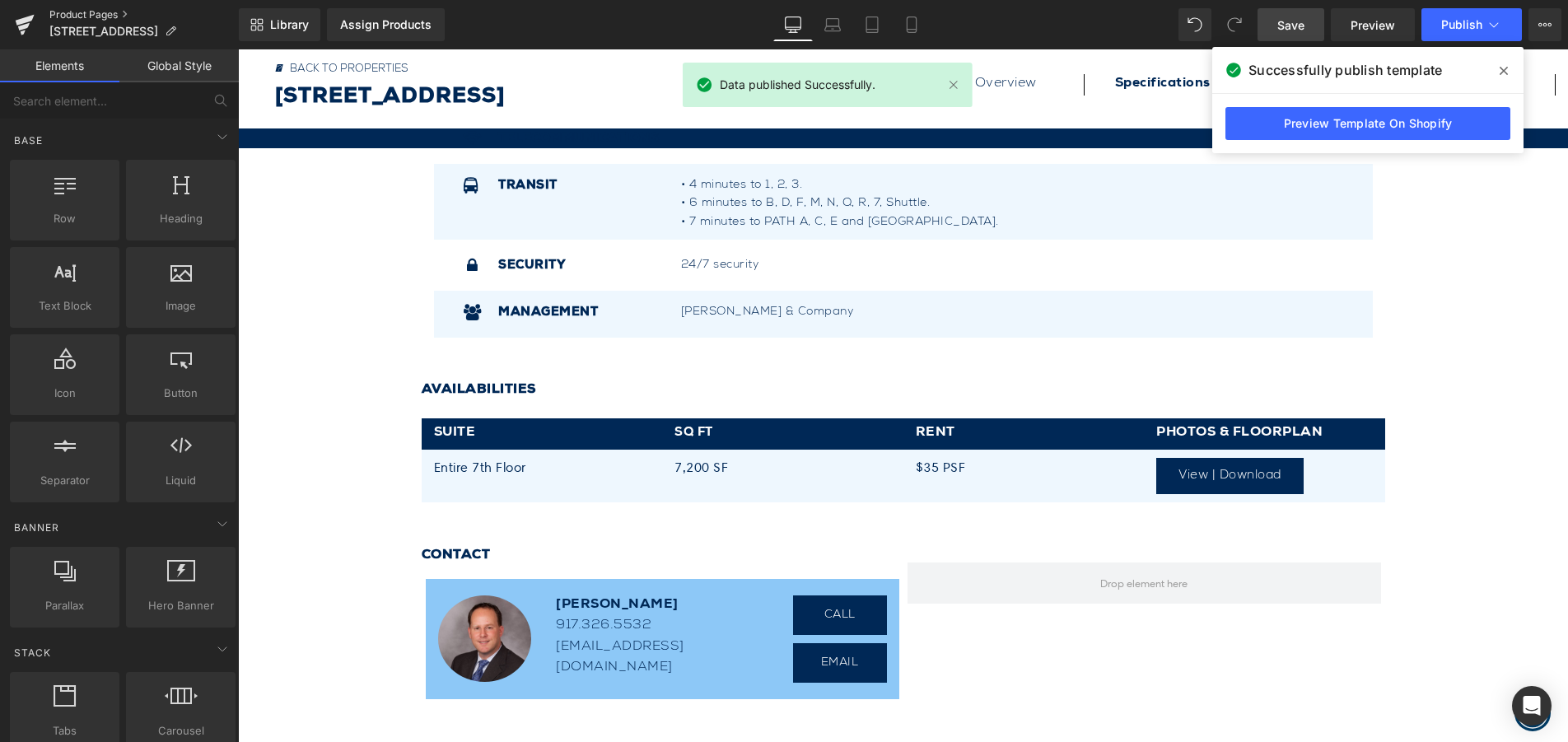
click at [91, 18] on link "Product Pages" at bounding box center [144, 15] width 190 height 13
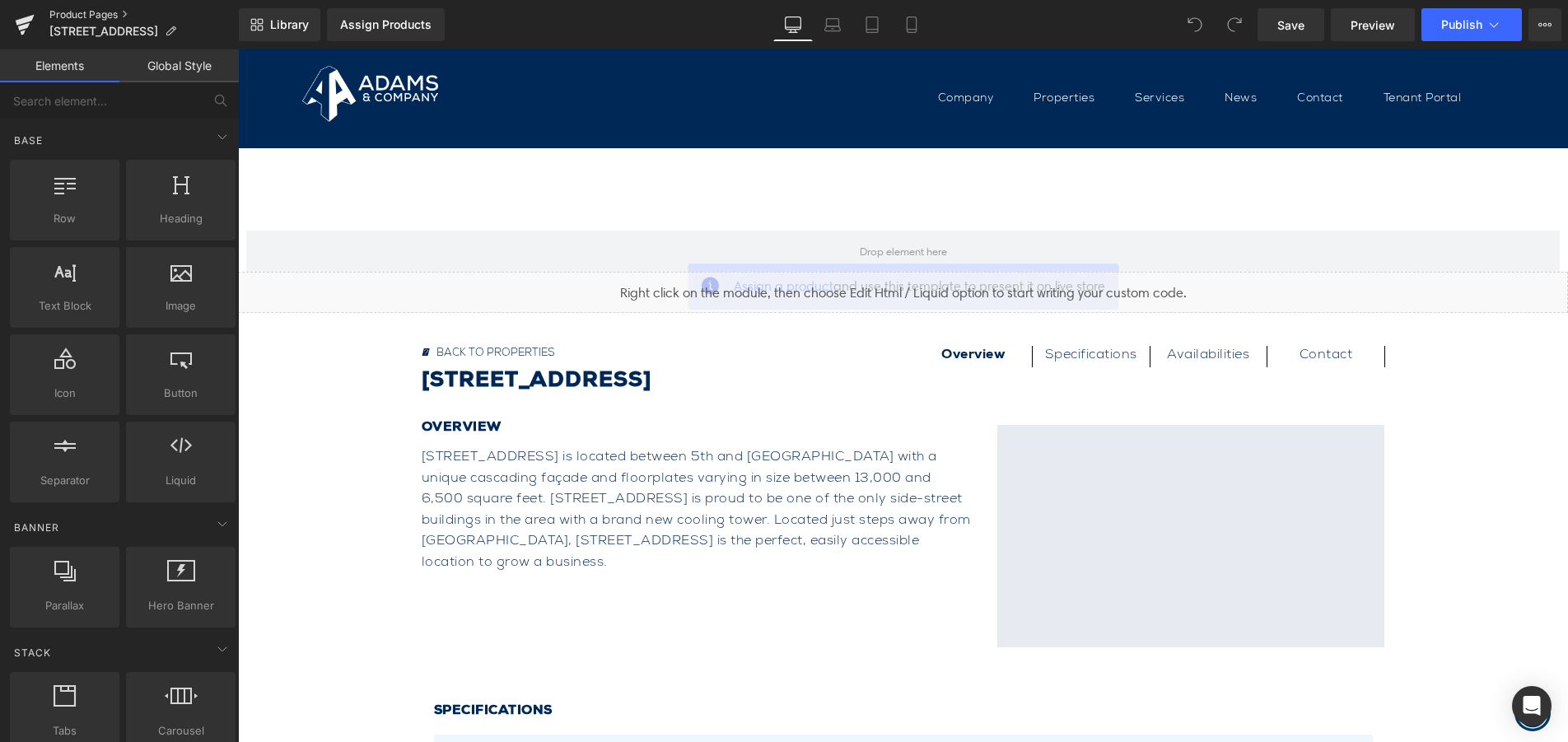
click at [99, 12] on link "Product Pages" at bounding box center [144, 15] width 190 height 13
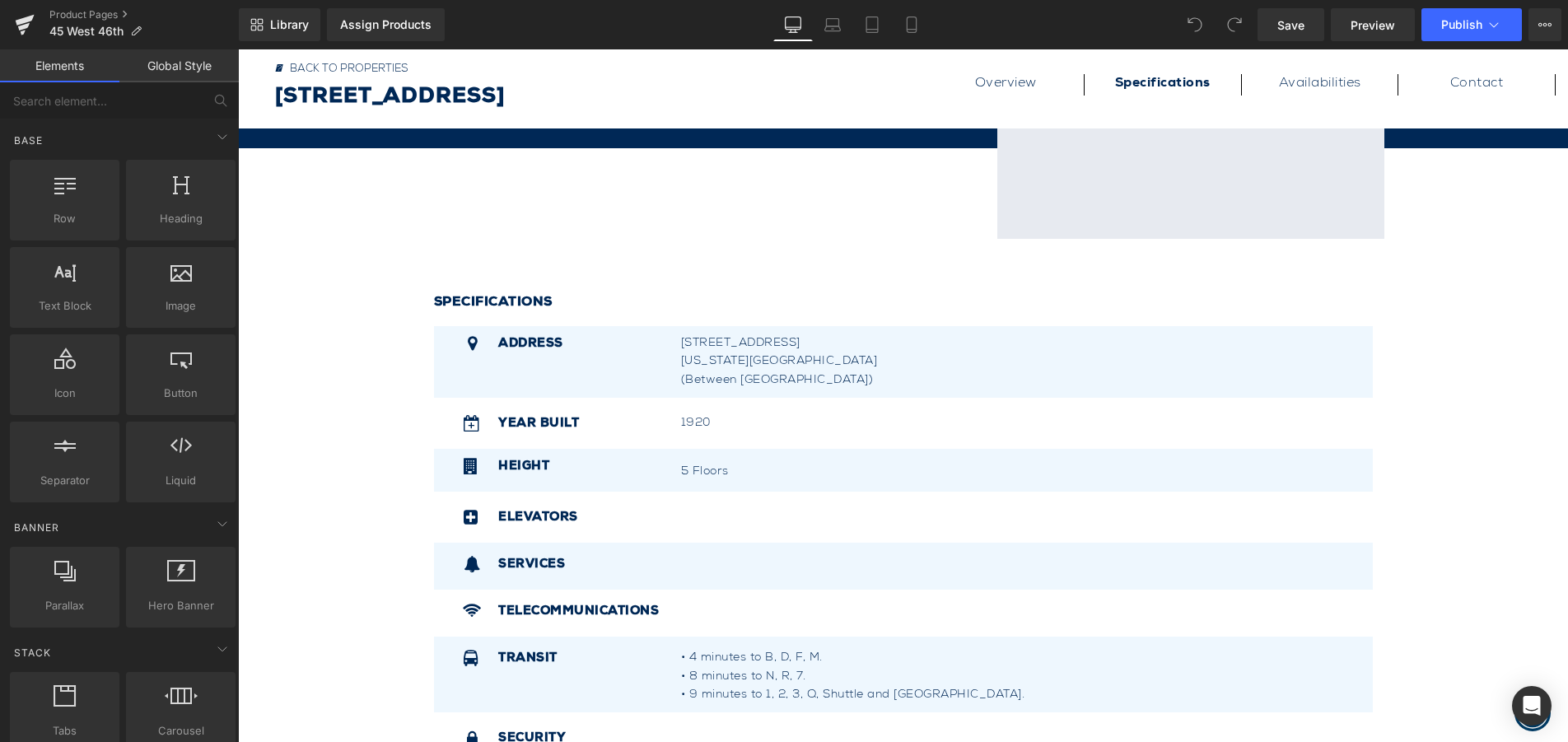
scroll to position [659, 0]
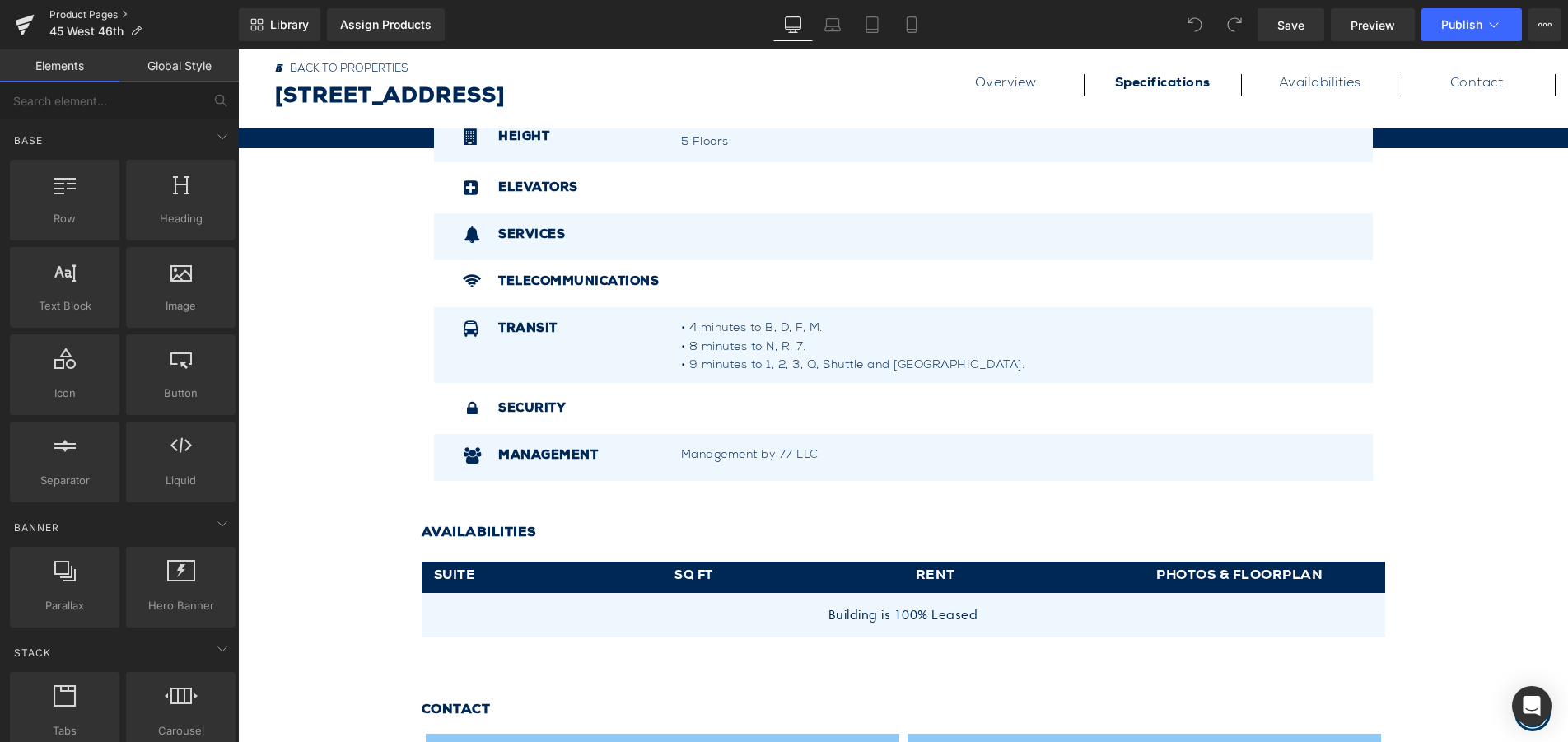
click at [86, 14] on link "Product Pages" at bounding box center [144, 15] width 190 height 13
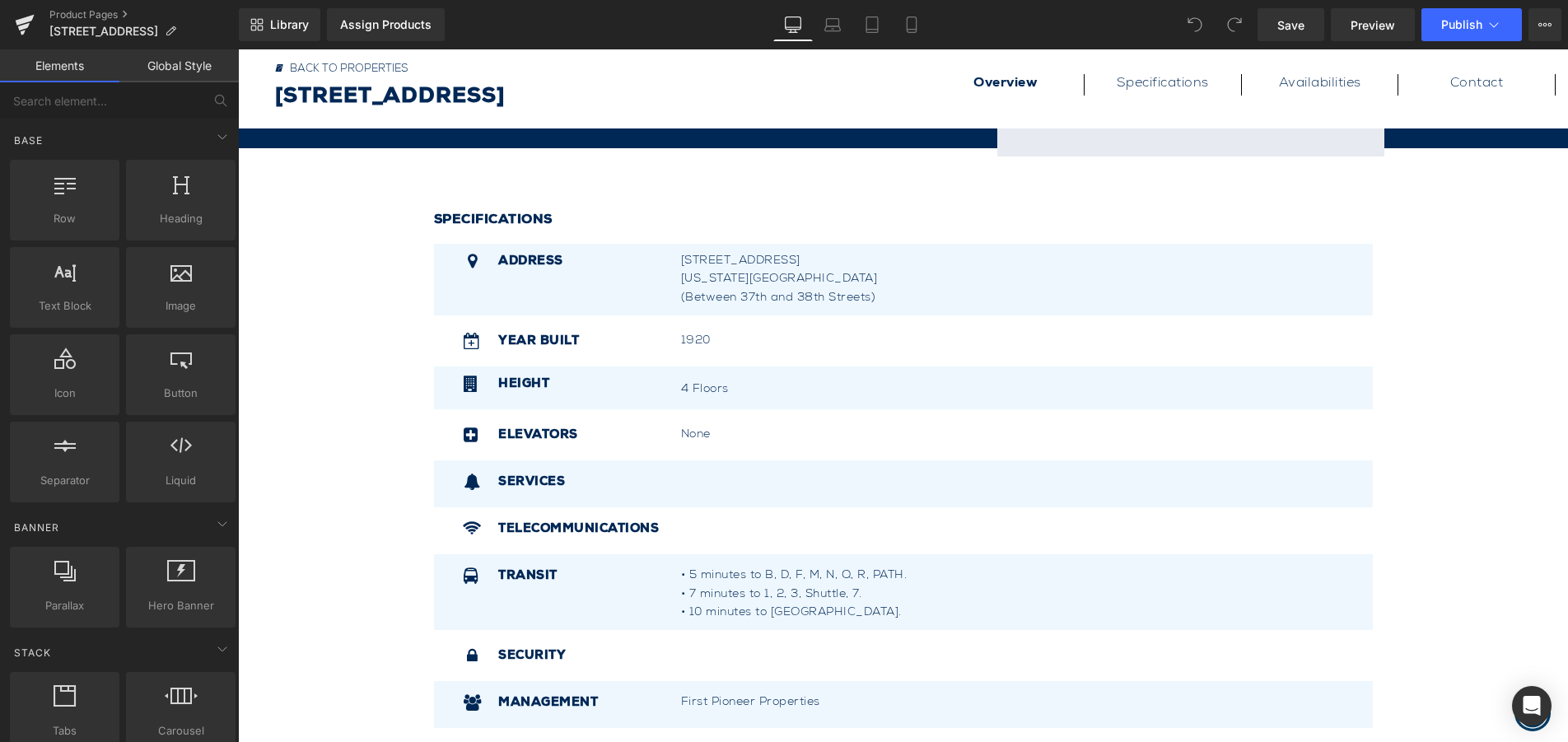
scroll to position [247, 0]
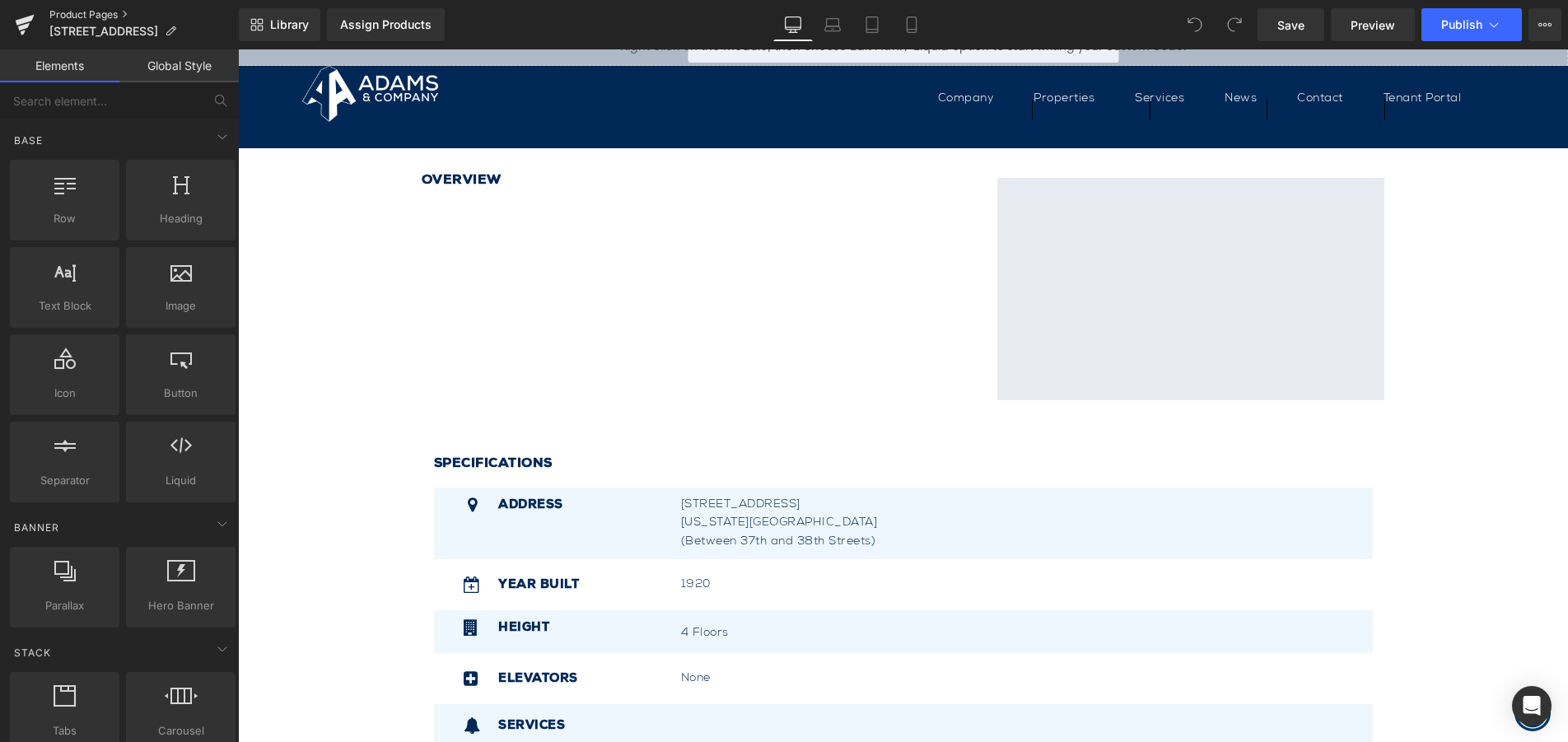
click at [106, 12] on link "Product Pages" at bounding box center [144, 15] width 190 height 13
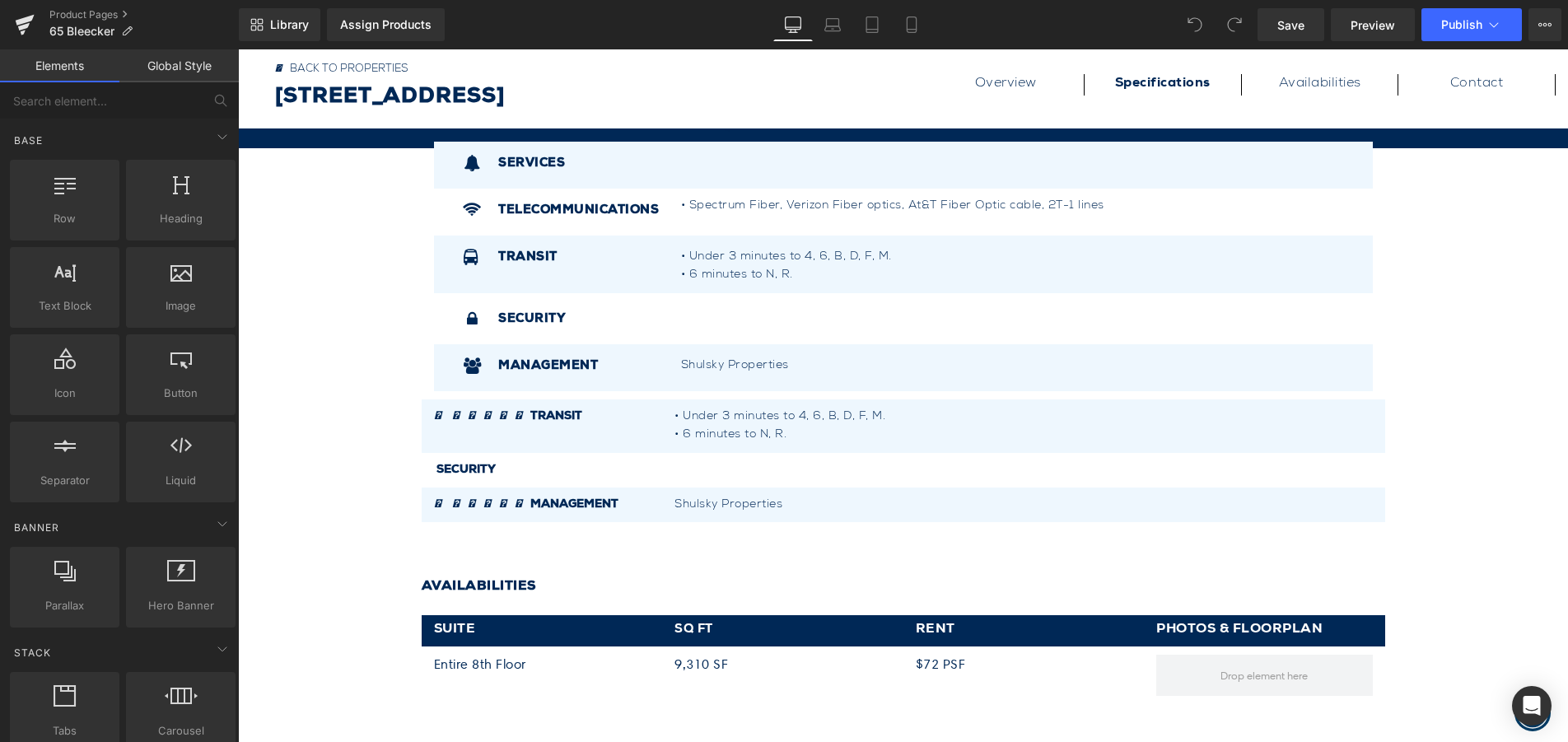
scroll to position [906, 0]
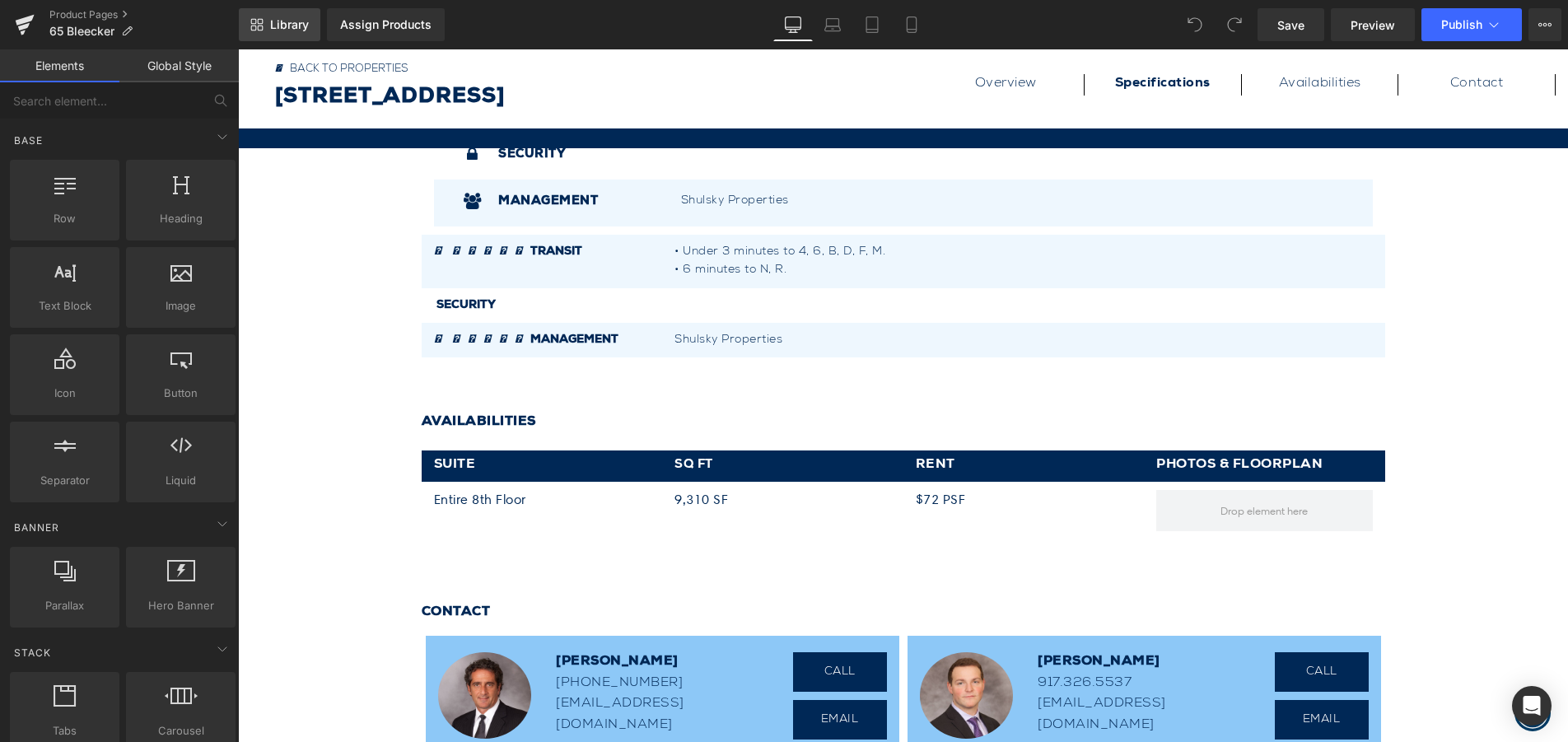
click at [261, 31] on icon at bounding box center [260, 28] width 6 height 6
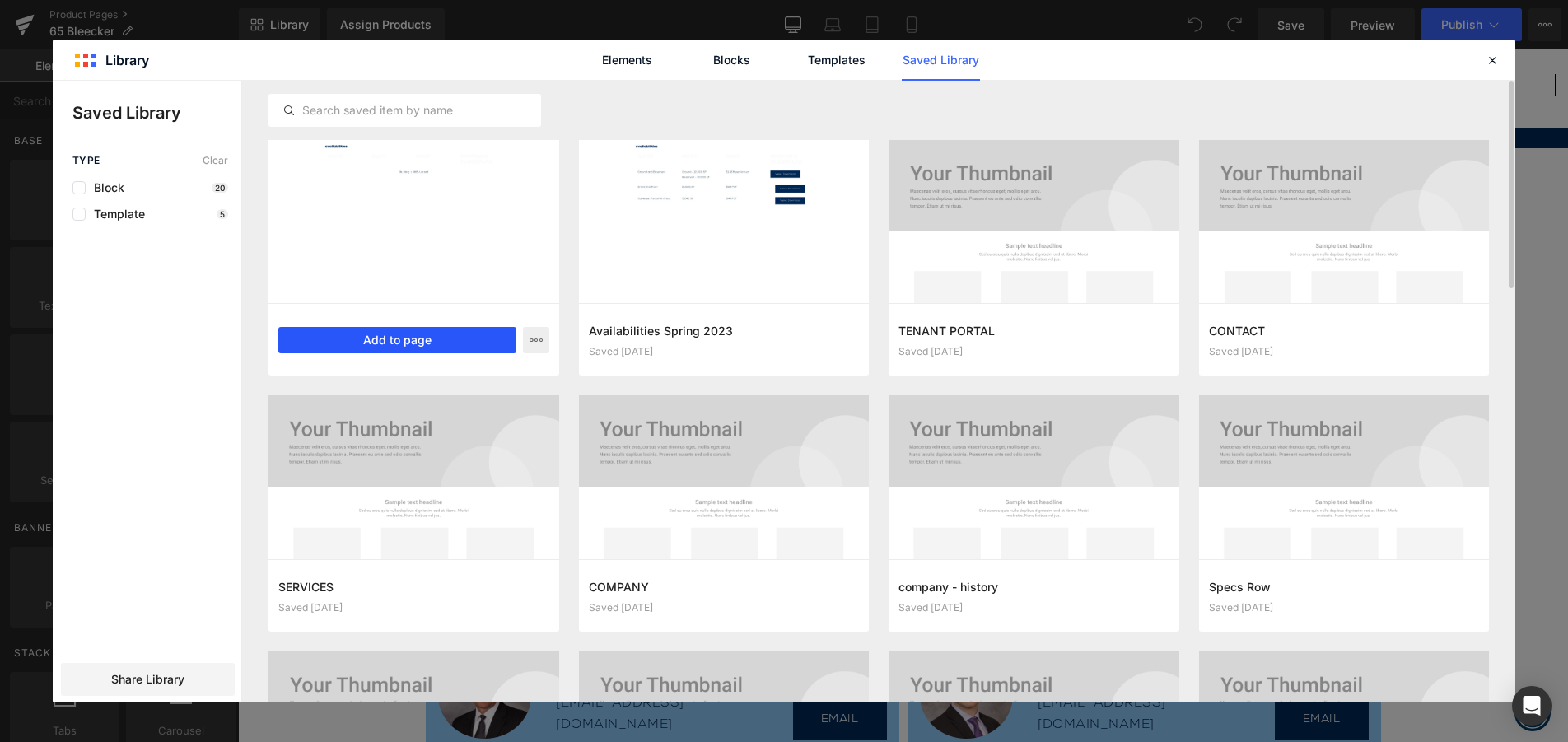
click at [389, 337] on button "Add to page" at bounding box center [397, 340] width 238 height 27
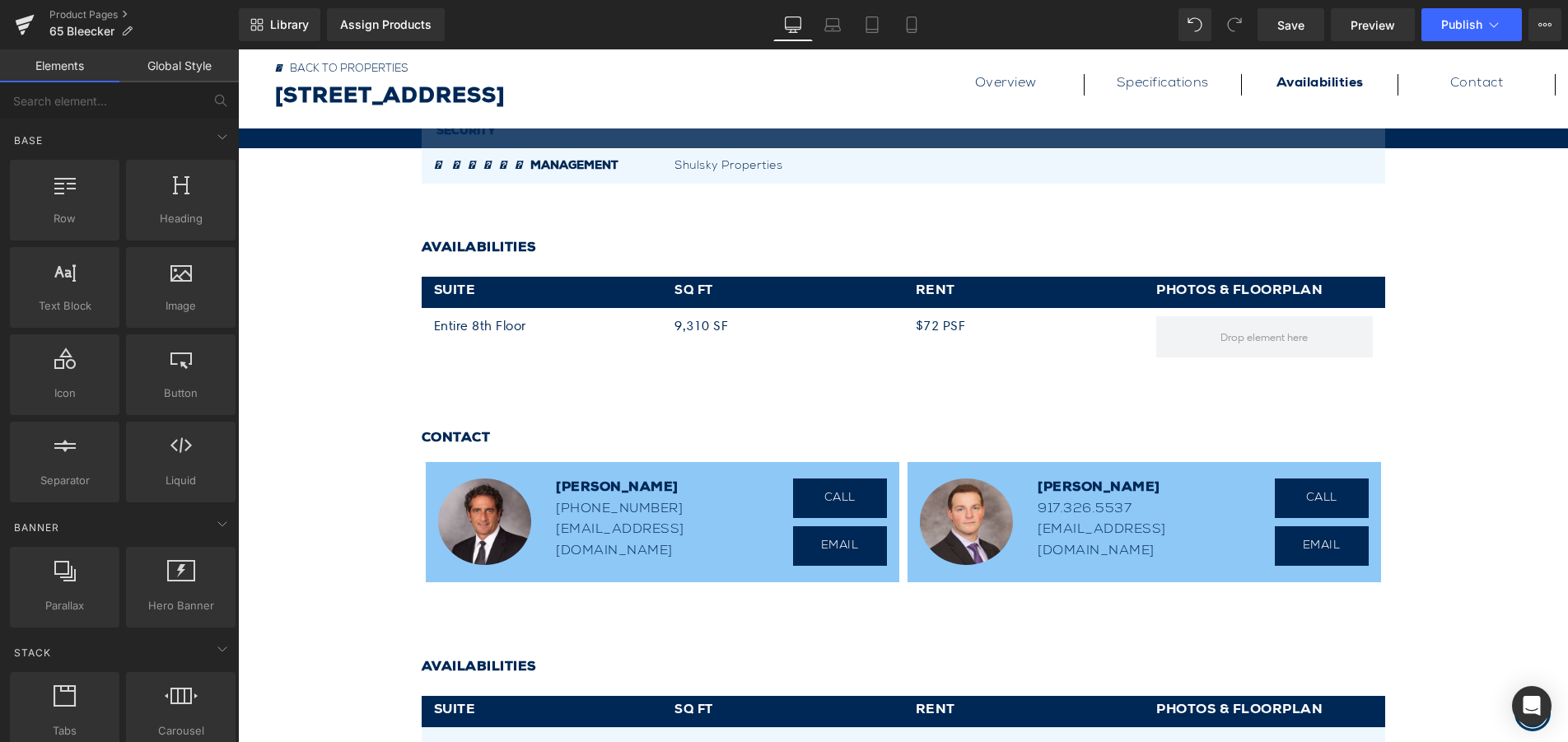
scroll to position [1162, 0]
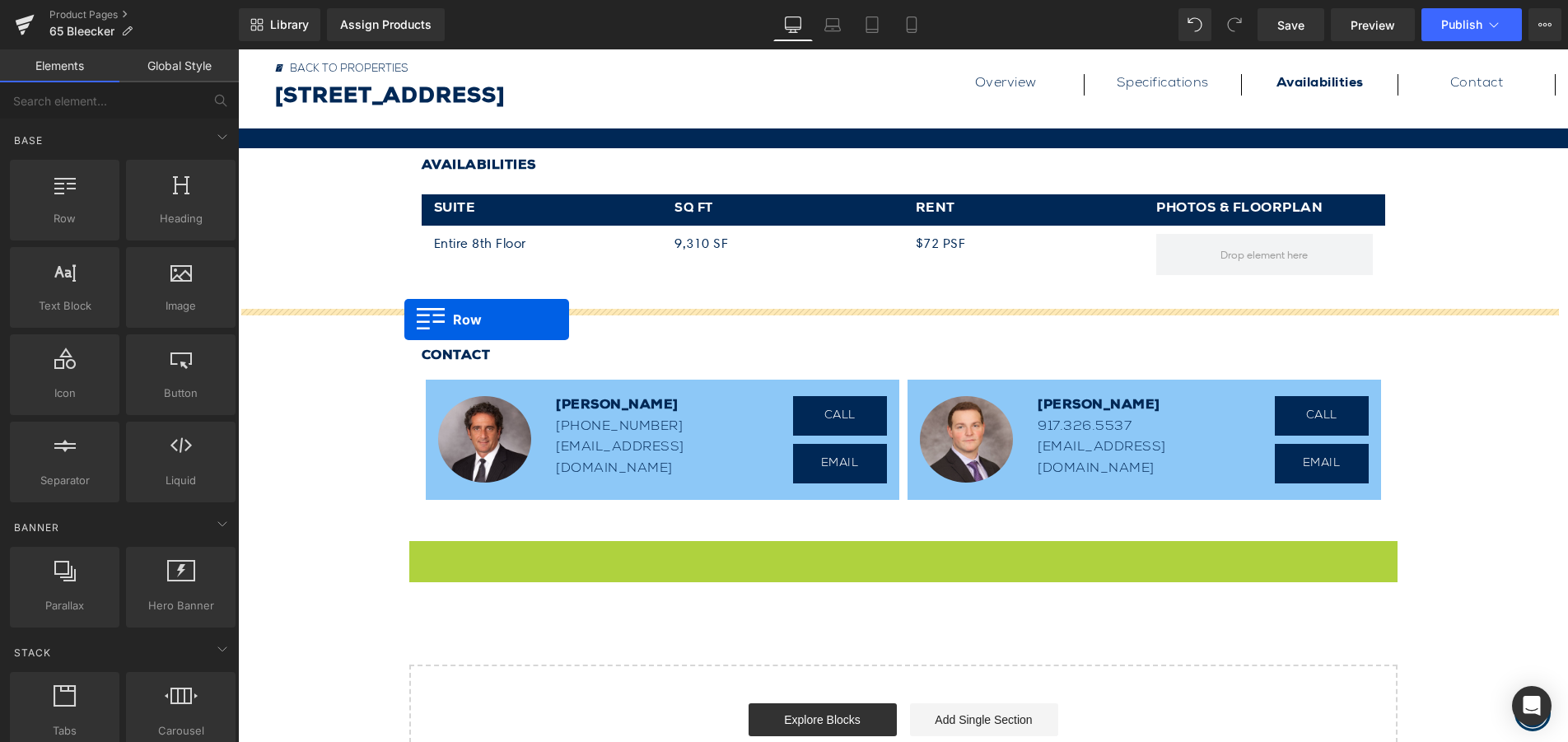
drag, startPoint x: 414, startPoint y: 556, endPoint x: 404, endPoint y: 319, distance: 237.2
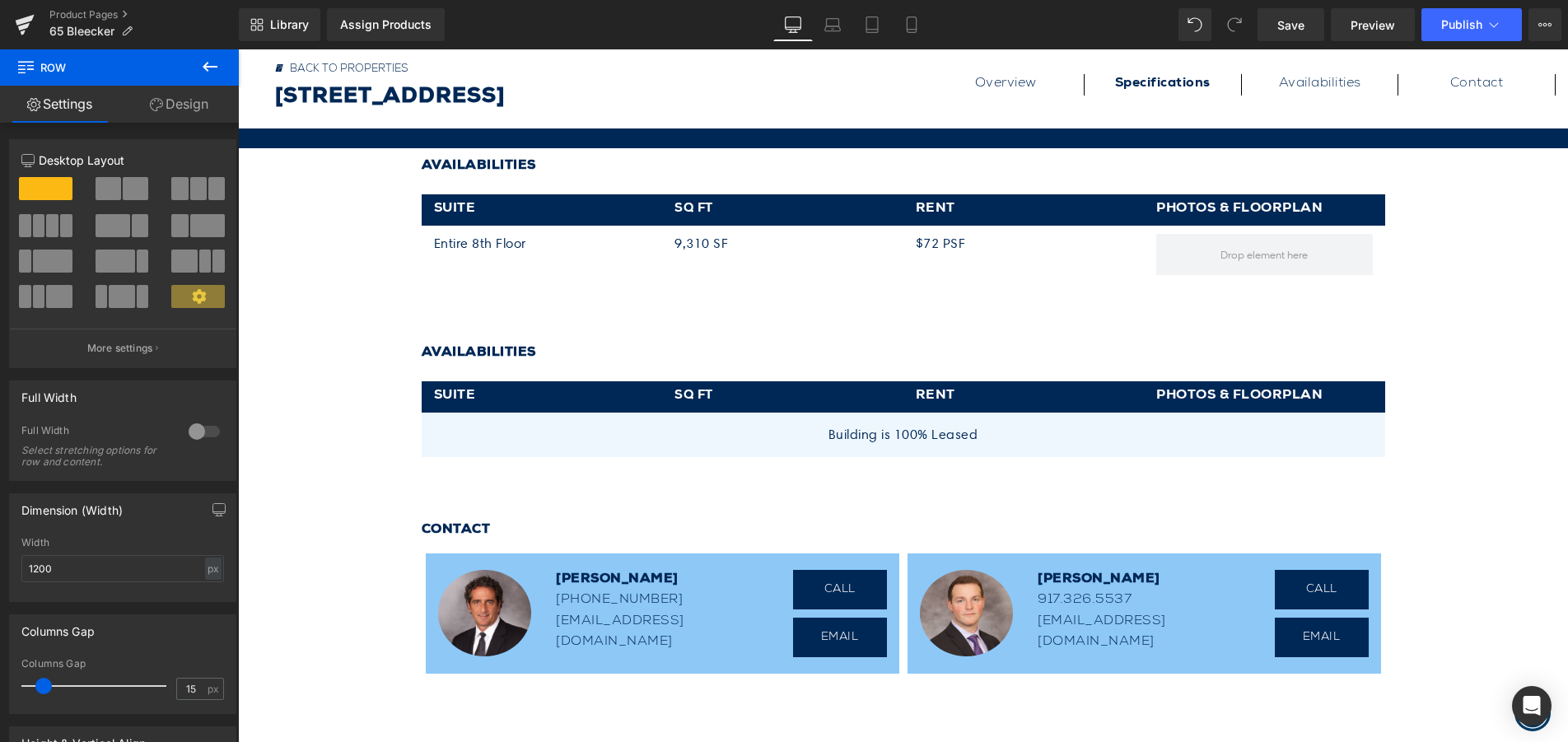
scroll to position [997, 0]
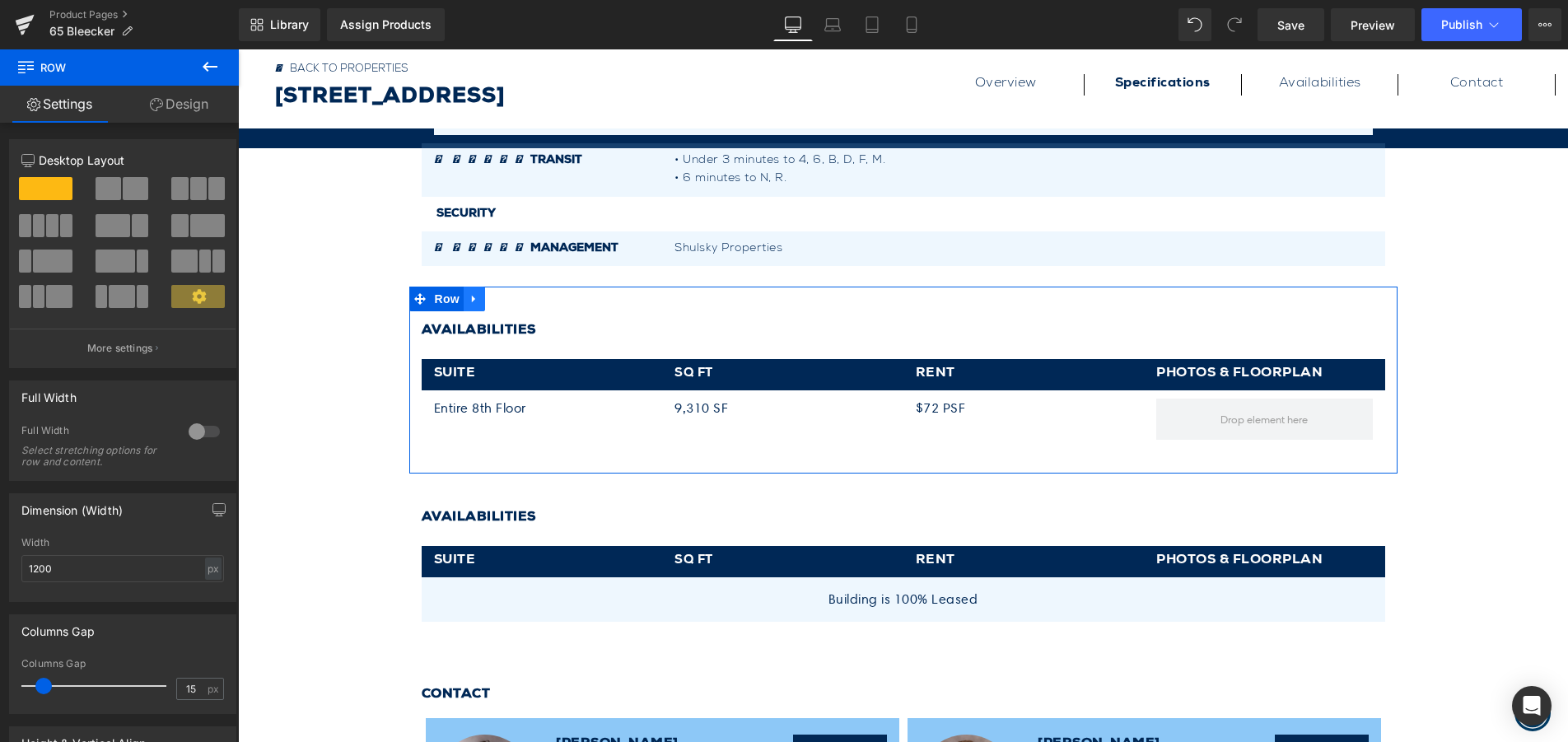
click at [469, 302] on icon at bounding box center [474, 299] width 12 height 12
click at [511, 303] on icon at bounding box center [517, 299] width 12 height 12
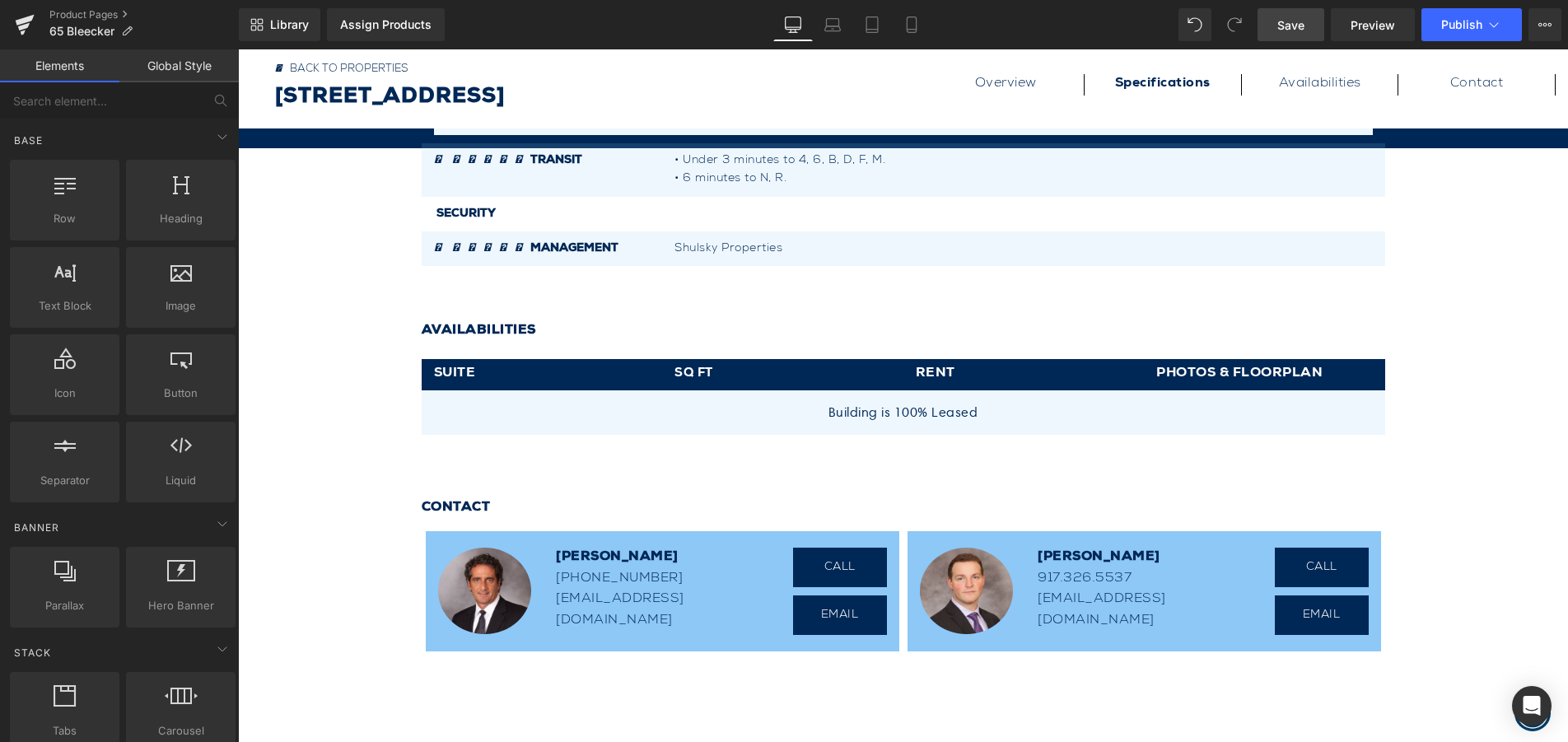
click at [1298, 24] on span "Save" at bounding box center [1290, 25] width 27 height 17
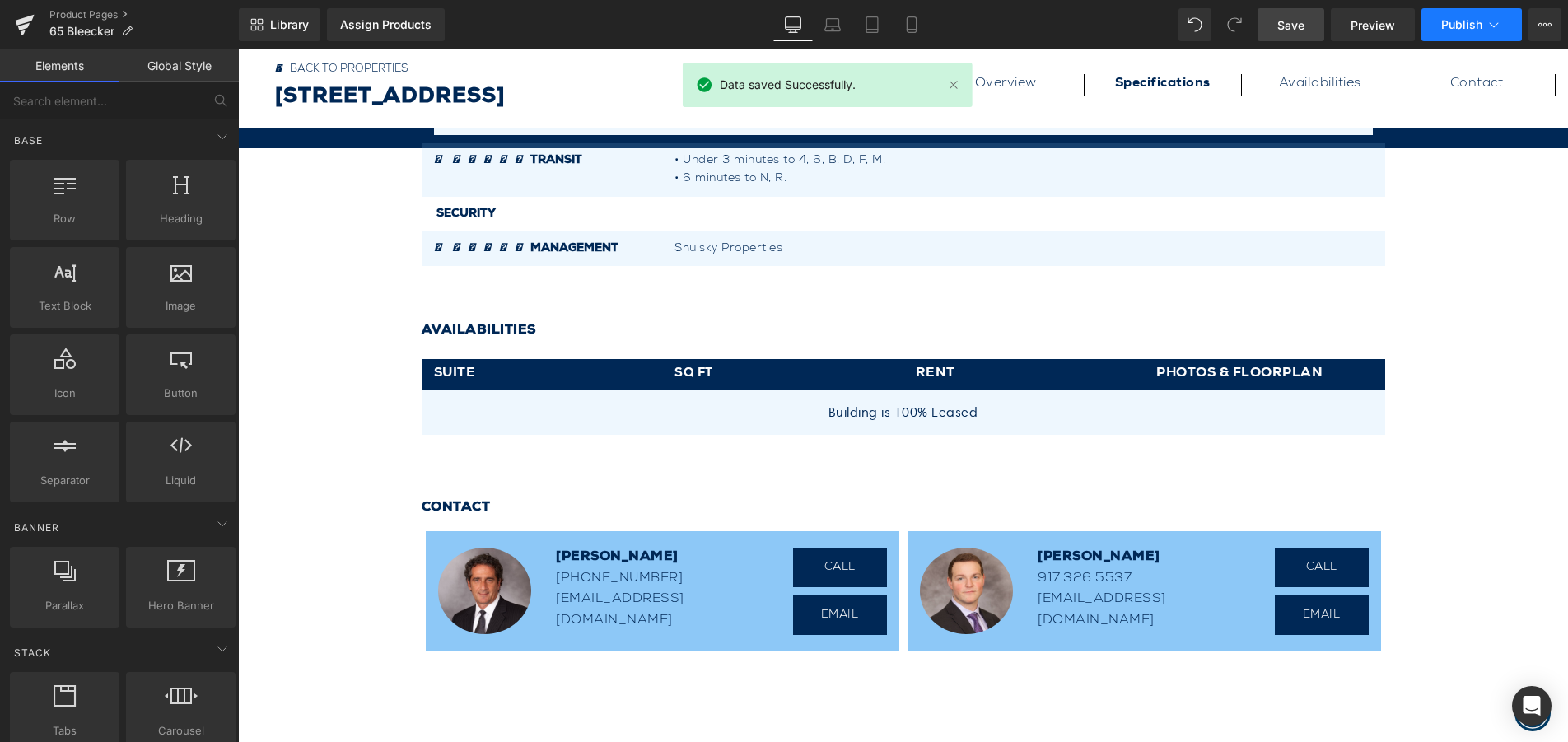
click at [1490, 22] on icon at bounding box center [1493, 25] width 17 height 17
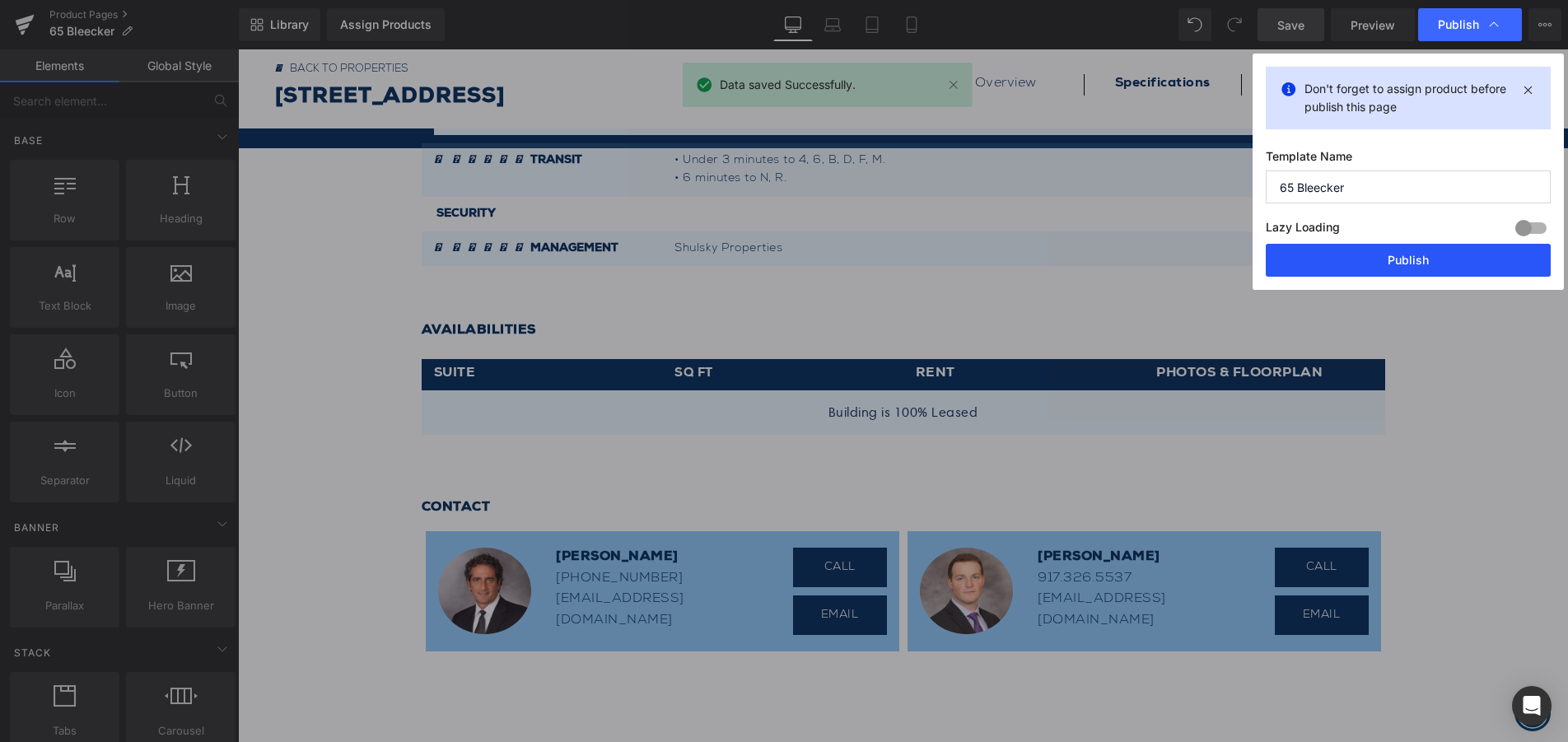
drag, startPoint x: 1444, startPoint y: 265, endPoint x: 1273, endPoint y: 238, distance: 173.1
click at [1444, 265] on button "Publish" at bounding box center [1408, 260] width 285 height 33
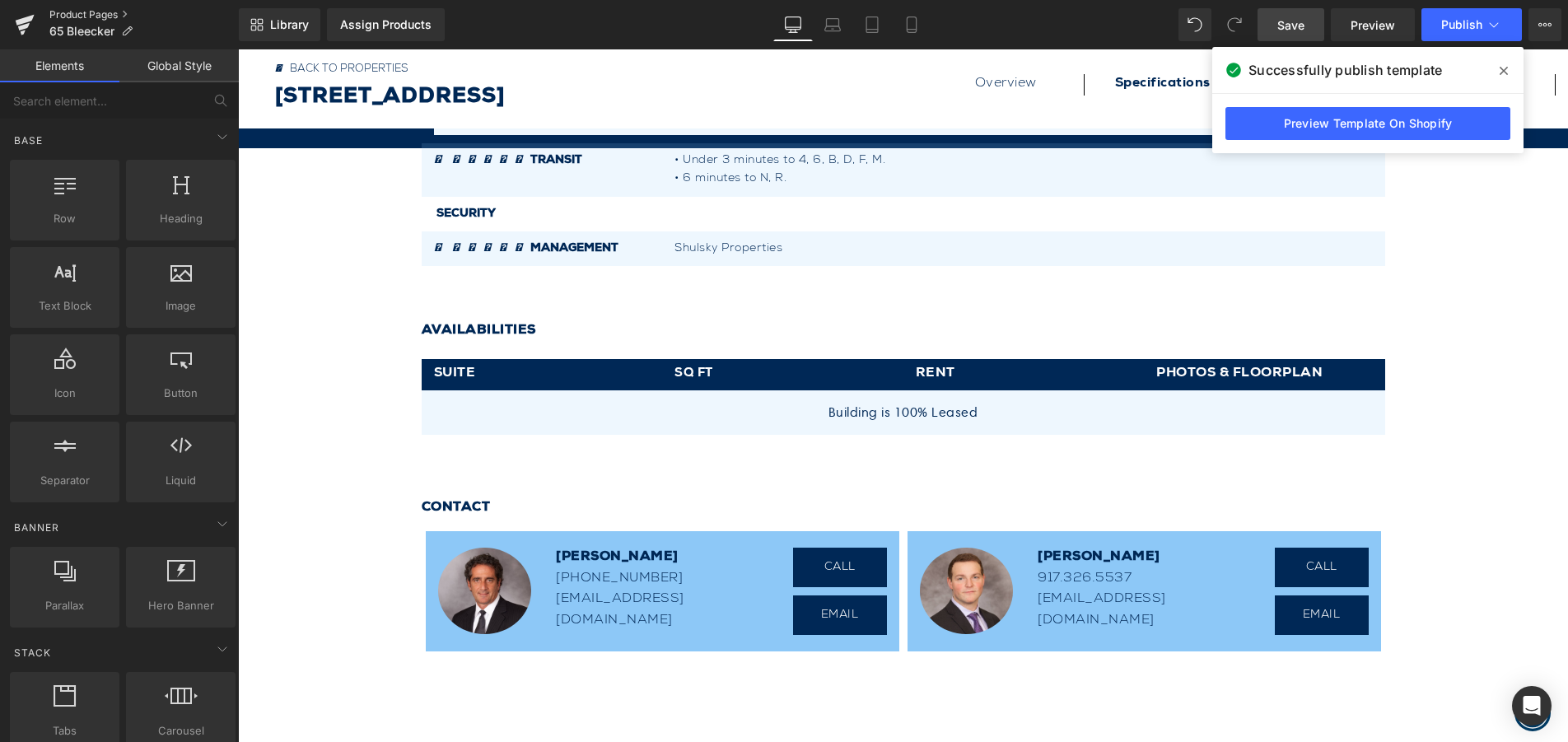
click at [94, 12] on link "Product Pages" at bounding box center [144, 15] width 190 height 13
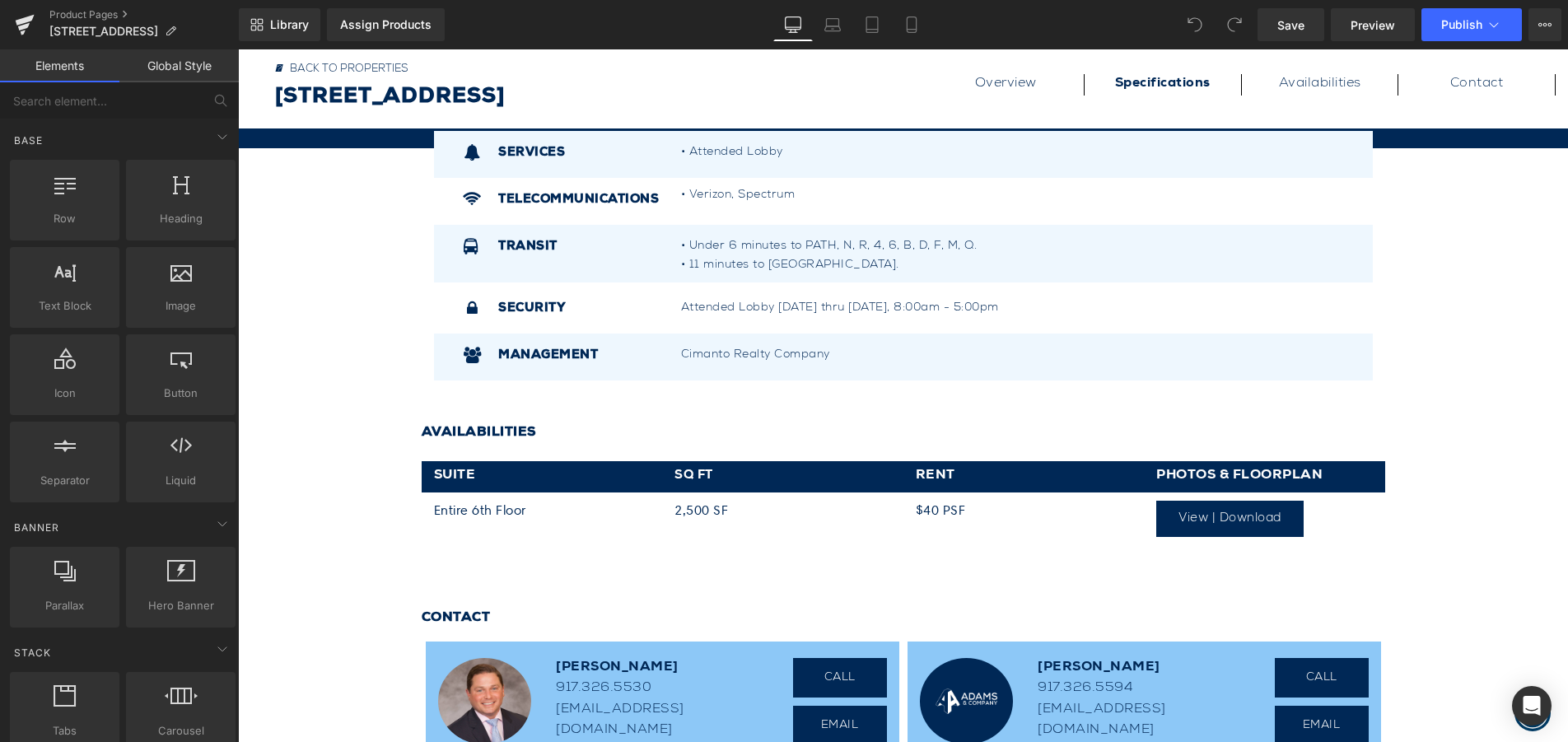
scroll to position [824, 0]
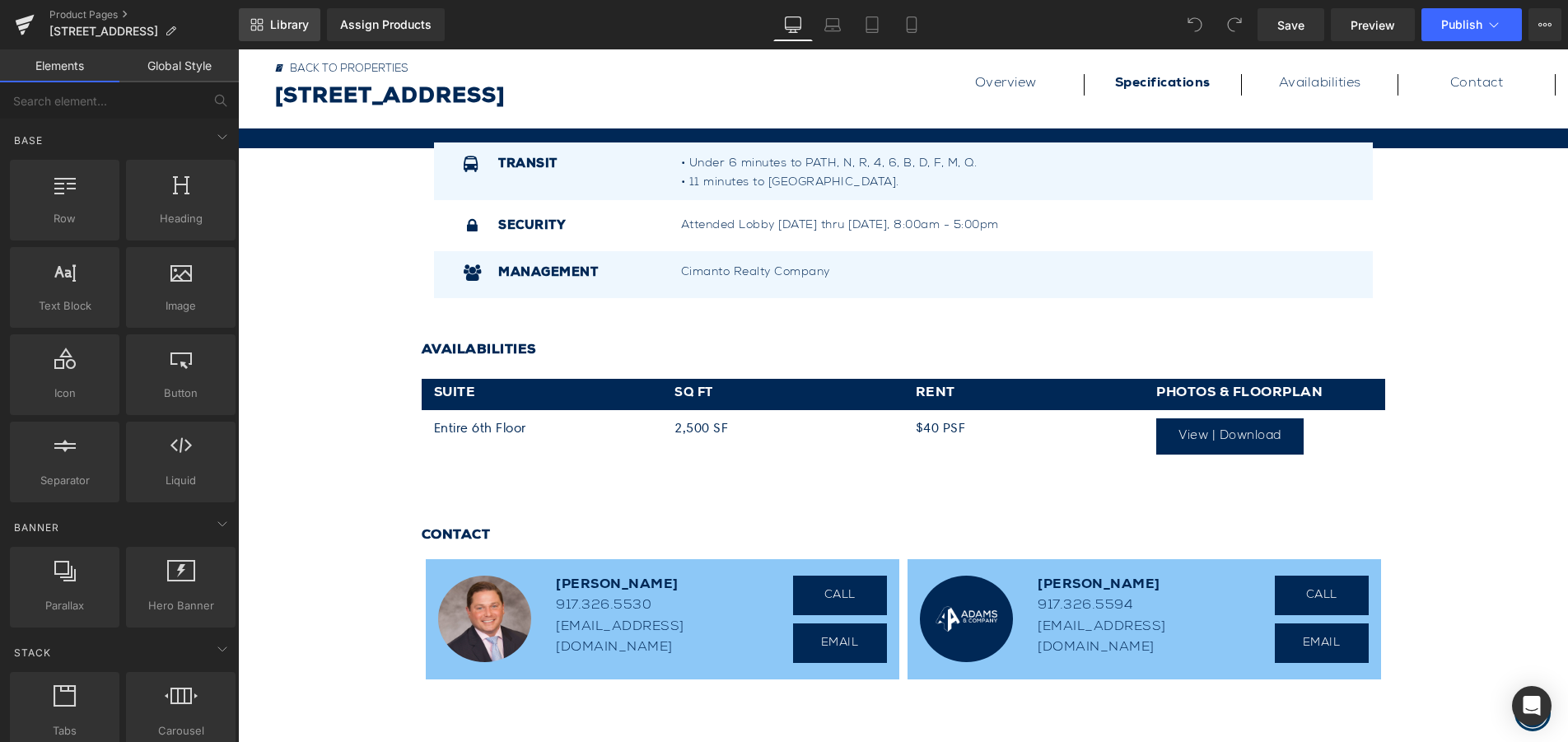
click at [284, 22] on span "Library" at bounding box center [289, 25] width 39 height 15
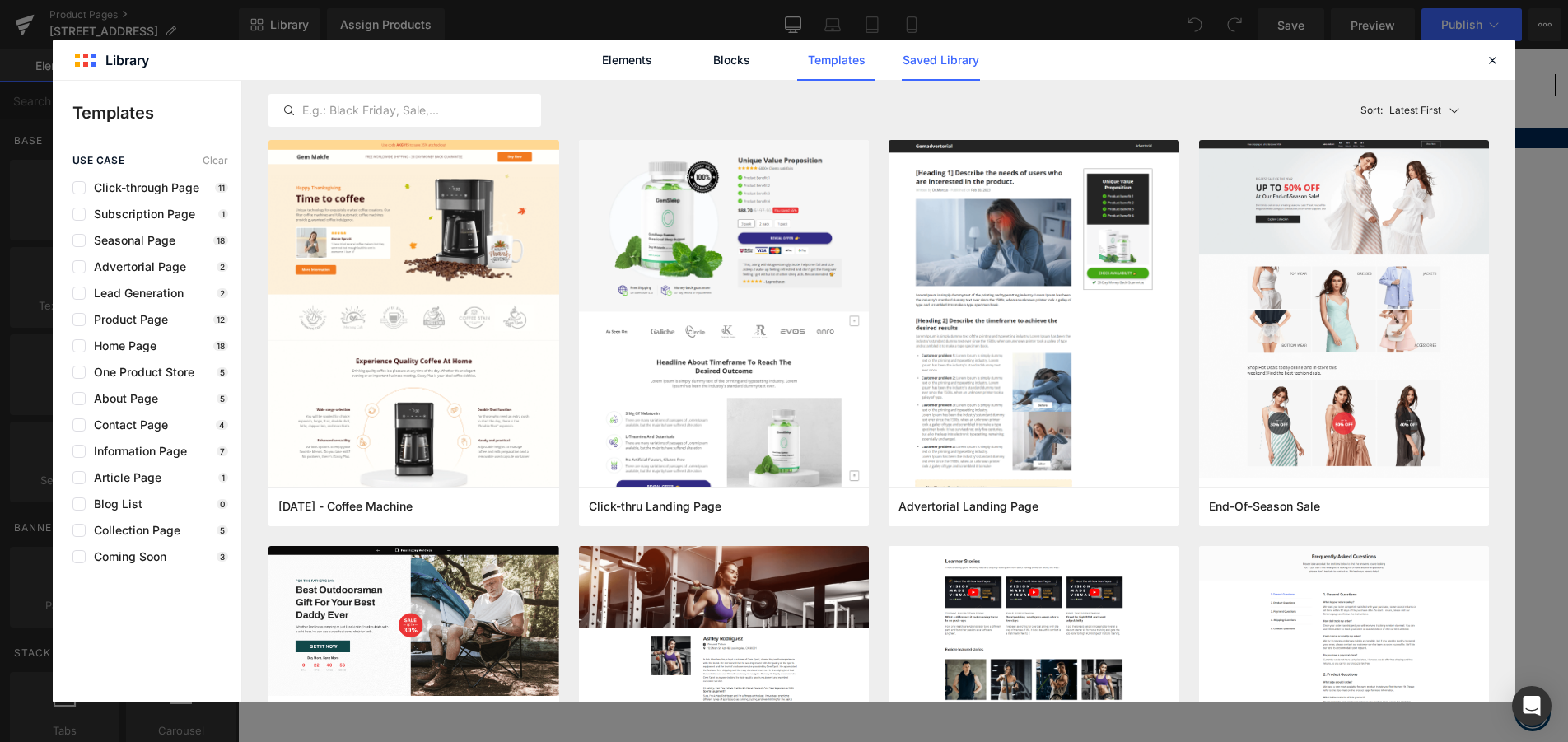
click at [0, 0] on link "Saved Library" at bounding box center [0, 0] width 0 height 0
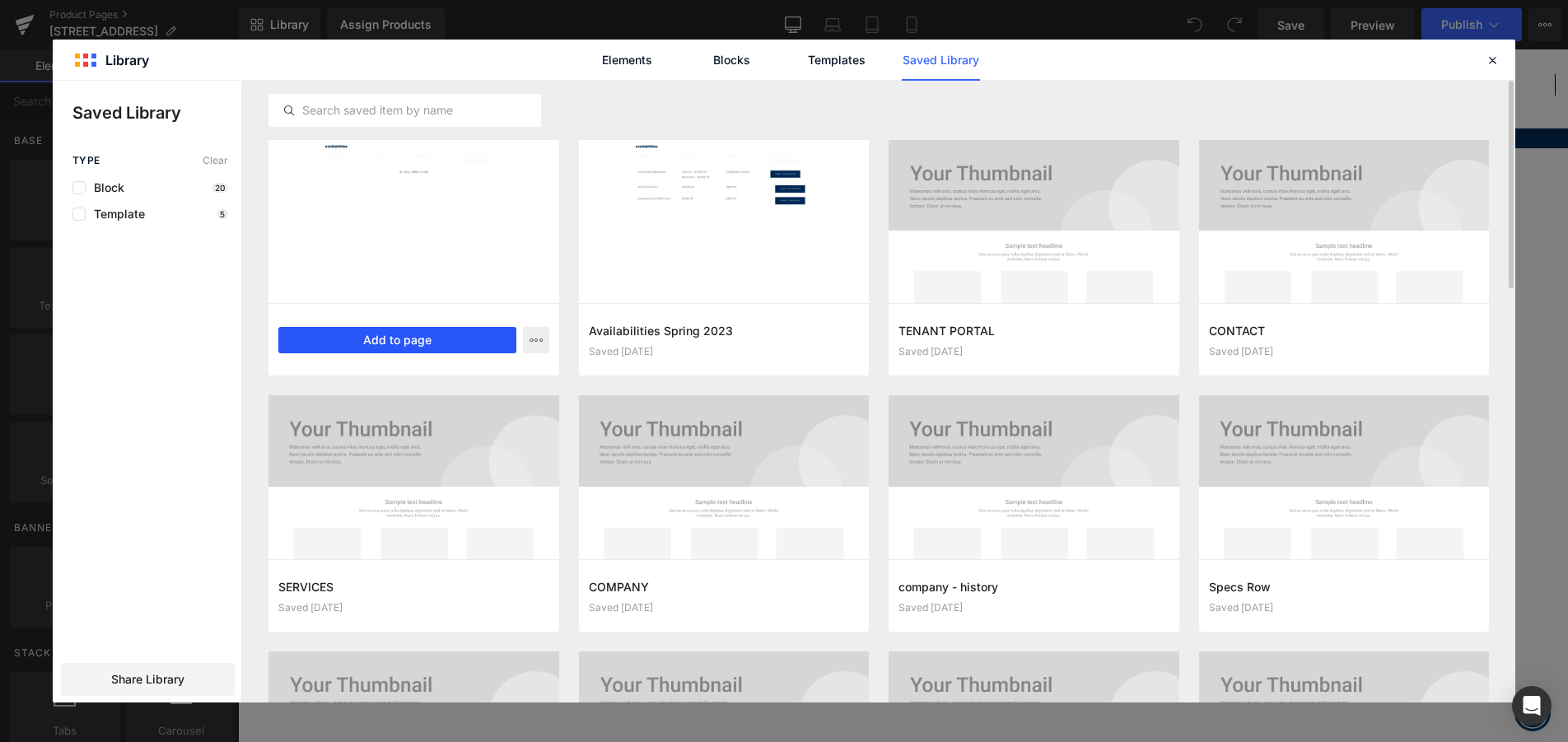
click at [391, 345] on button "Add to page" at bounding box center [397, 340] width 238 height 27
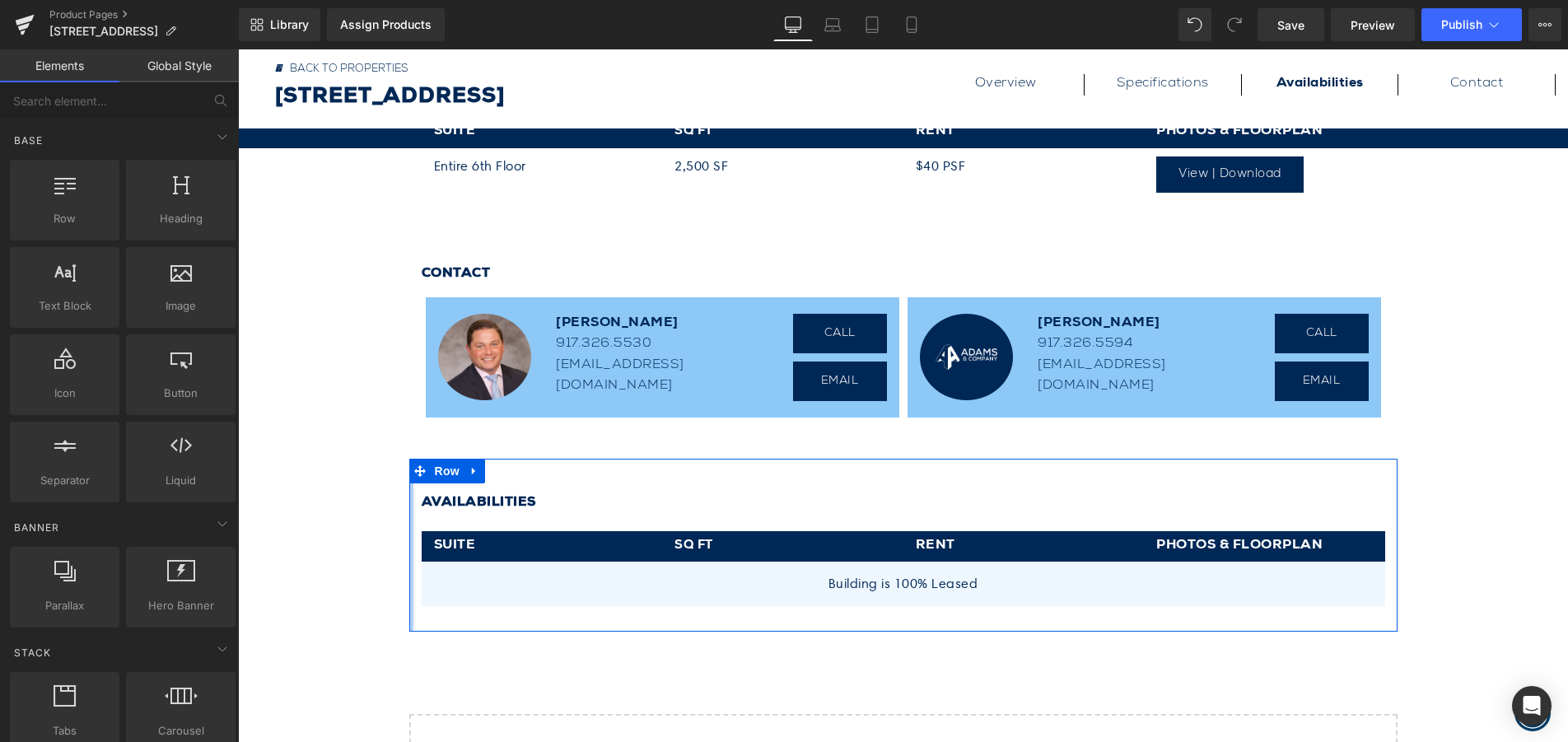
scroll to position [1003, 0]
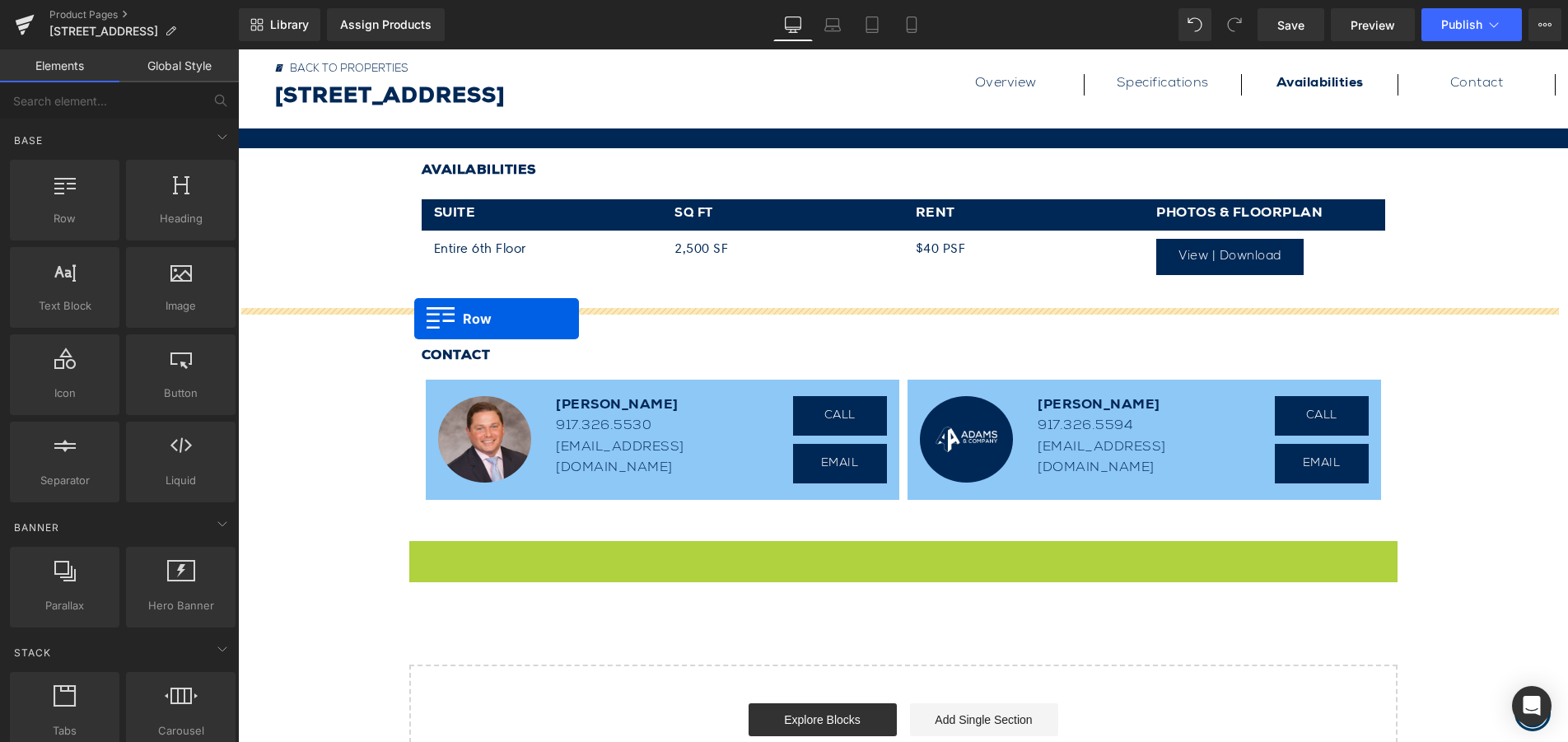
drag, startPoint x: 410, startPoint y: 554, endPoint x: 415, endPoint y: 318, distance: 236.1
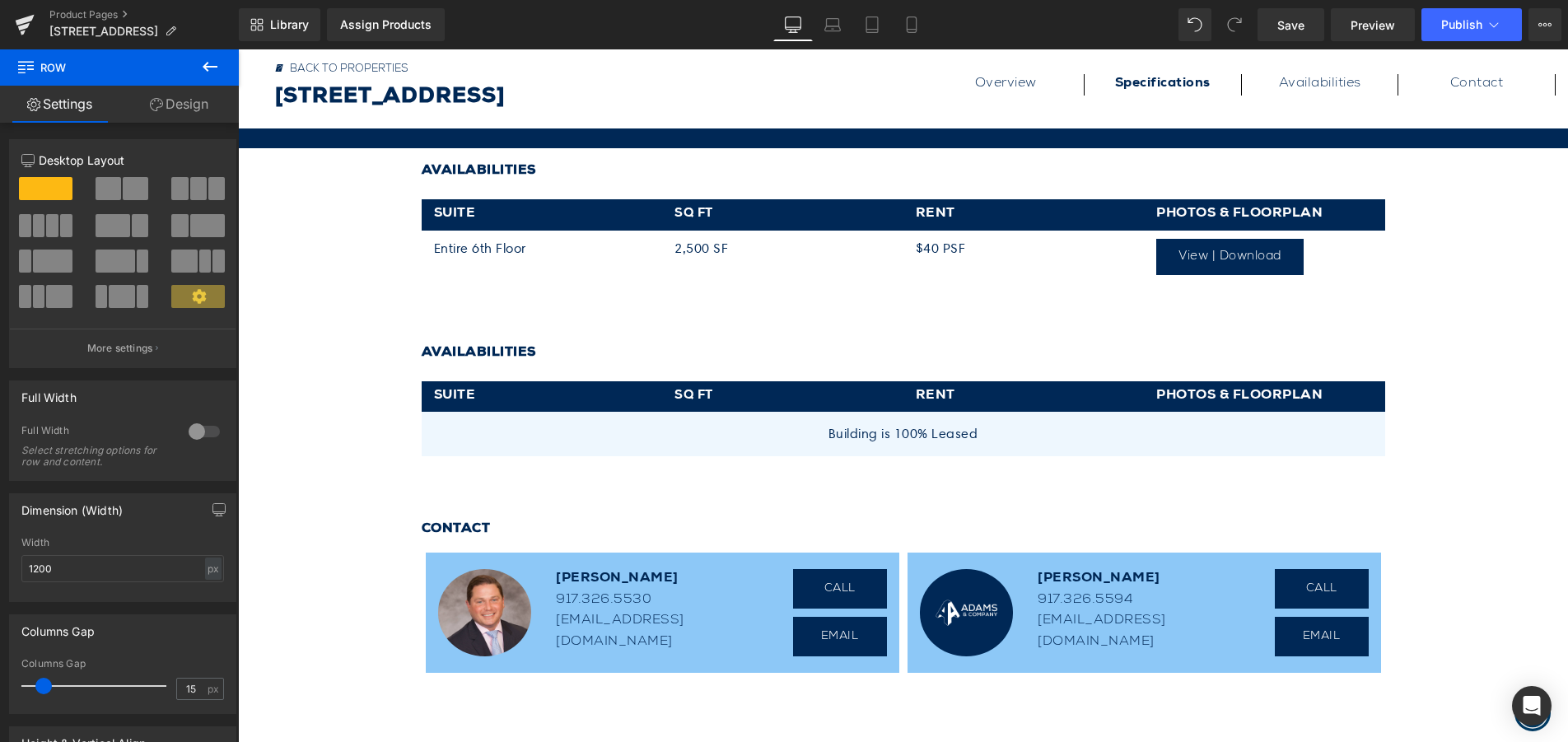
scroll to position [756, 0]
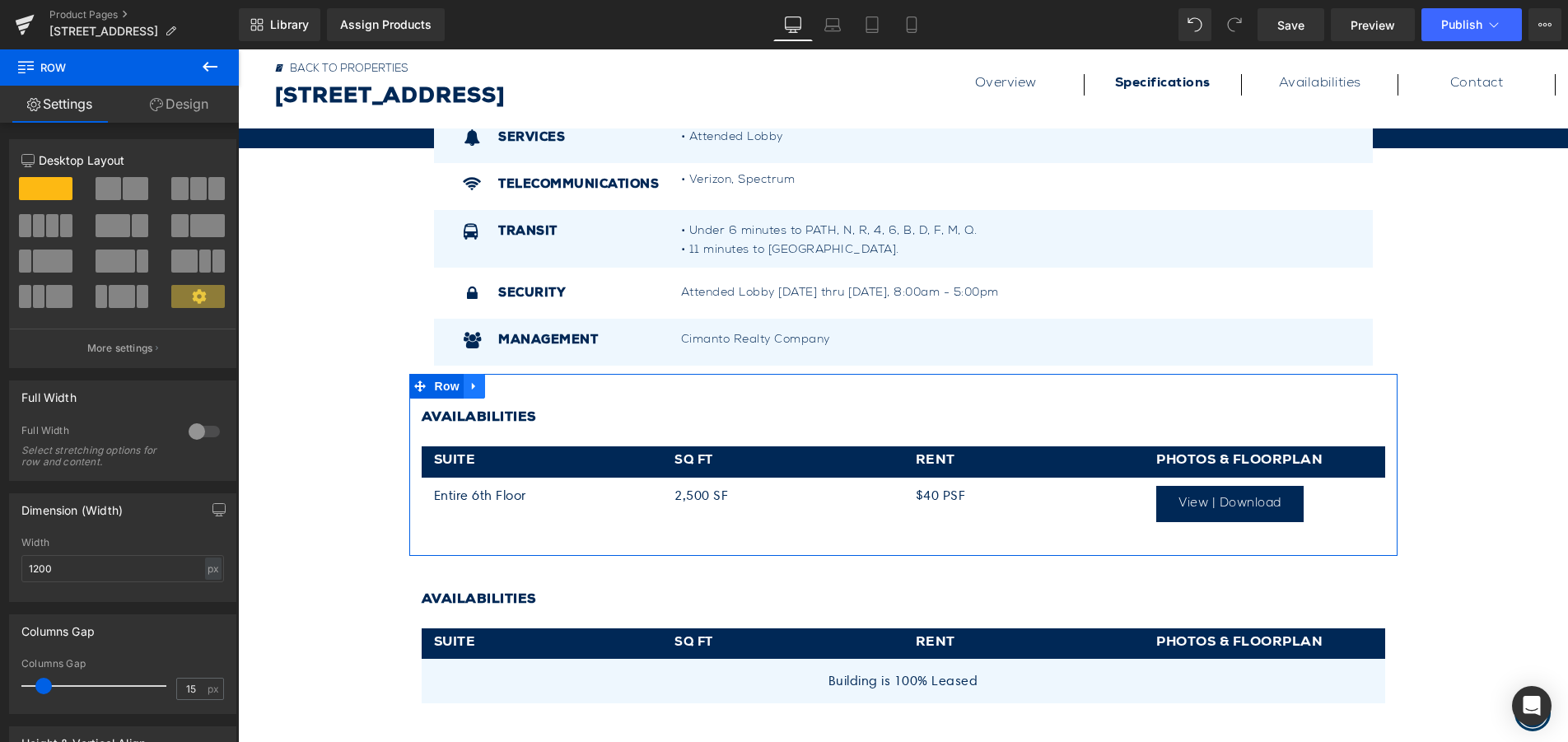
click at [471, 387] on icon at bounding box center [474, 386] width 12 height 12
click at [513, 388] on icon at bounding box center [517, 386] width 12 height 12
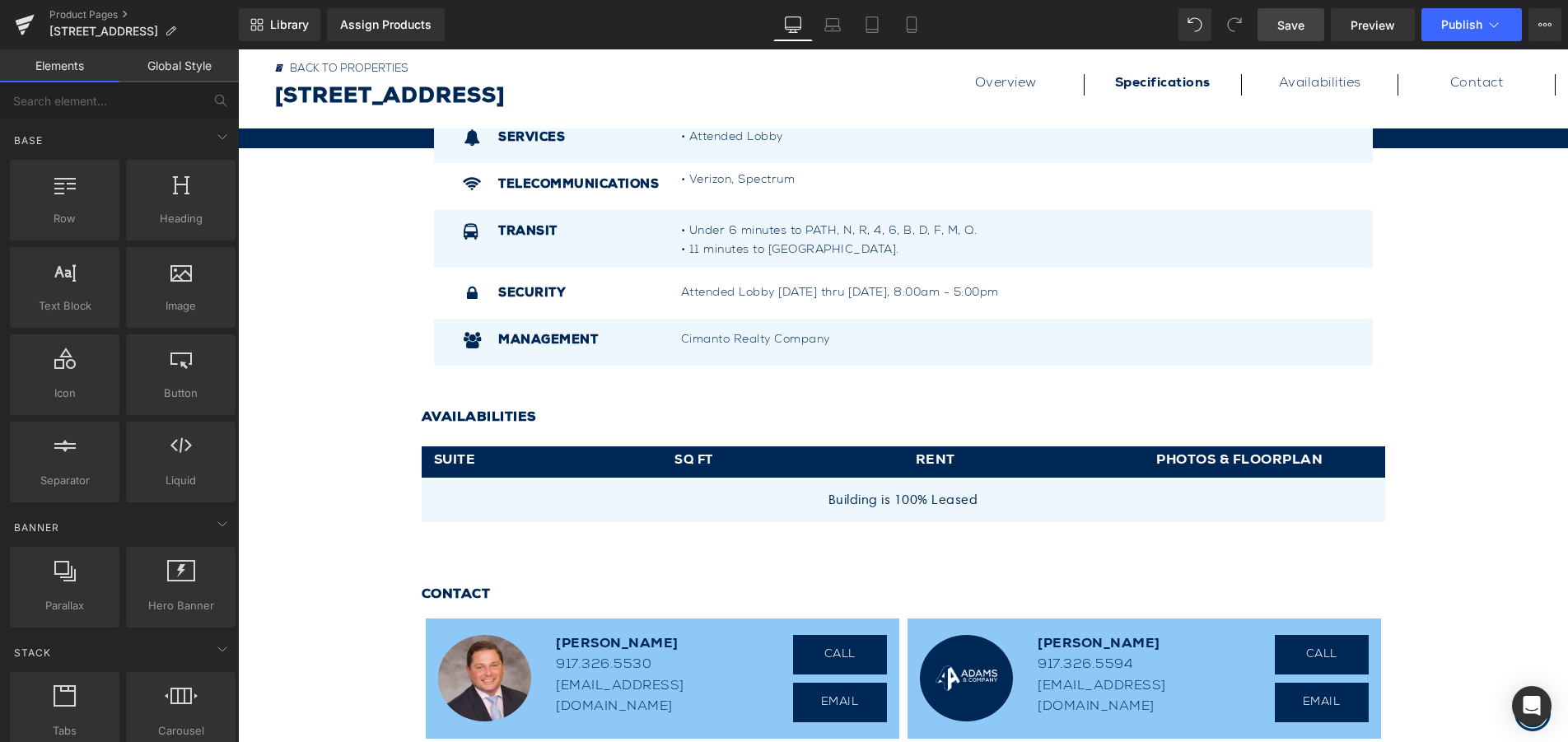
click at [1287, 27] on span "Save" at bounding box center [1290, 25] width 27 height 17
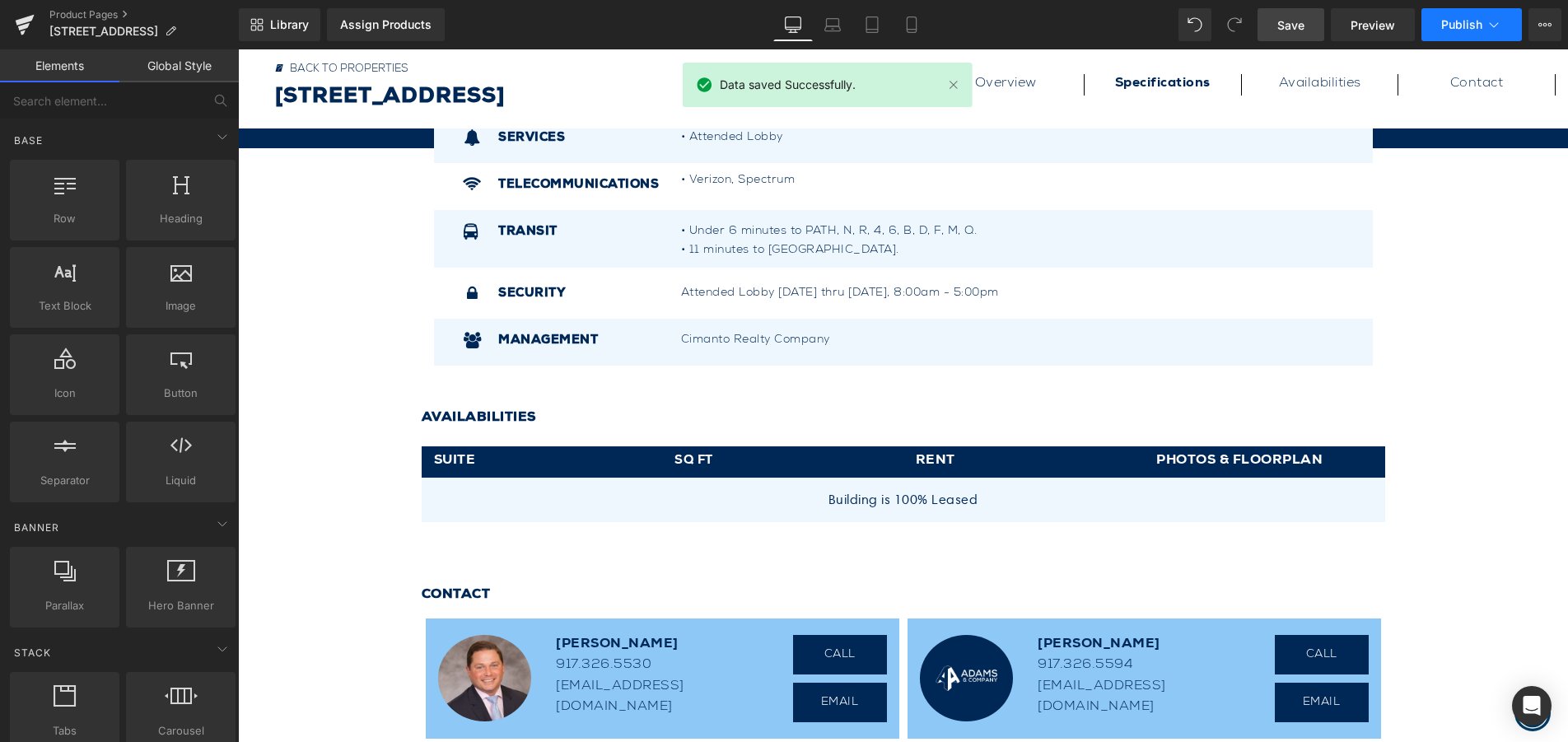
click at [1497, 33] on button "Publish" at bounding box center [1471, 25] width 100 height 33
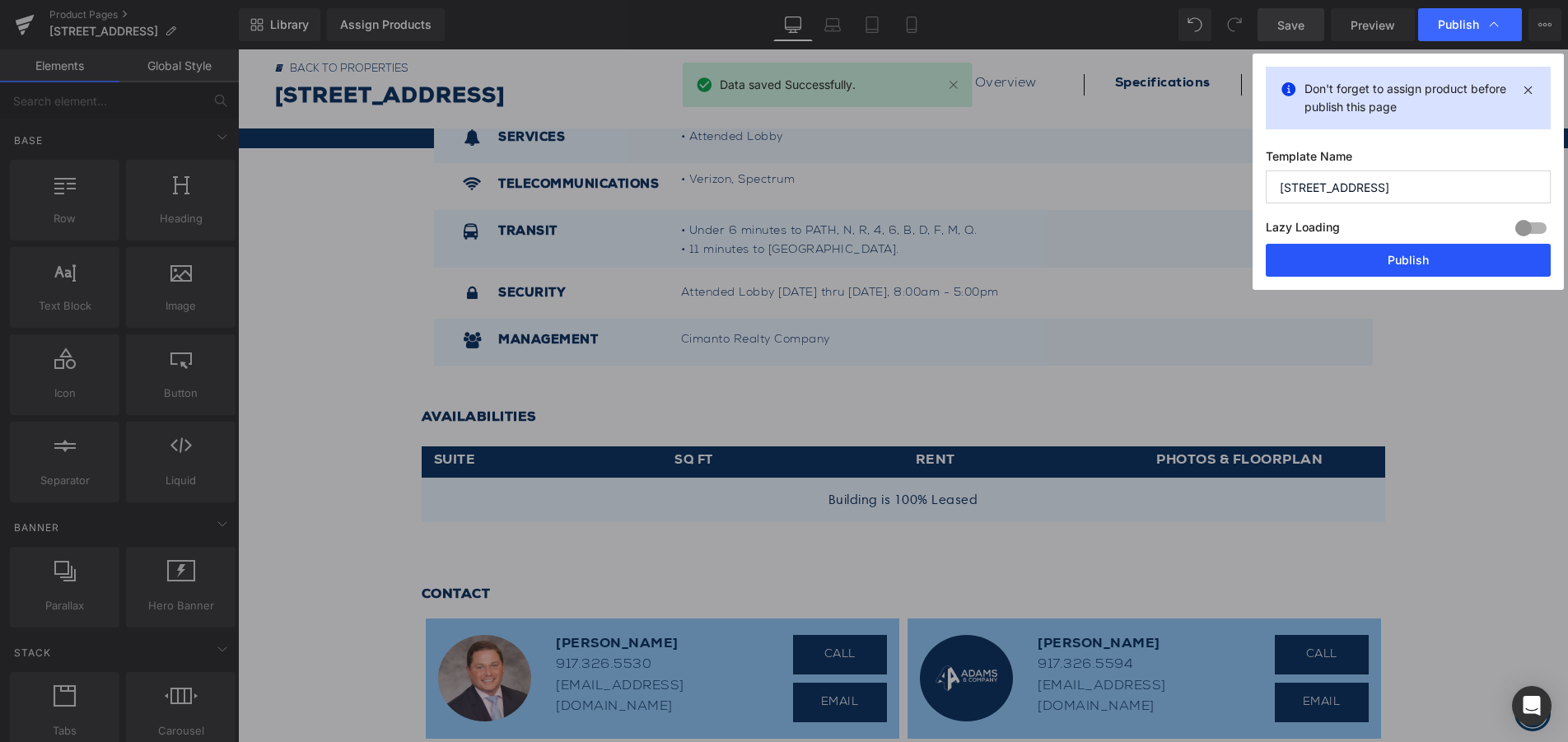
click at [1423, 255] on button "Publish" at bounding box center [1408, 260] width 285 height 33
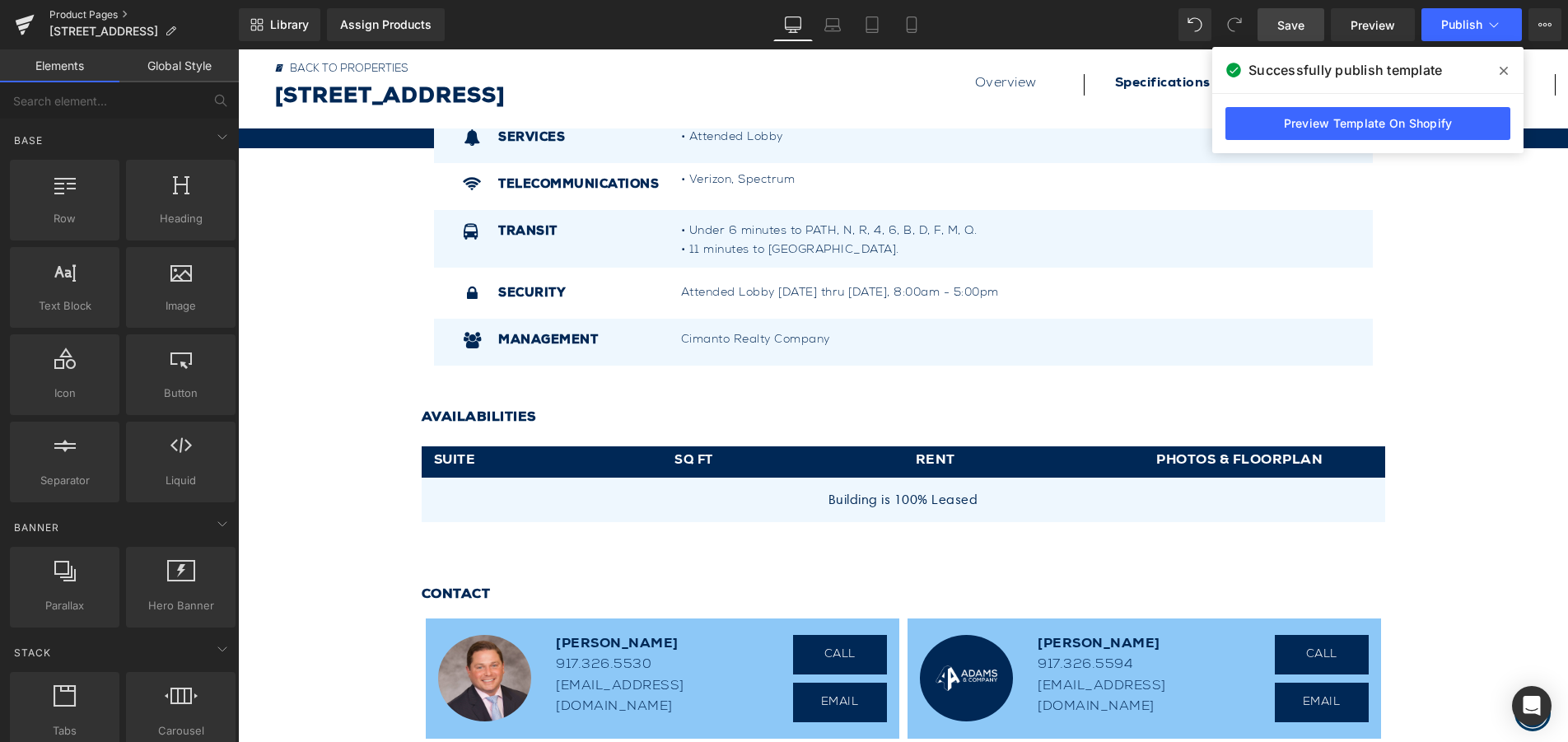
click at [100, 9] on link "Product Pages" at bounding box center [144, 15] width 190 height 13
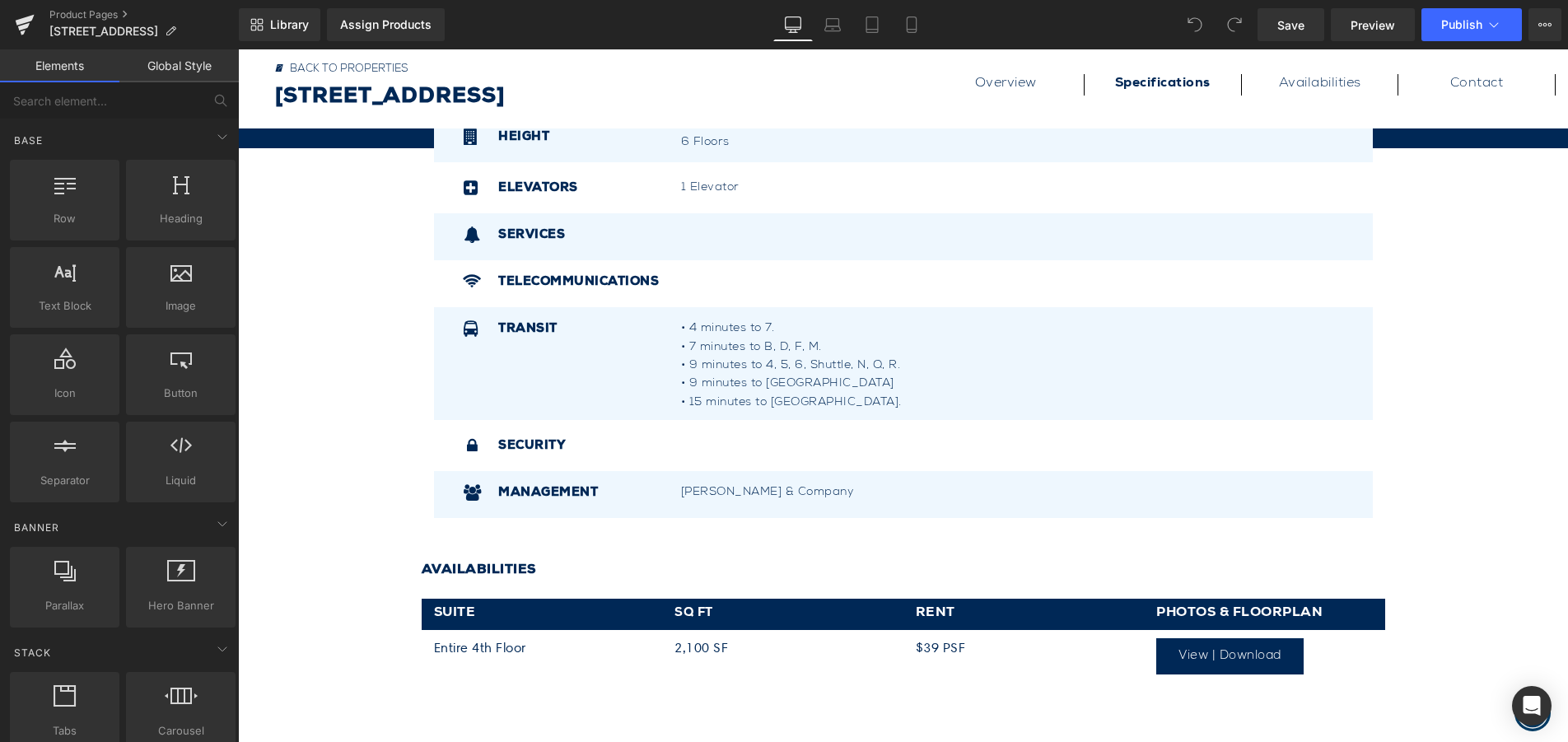
scroll to position [824, 0]
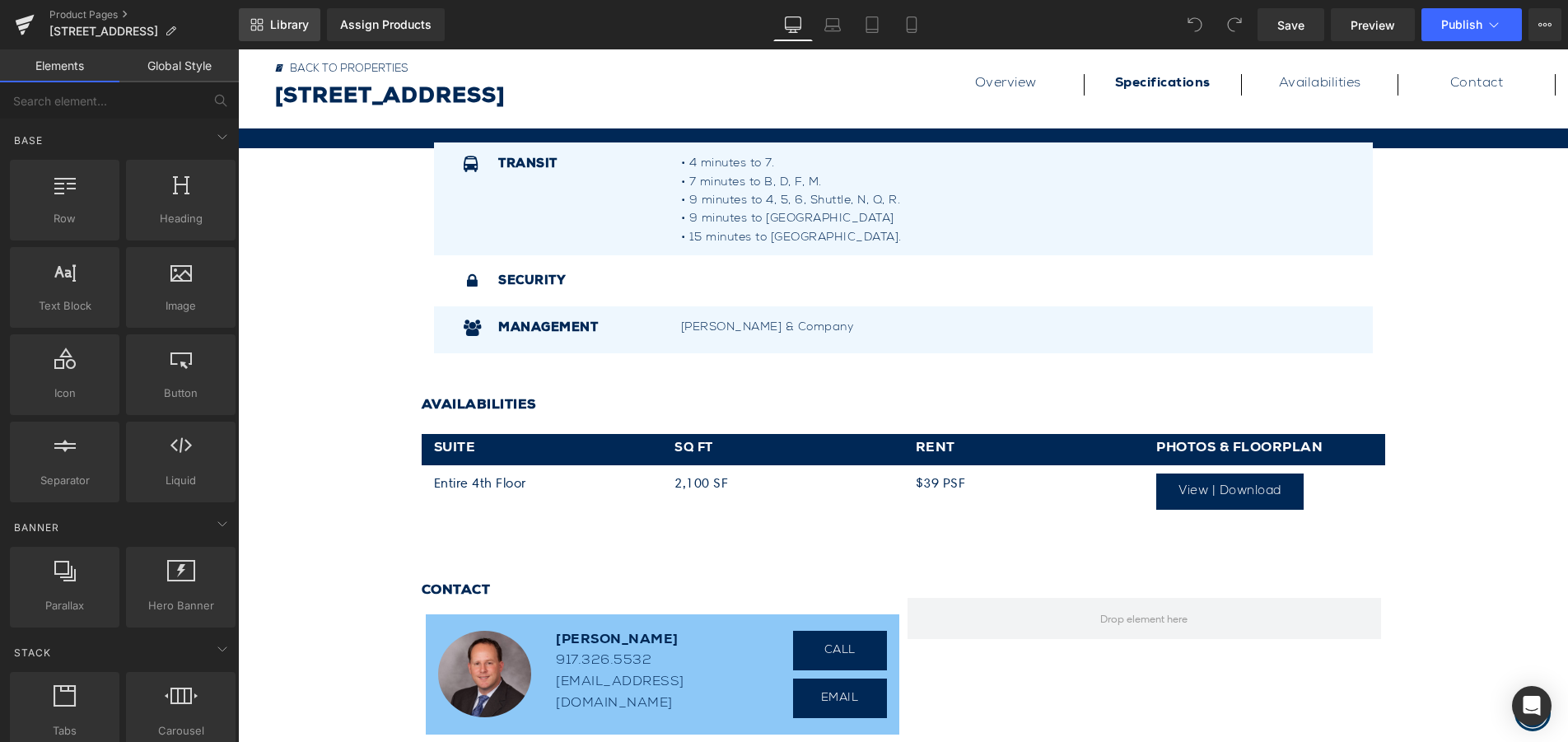
click at [281, 25] on span "Library" at bounding box center [289, 25] width 39 height 15
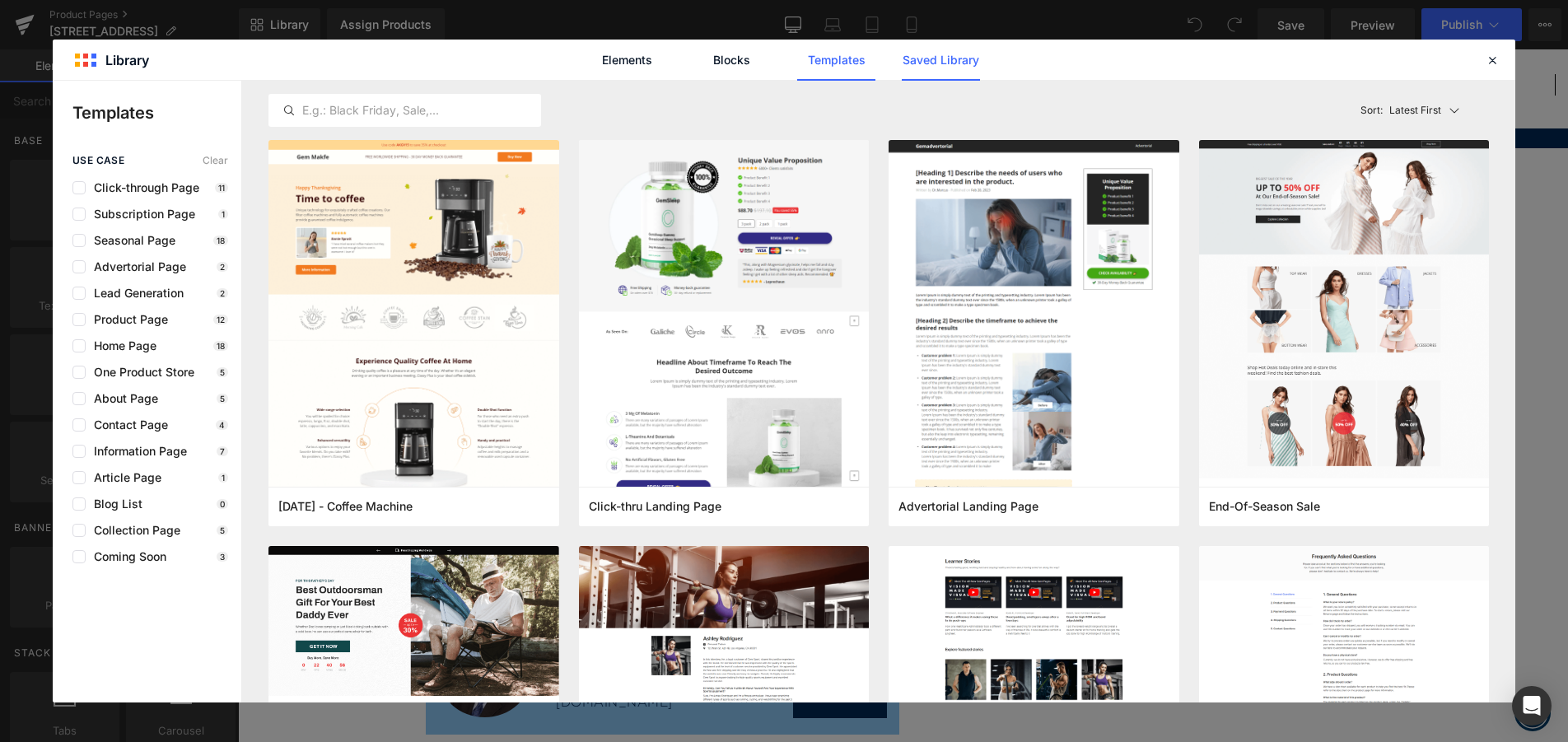
click at [0, 0] on link "Saved Library" at bounding box center [0, 0] width 0 height 0
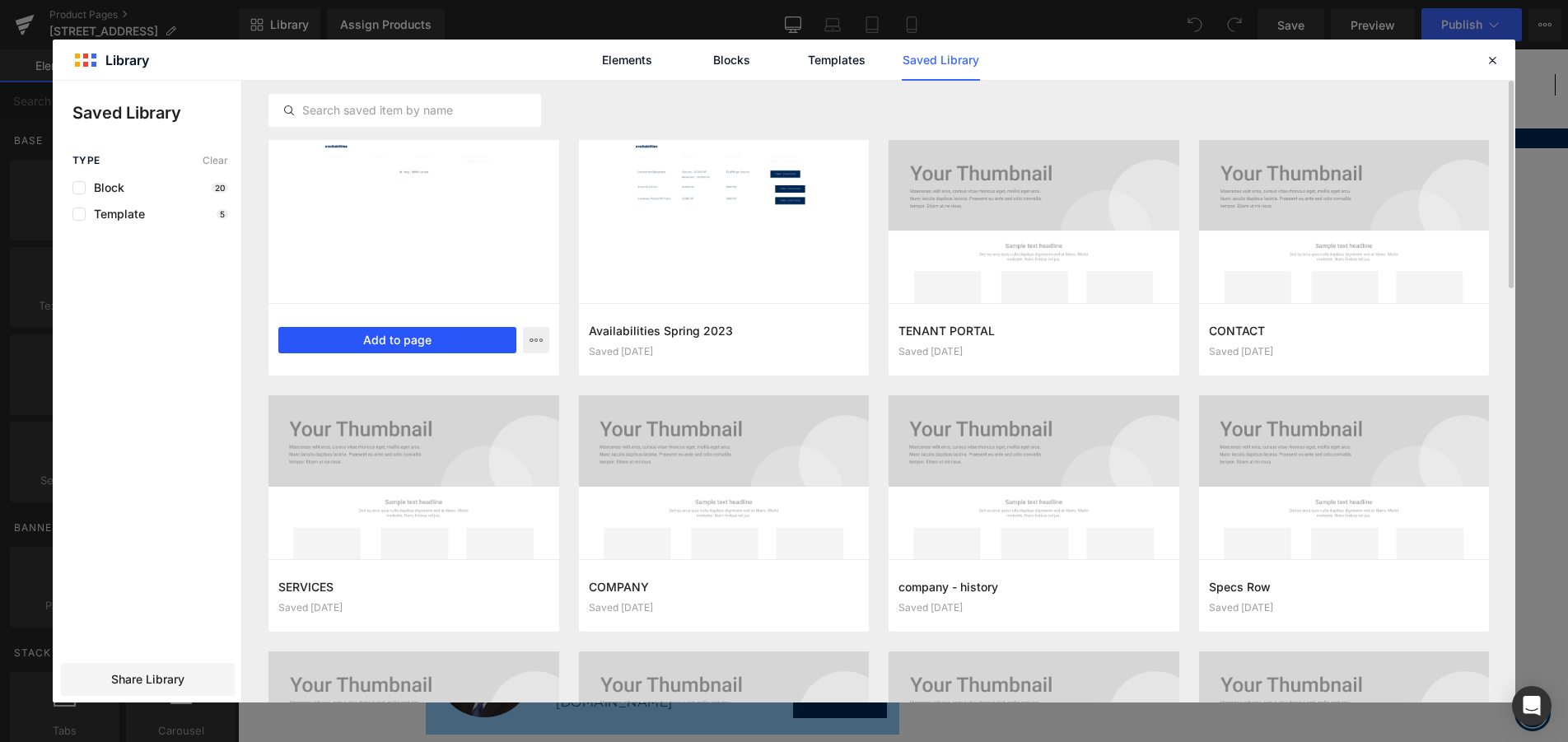
click at [407, 338] on button "Add to page" at bounding box center [397, 340] width 238 height 27
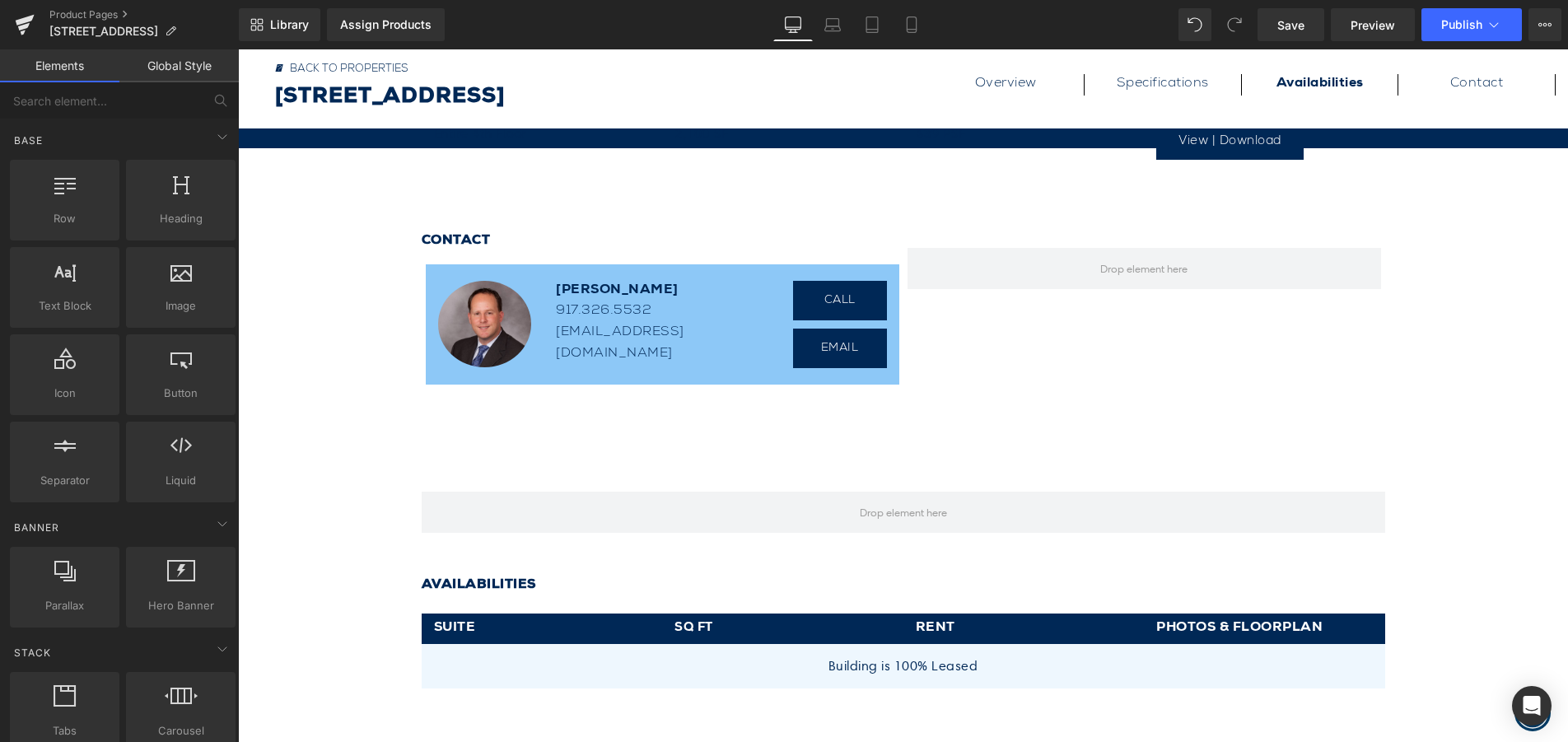
scroll to position [1091, 0]
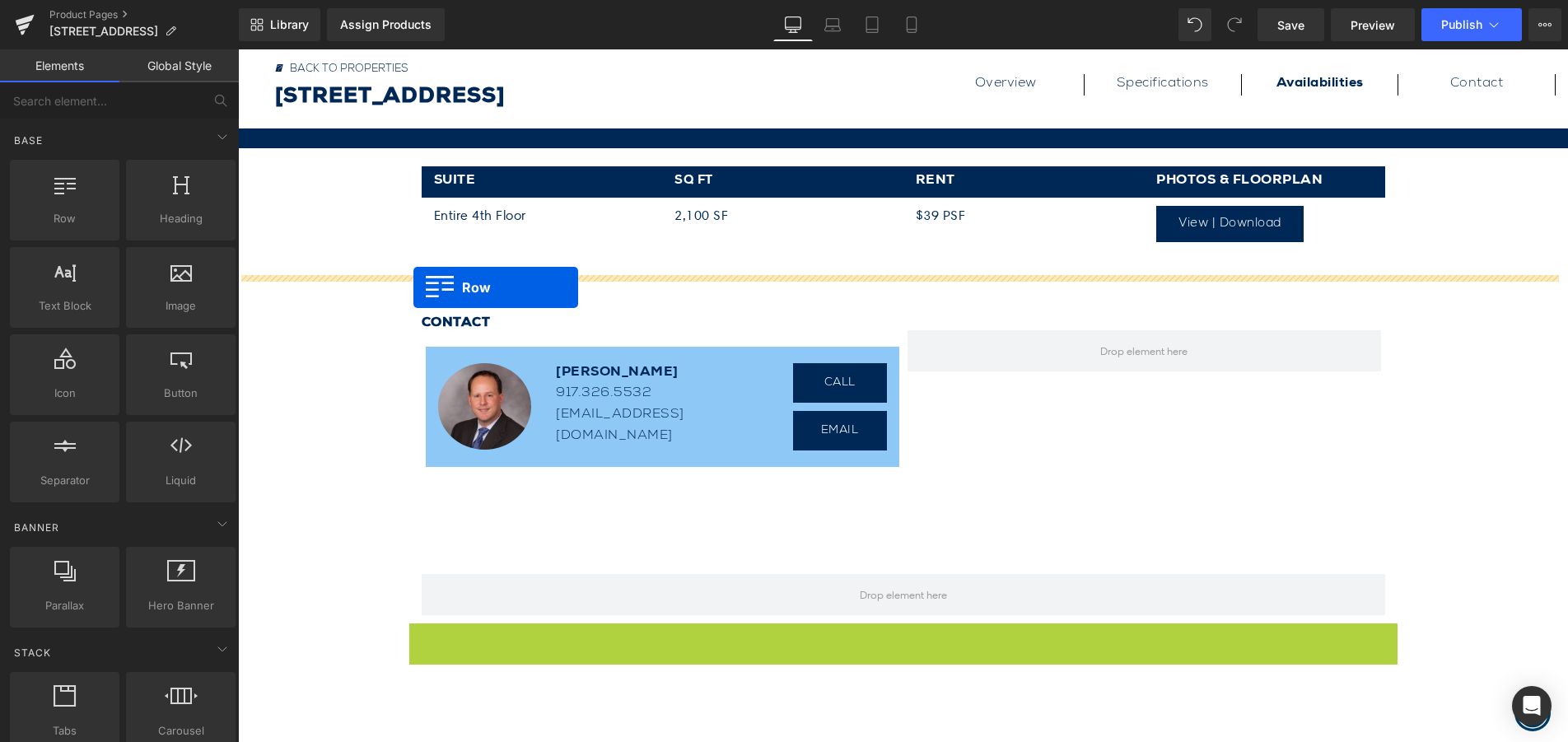
drag, startPoint x: 412, startPoint y: 640, endPoint x: 414, endPoint y: 288, distance: 352.0
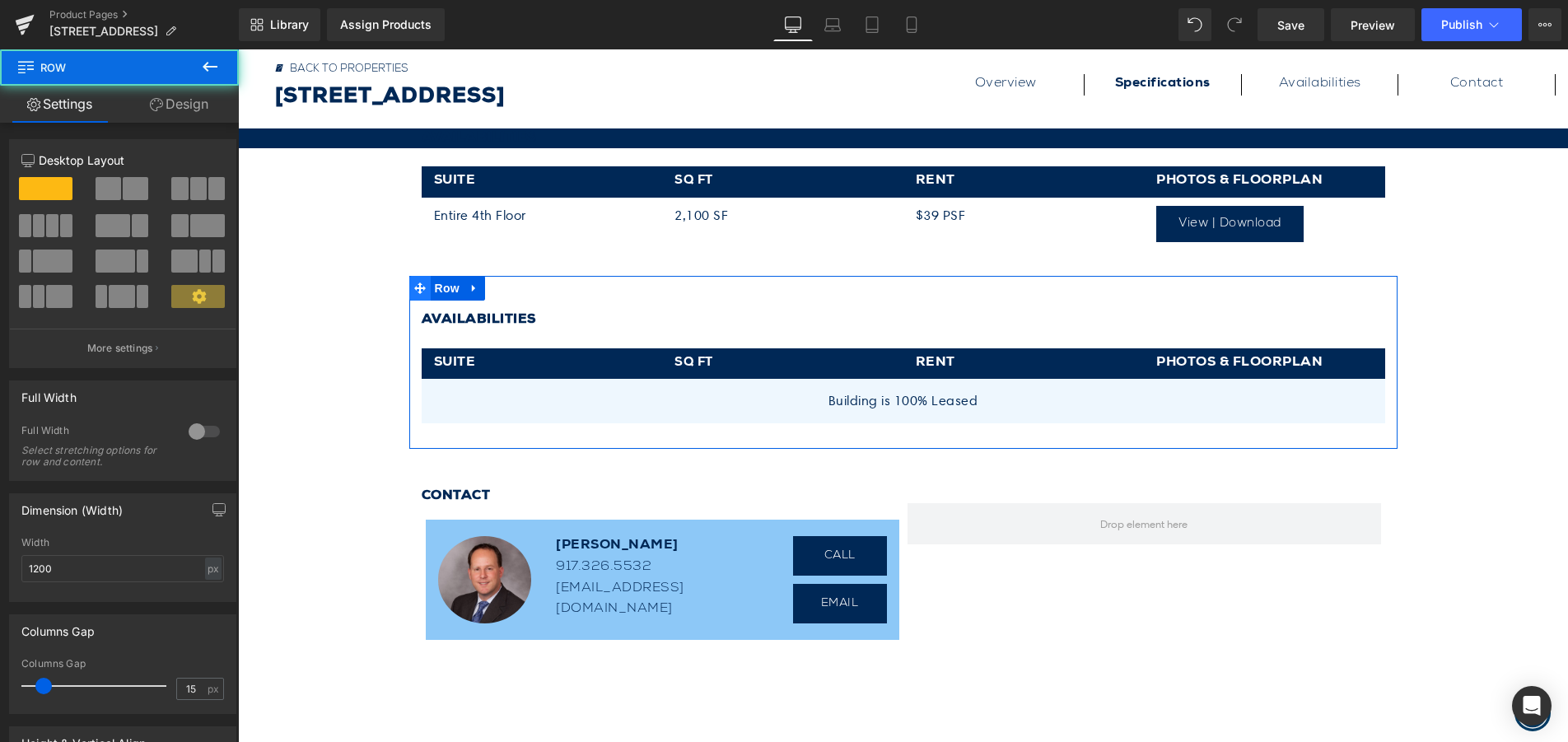
scroll to position [844, 0]
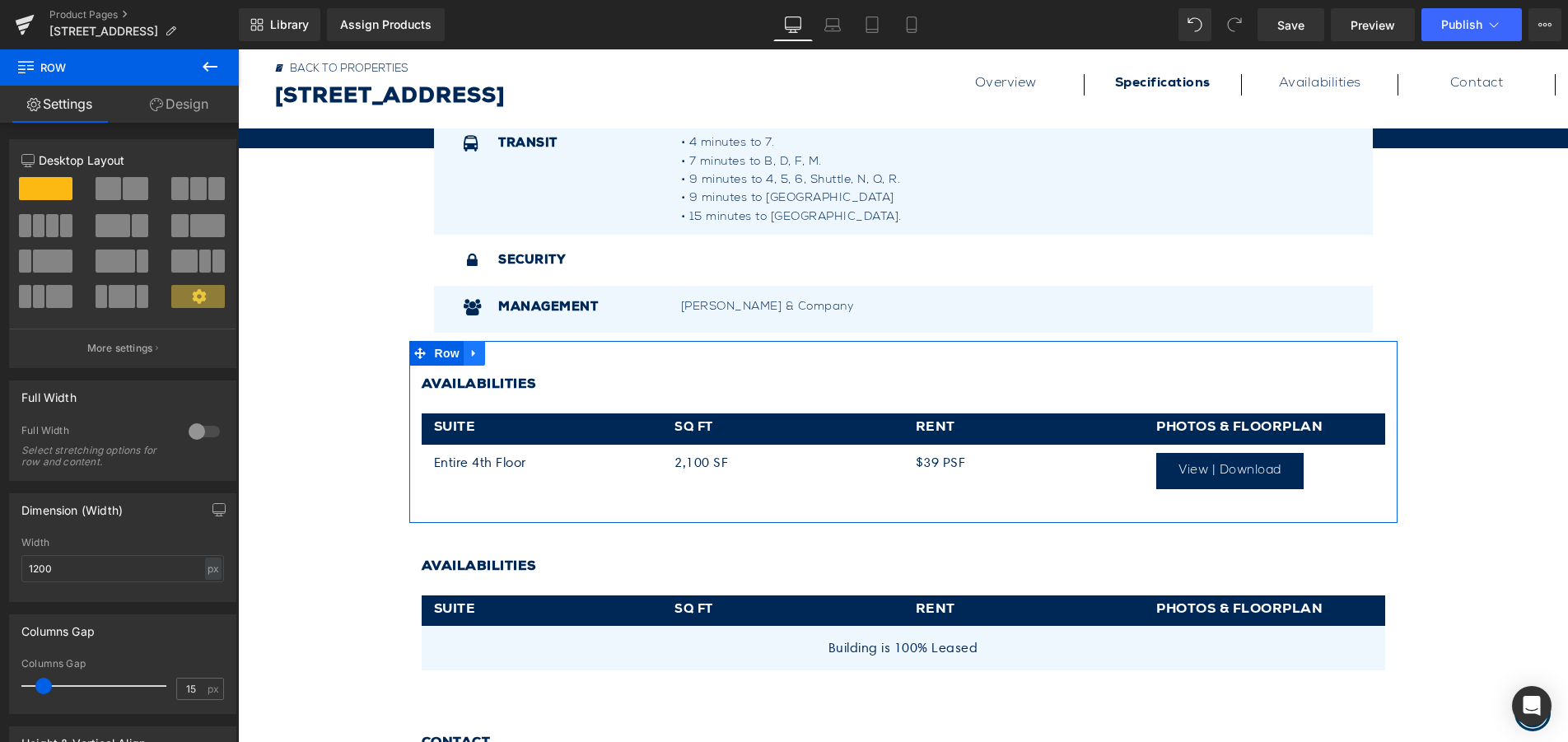
click at [467, 361] on link at bounding box center [474, 353] width 22 height 25
click at [511, 356] on icon at bounding box center [517, 353] width 12 height 12
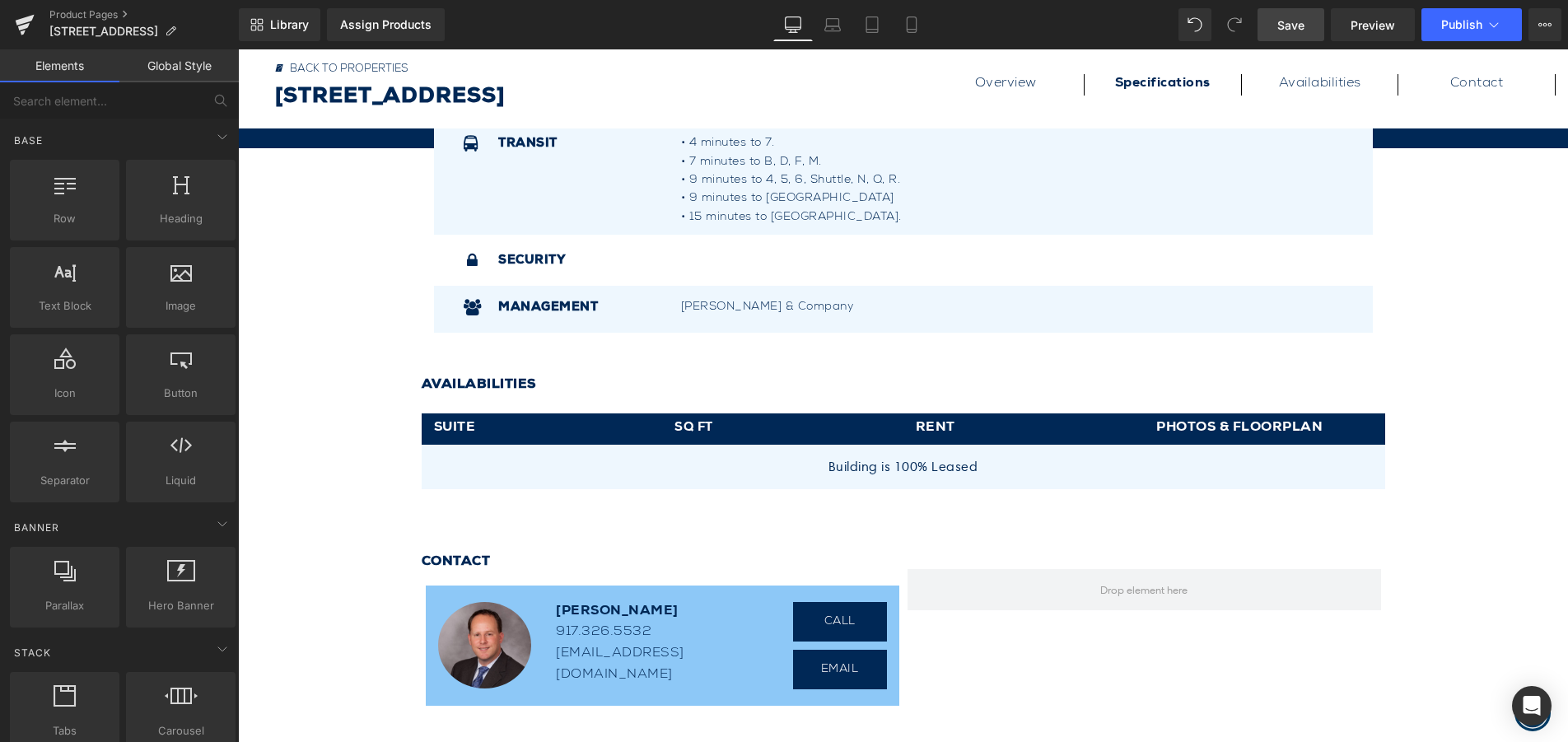
click at [1290, 30] on span "Save" at bounding box center [1290, 25] width 27 height 17
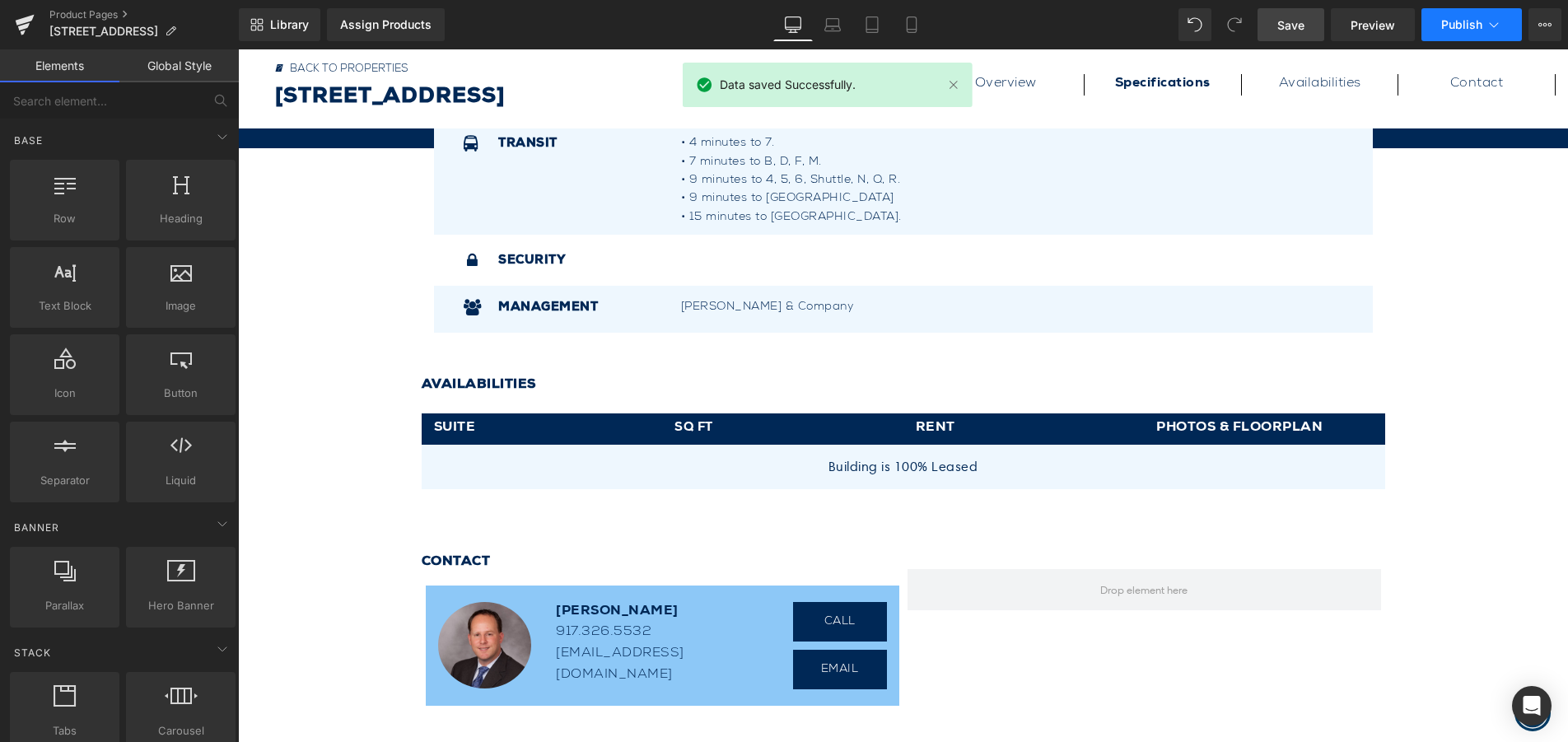
click at [1496, 27] on icon at bounding box center [1493, 25] width 17 height 17
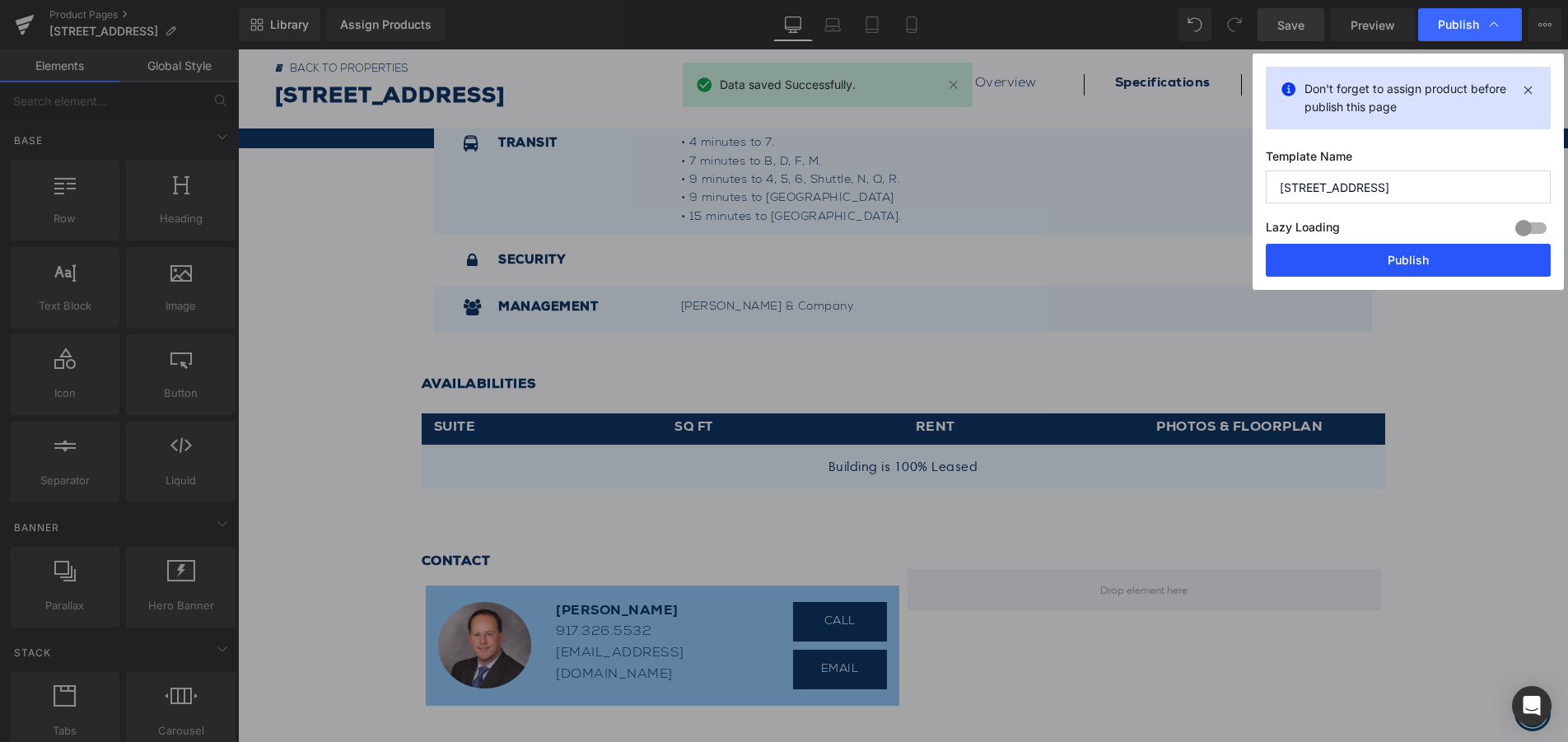
click at [1439, 257] on button "Publish" at bounding box center [1408, 260] width 285 height 33
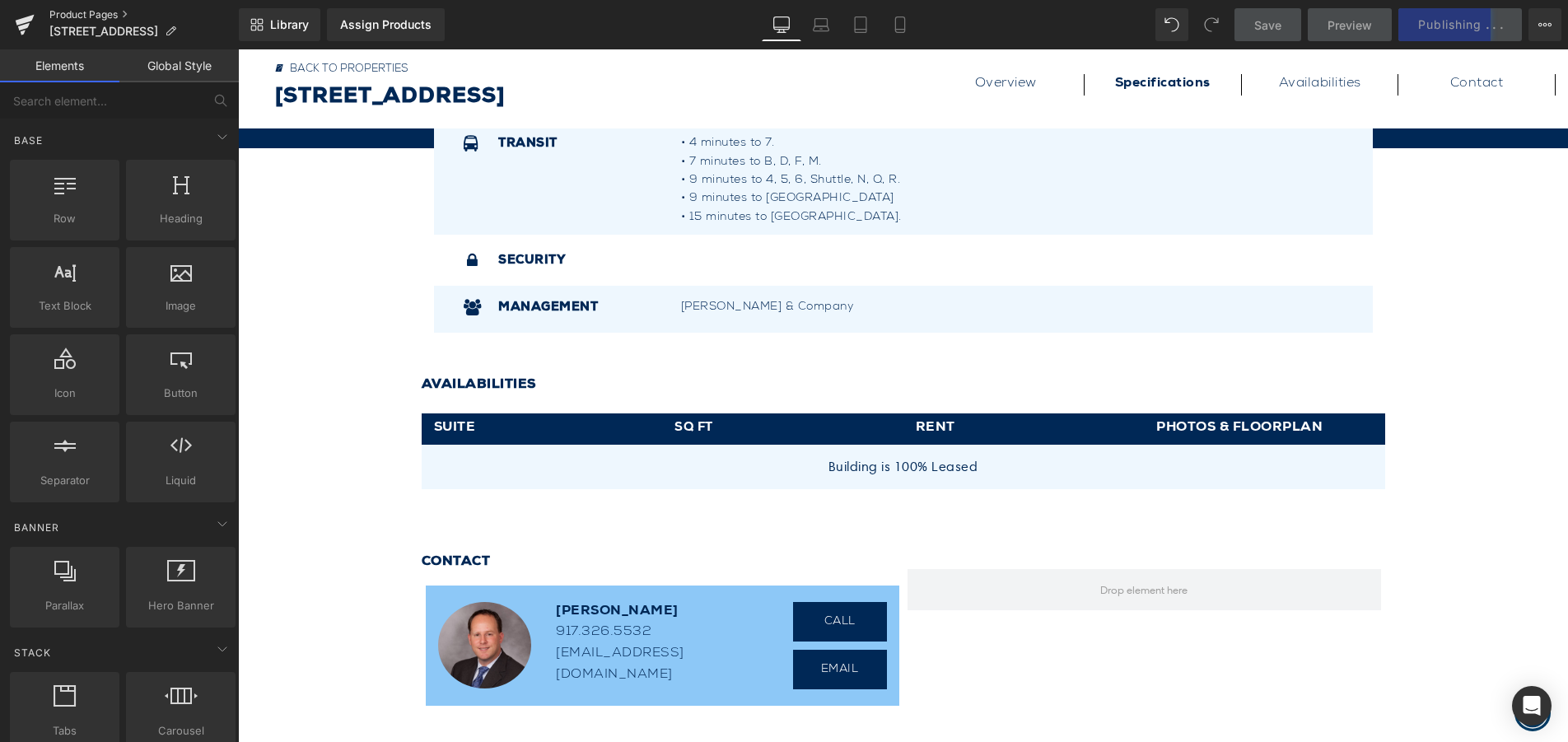
click at [72, 13] on link "Product Pages" at bounding box center [144, 15] width 190 height 13
